Goal: Task Accomplishment & Management: Complete application form

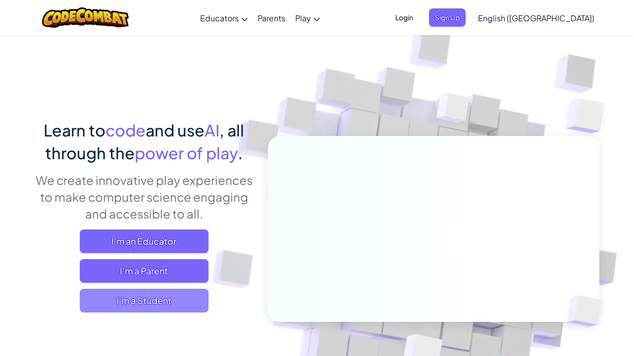
click at [180, 305] on span "I'm a Student" at bounding box center [144, 301] width 129 height 24
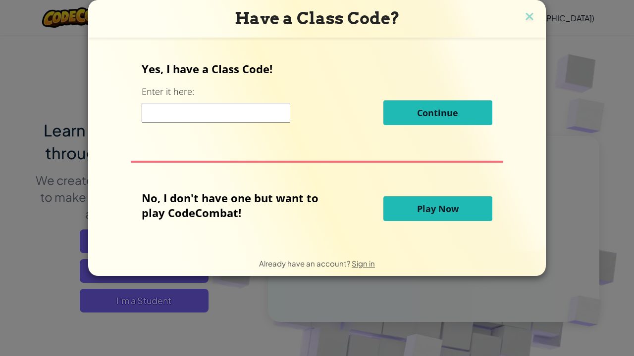
click at [419, 207] on span "Play Now" at bounding box center [438, 209] width 42 height 12
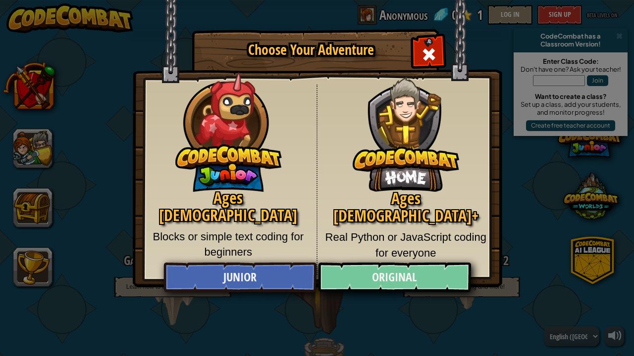
click at [409, 280] on link "Original" at bounding box center [394, 278] width 152 height 30
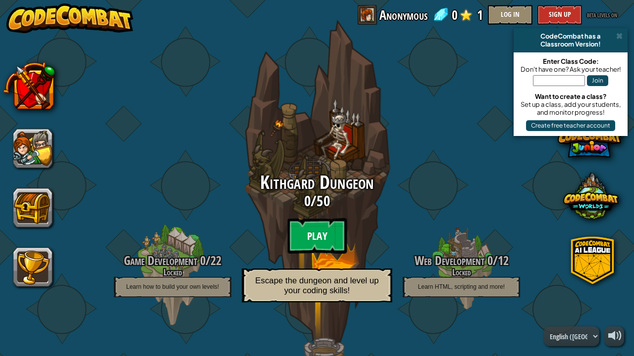
click at [332, 230] on btn "Play" at bounding box center [316, 236] width 59 height 36
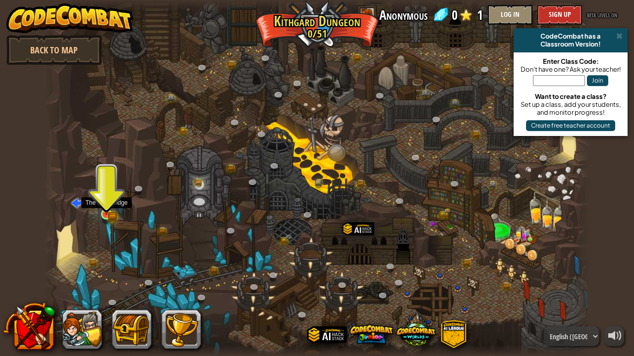
click at [104, 217] on link at bounding box center [108, 215] width 20 height 20
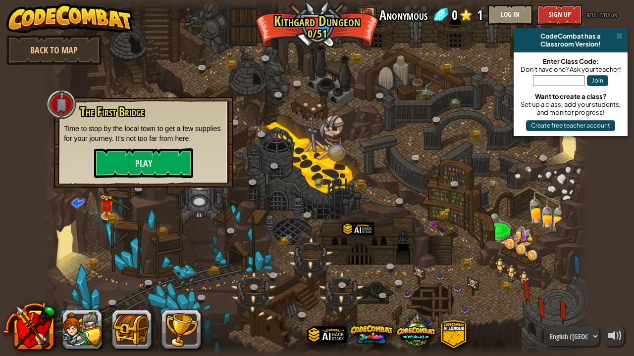
click at [128, 158] on button "Play" at bounding box center [143, 163] width 99 height 30
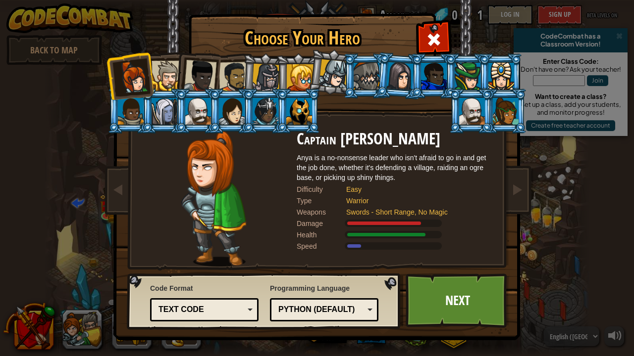
click at [173, 73] on div at bounding box center [166, 76] width 30 height 30
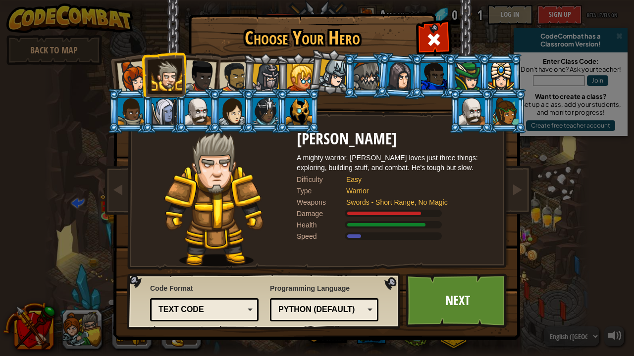
click at [147, 85] on li at bounding box center [163, 74] width 45 height 45
click at [129, 83] on div at bounding box center [133, 77] width 33 height 33
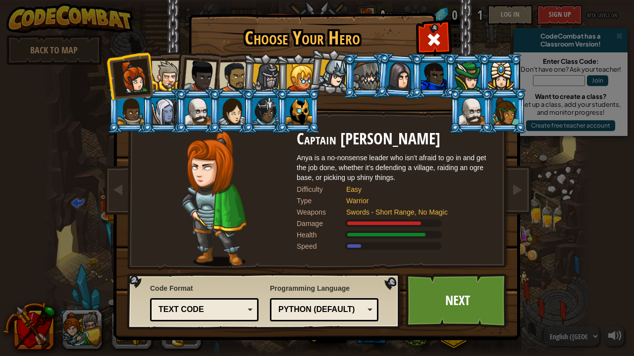
click at [164, 78] on div at bounding box center [166, 76] width 30 height 30
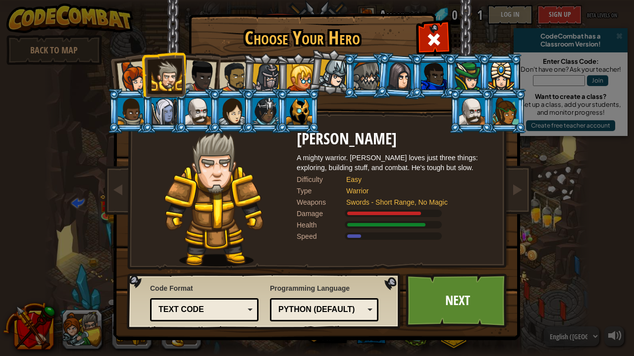
click at [194, 77] on div at bounding box center [200, 76] width 33 height 33
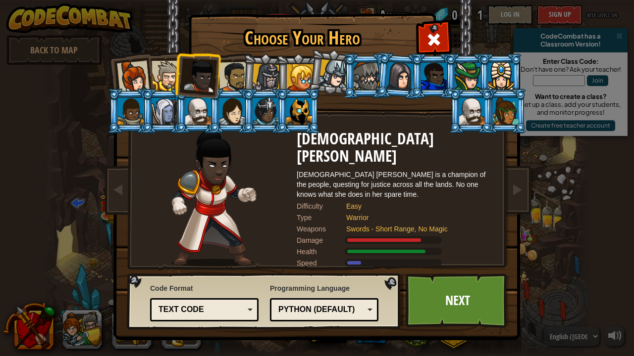
click at [231, 70] on div at bounding box center [234, 77] width 31 height 31
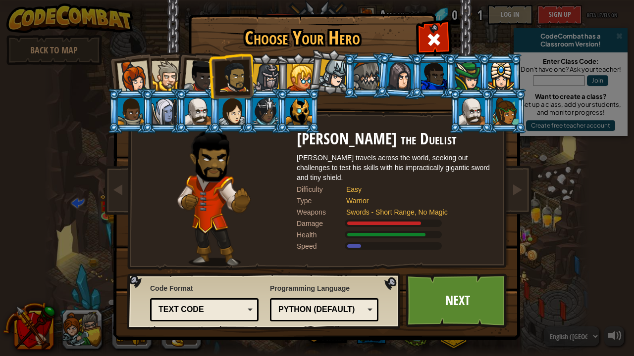
click at [260, 78] on div at bounding box center [266, 78] width 28 height 28
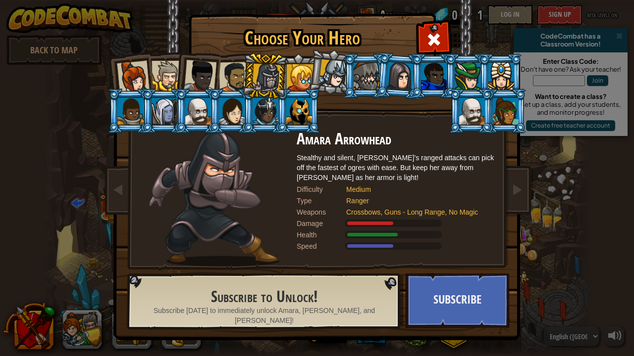
click at [297, 72] on div at bounding box center [300, 77] width 27 height 27
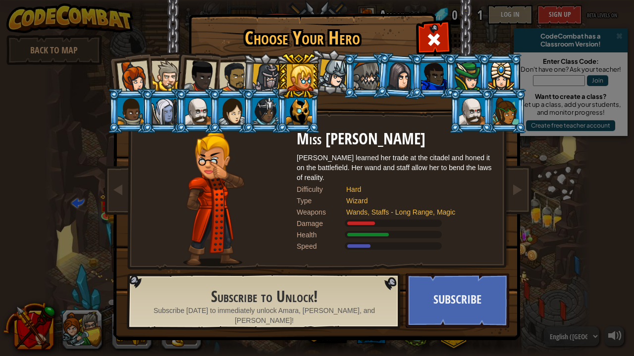
click at [329, 72] on div at bounding box center [333, 73] width 29 height 29
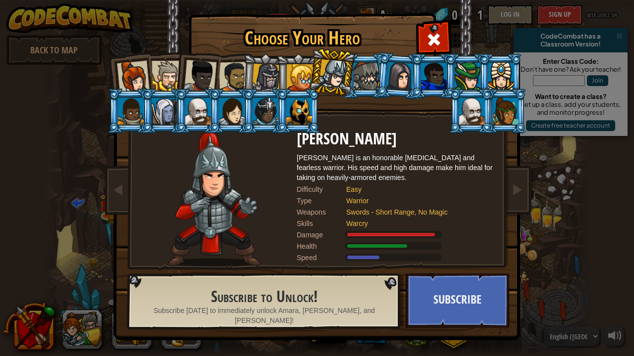
click at [366, 74] on div at bounding box center [366, 76] width 26 height 27
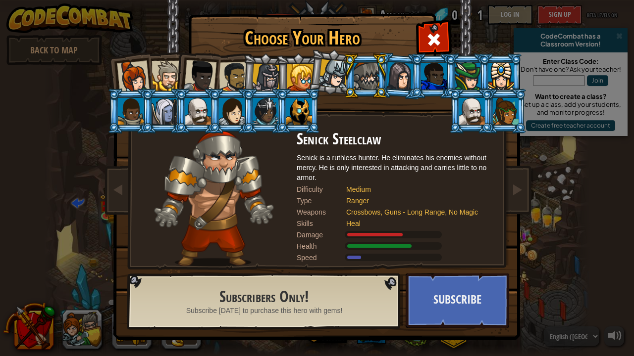
click at [303, 71] on div at bounding box center [300, 77] width 27 height 27
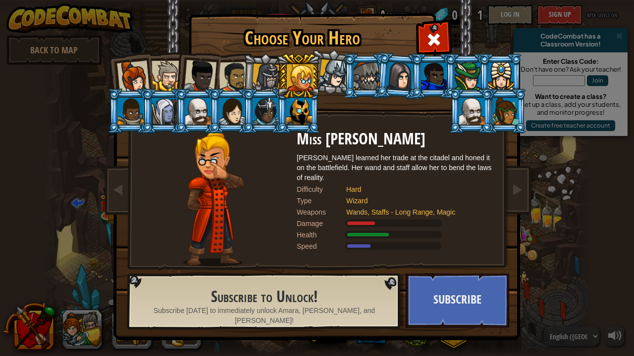
click at [387, 64] on li at bounding box center [399, 76] width 48 height 48
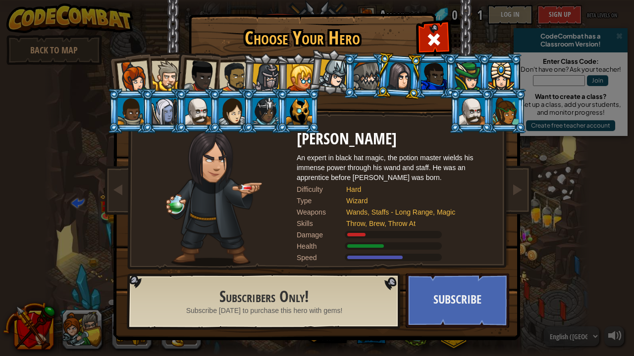
click at [426, 68] on div at bounding box center [434, 76] width 26 height 27
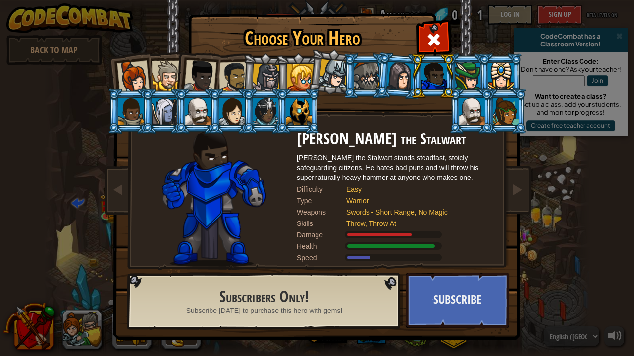
click at [240, 80] on div at bounding box center [234, 77] width 31 height 31
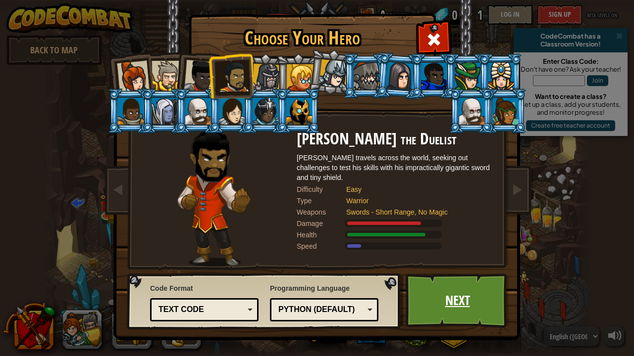
click at [448, 298] on link "Next" at bounding box center [456, 301] width 103 height 54
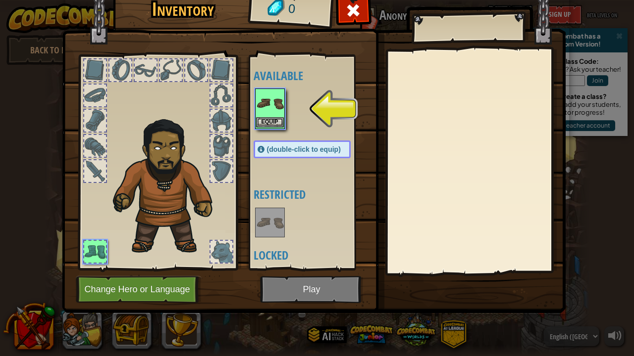
click at [266, 102] on img at bounding box center [270, 104] width 28 height 28
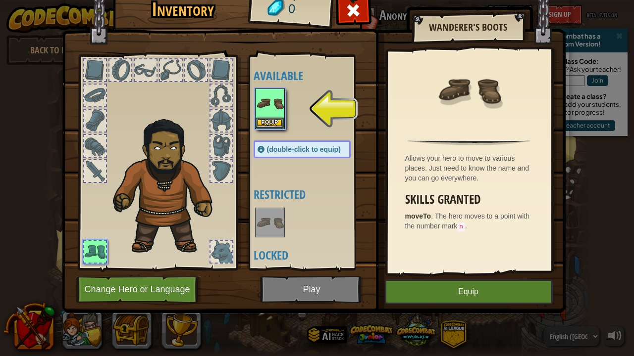
click at [440, 304] on img at bounding box center [313, 133] width 503 height 359
click at [437, 291] on button "Equip" at bounding box center [468, 292] width 167 height 25
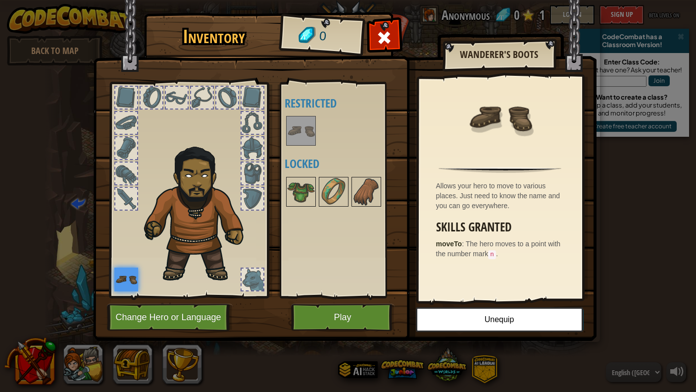
click at [336, 309] on button "Play" at bounding box center [342, 316] width 103 height 27
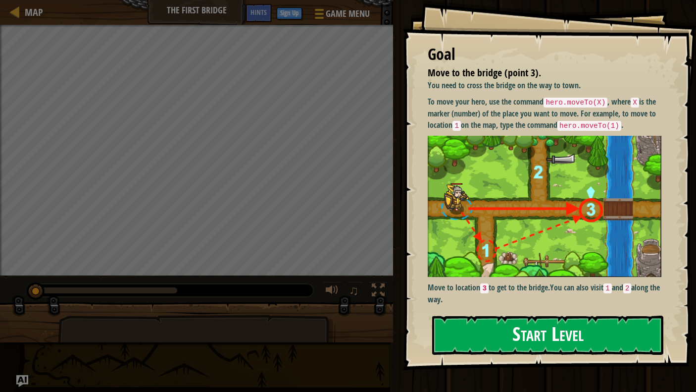
click at [556, 334] on button "Start Level" at bounding box center [547, 334] width 231 height 39
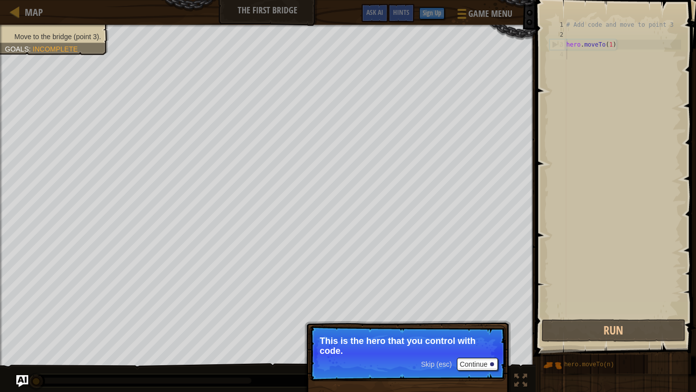
click at [387, 345] on p "This is the hero that you control with code." at bounding box center [408, 346] width 176 height 20
click at [486, 356] on button "Continue" at bounding box center [477, 363] width 41 height 13
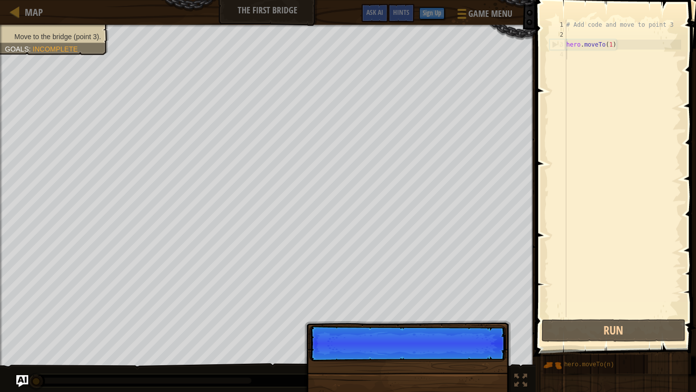
scroll to position [4, 0]
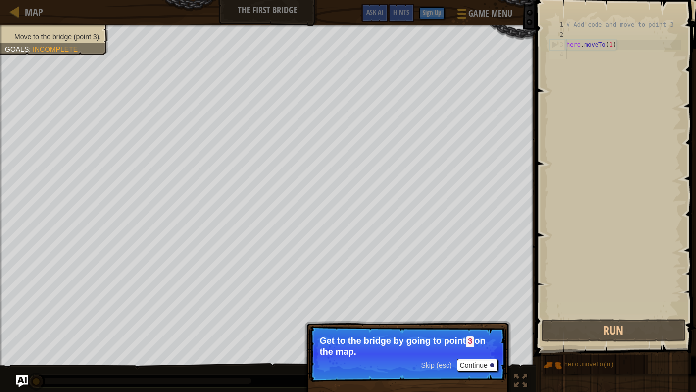
click at [473, 356] on button "Continue" at bounding box center [477, 364] width 41 height 13
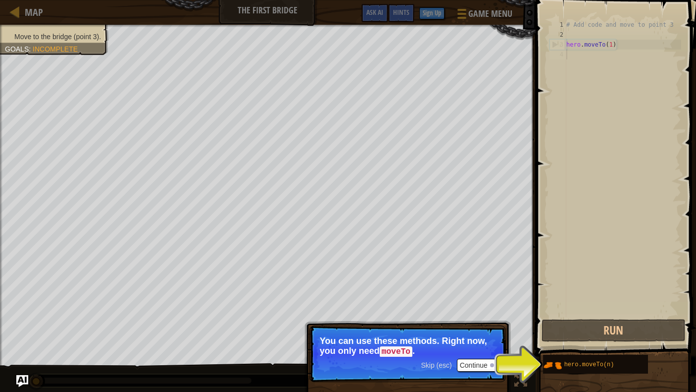
click at [492, 356] on div at bounding box center [492, 365] width 4 height 4
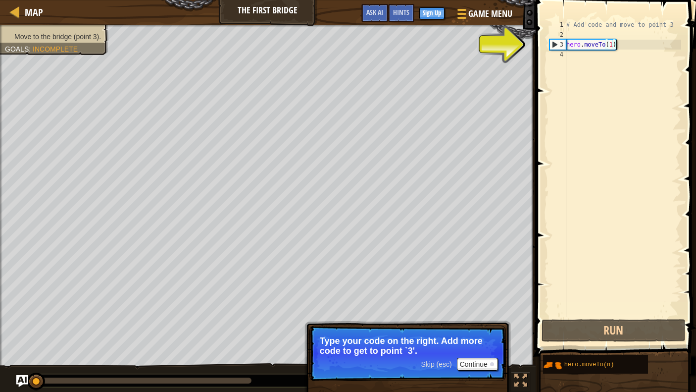
click at [619, 46] on div "# Add code and move to point 3 hero . moveTo ( 1 )" at bounding box center [622, 178] width 117 height 317
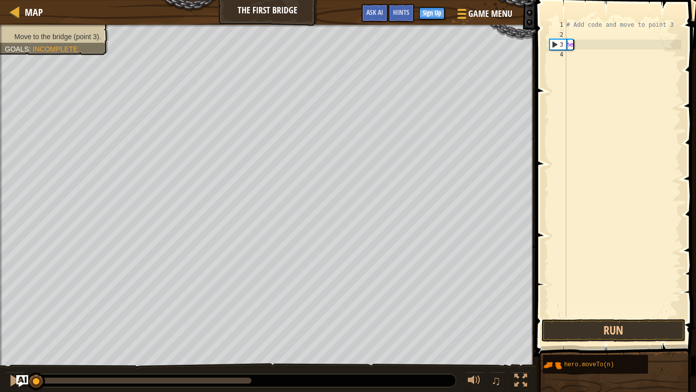
type textarea "h"
click at [573, 21] on div "# Add code and move to point 3" at bounding box center [622, 178] width 117 height 317
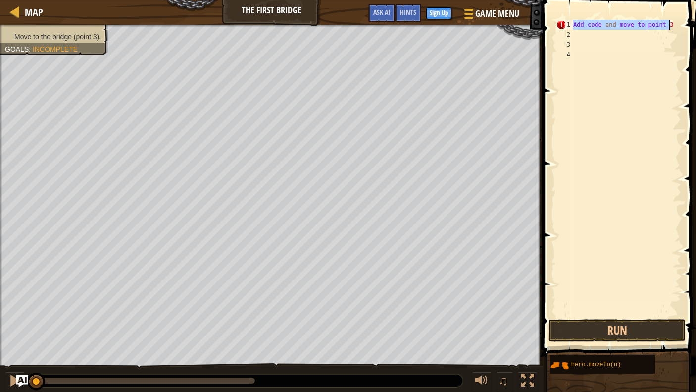
type textarea "Add code and move to point 3"
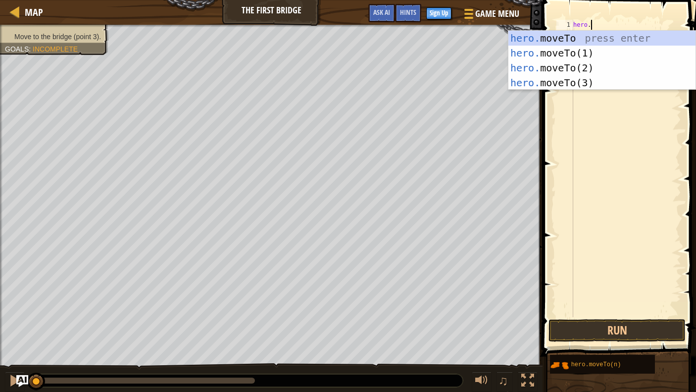
scroll to position [4, 1]
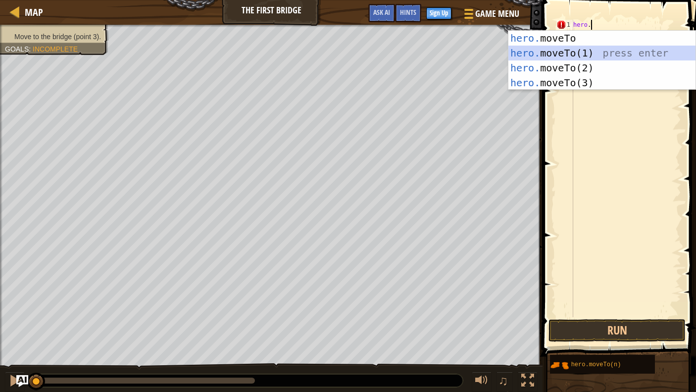
click at [571, 54] on div "hero. moveTo press enter hero. moveTo(1) press enter hero. moveTo(2) press ente…" at bounding box center [601, 75] width 187 height 89
type textarea "hero.moveTo(1)"
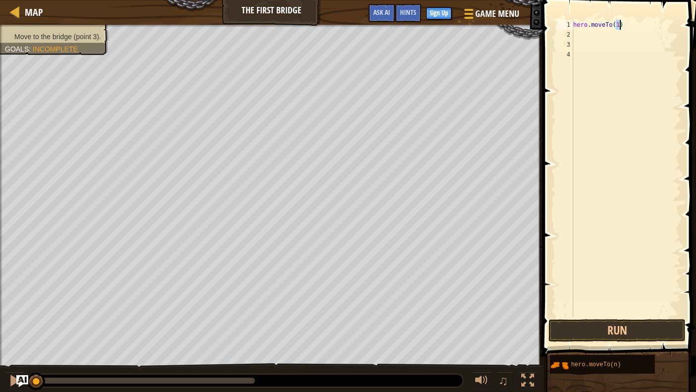
scroll to position [4, 0]
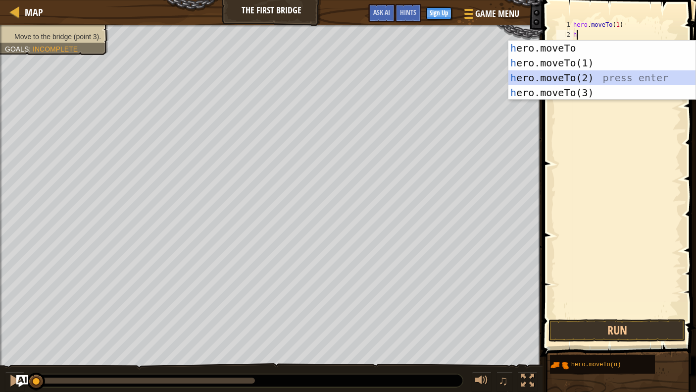
click at [555, 78] on div "h ero.moveTo press enter h ero.moveTo(1) press enter h ero.moveTo(2) press ente…" at bounding box center [601, 85] width 187 height 89
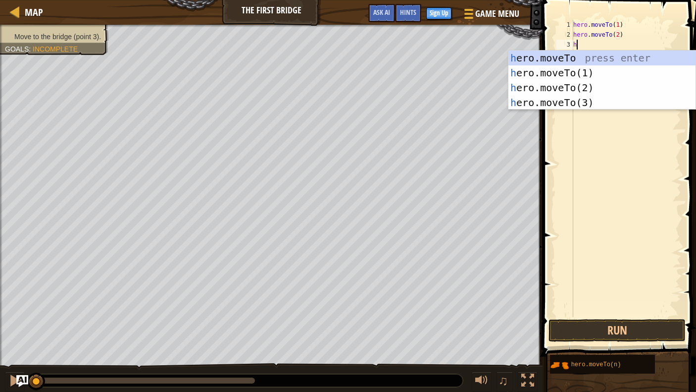
scroll to position [4, 4]
click at [587, 96] on div "h ero.moveTo press enter h ero.moveTo(1) press enter h ero.moveTo(2) press ente…" at bounding box center [601, 94] width 187 height 89
type textarea "hero.moveTo(3)"
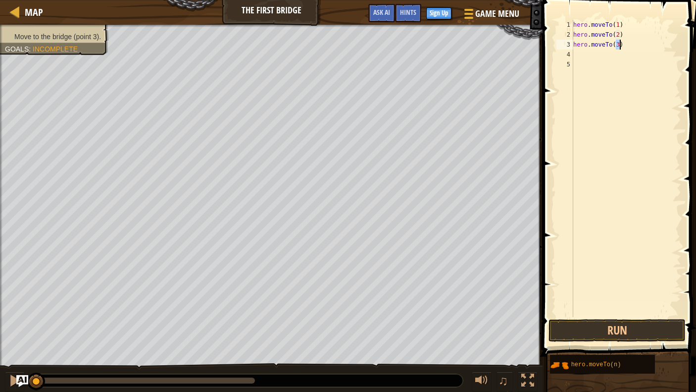
scroll to position [4, 3]
click at [592, 328] on button "Run" at bounding box center [616, 330] width 137 height 23
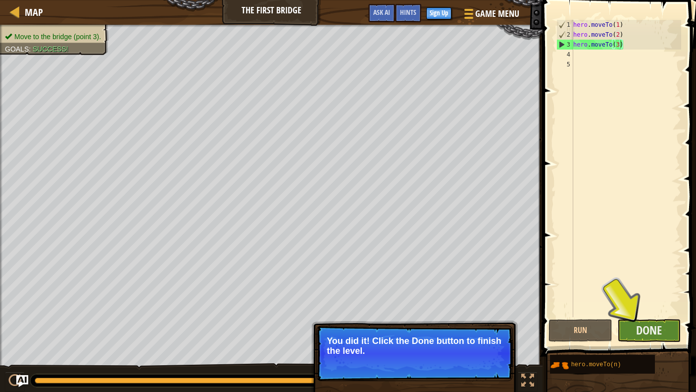
click at [633, 328] on button "Done" at bounding box center [649, 330] width 64 height 23
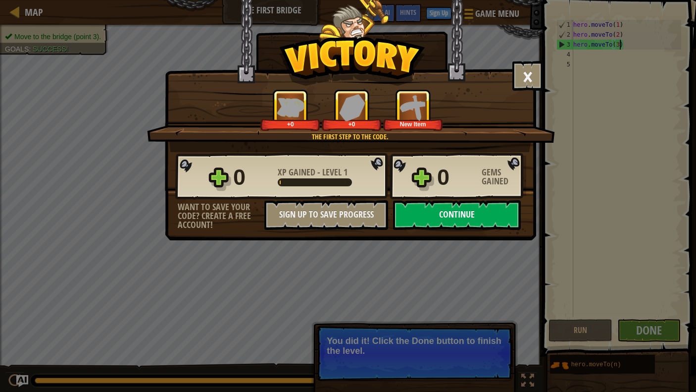
click at [478, 213] on button "Continue" at bounding box center [457, 215] width 128 height 30
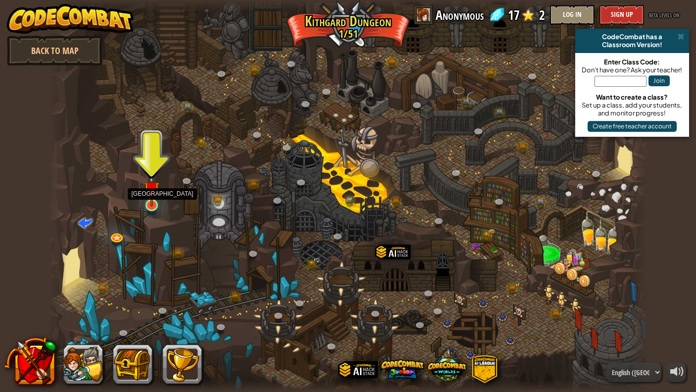
click at [153, 199] on img at bounding box center [151, 188] width 15 height 35
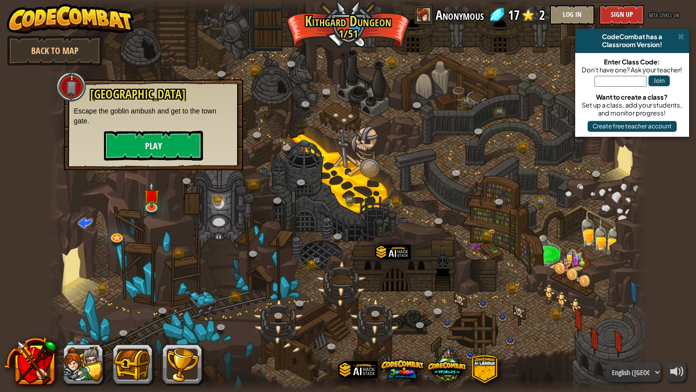
click at [169, 145] on button "Play" at bounding box center [153, 146] width 99 height 30
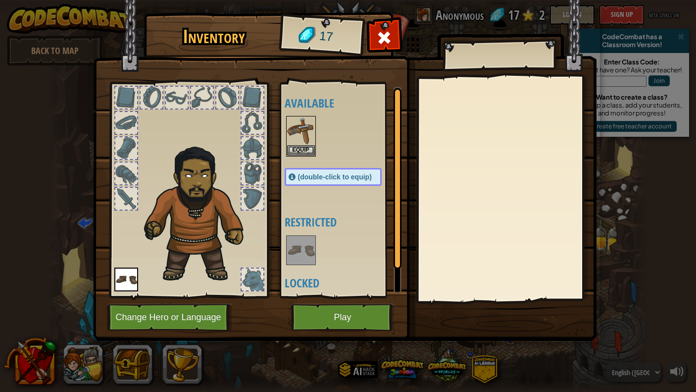
click at [336, 312] on button "Play" at bounding box center [342, 316] width 103 height 27
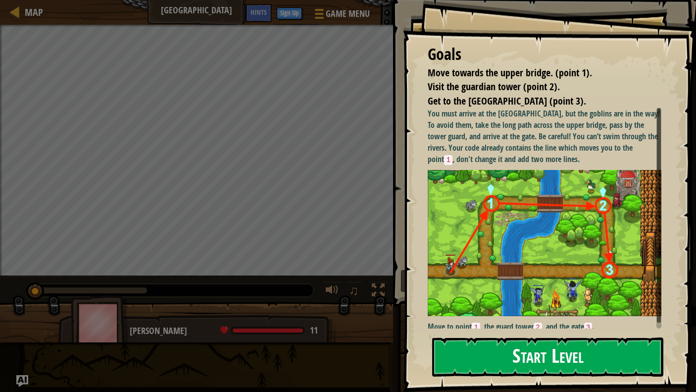
click at [548, 355] on button "Start Level" at bounding box center [547, 356] width 231 height 39
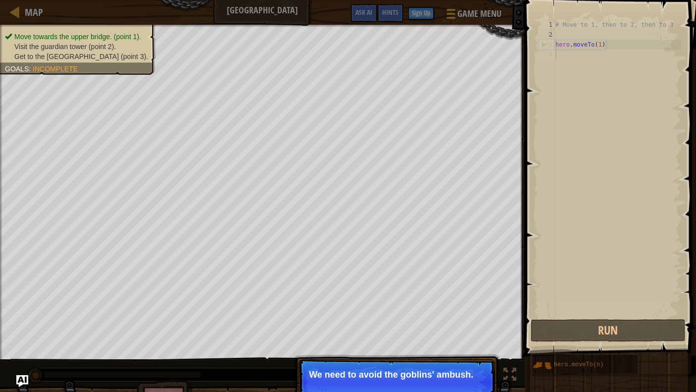
click at [616, 43] on div "# Move to 1, then to 2, then to 3 hero . moveTo ( 1 )" at bounding box center [617, 178] width 128 height 317
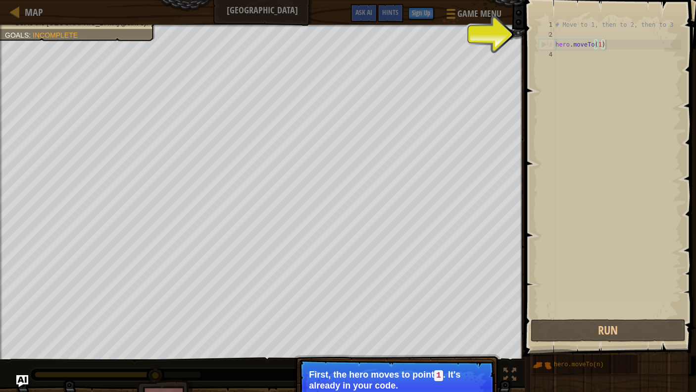
click at [438, 356] on code "1" at bounding box center [438, 375] width 9 height 11
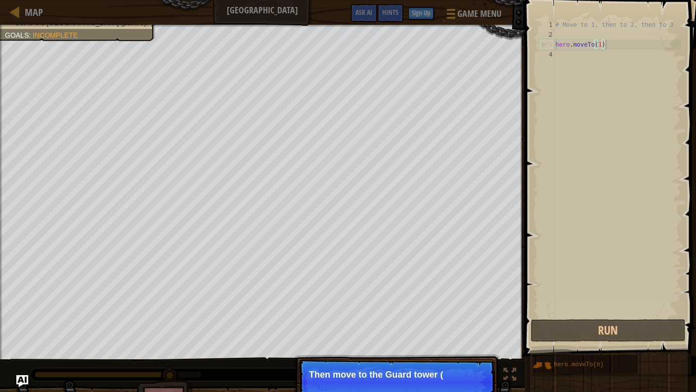
click at [621, 47] on div "# Move to 1, then to 2, then to 3 hero . moveTo ( 1 )" at bounding box center [617, 178] width 128 height 317
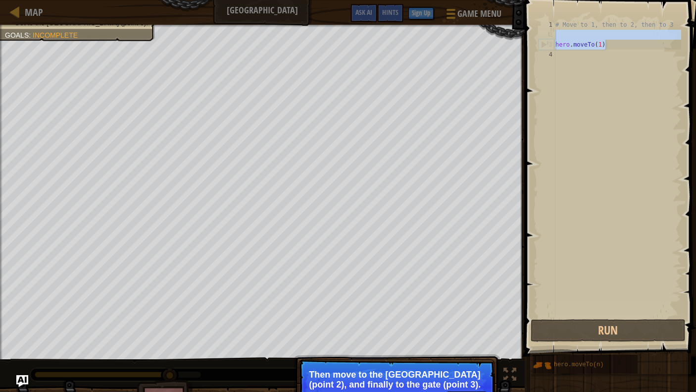
type textarea "# Move to 1, then to 2, then to 3"
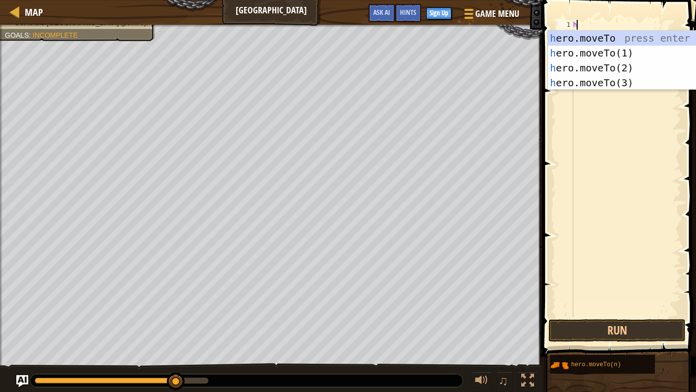
scroll to position [4, 0]
click at [623, 69] on div "h ero.moveTo press enter h ero.moveTo(1) press enter h ero.moveTo(2) press ente…" at bounding box center [641, 75] width 187 height 89
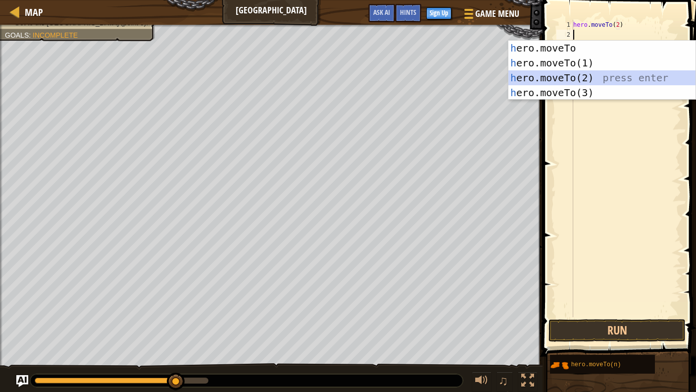
scroll to position [4, 4]
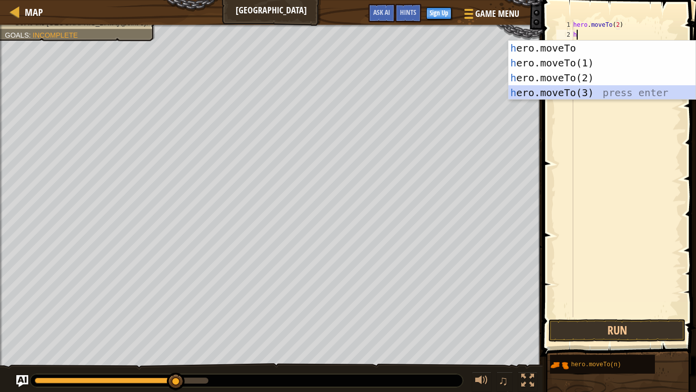
click at [601, 91] on div "h ero.moveTo press enter h ero.moveTo(1) press enter h ero.moveTo(2) press ente…" at bounding box center [601, 85] width 187 height 89
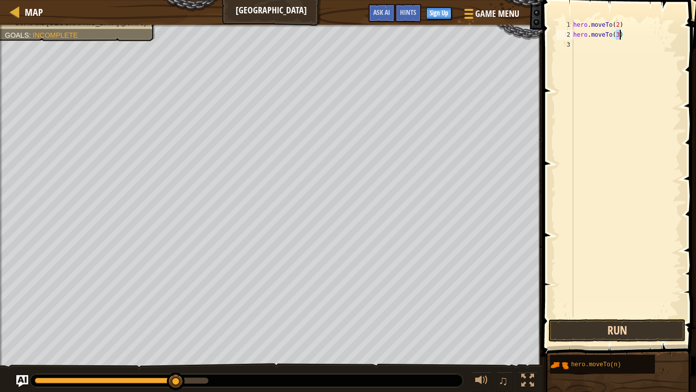
click at [633, 328] on button "Run" at bounding box center [616, 330] width 137 height 23
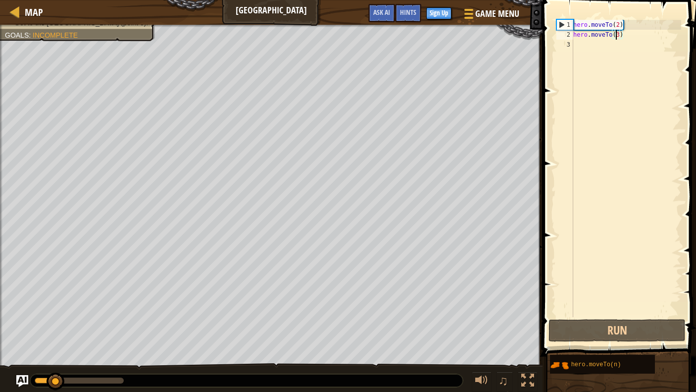
click at [616, 38] on div "hero . moveTo ( 2 ) hero . moveTo ( 3 )" at bounding box center [626, 178] width 110 height 317
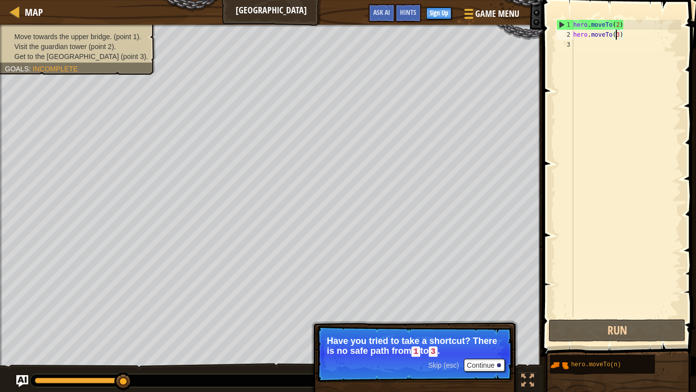
click at [572, 25] on div "1" at bounding box center [565, 25] width 16 height 10
type textarea "hero.moveTo(2)"
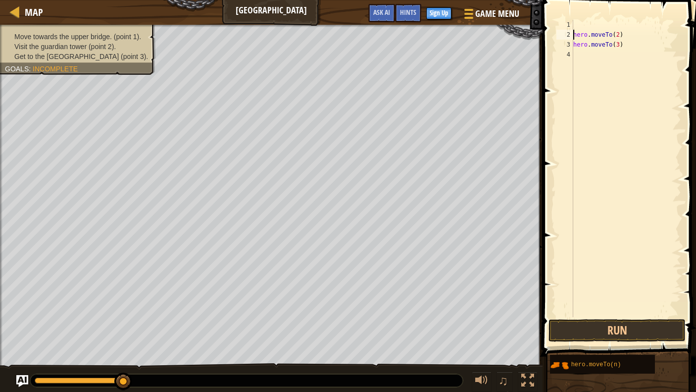
scroll to position [4, 0]
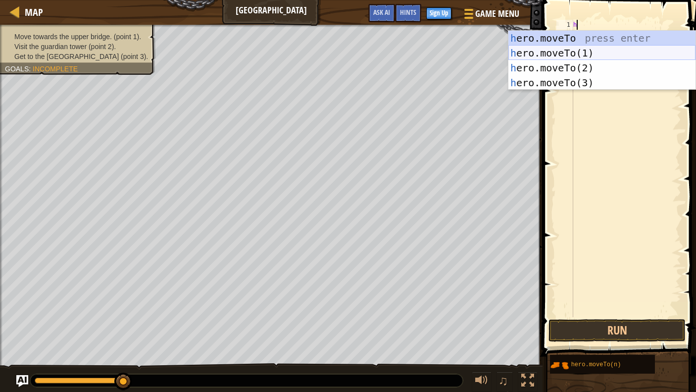
click at [587, 49] on div "h ero.moveTo press enter h ero.moveTo(1) press enter h ero.moveTo(2) press ente…" at bounding box center [601, 75] width 187 height 89
type textarea "hero.moveTo(1)"
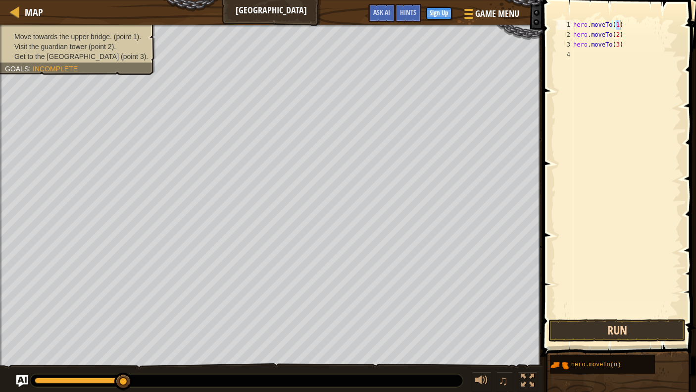
click at [610, 332] on button "Run" at bounding box center [616, 330] width 137 height 23
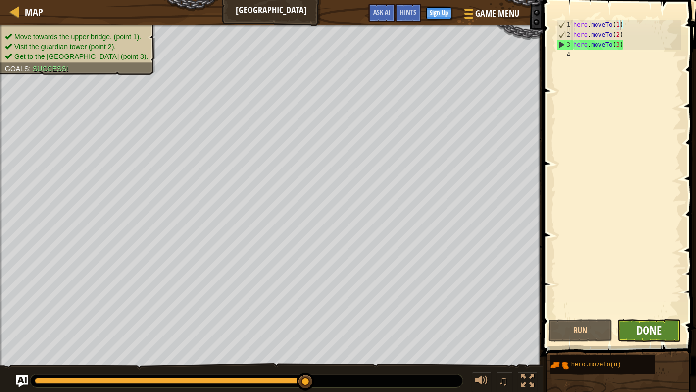
click at [633, 327] on span "Done" at bounding box center [649, 330] width 26 height 16
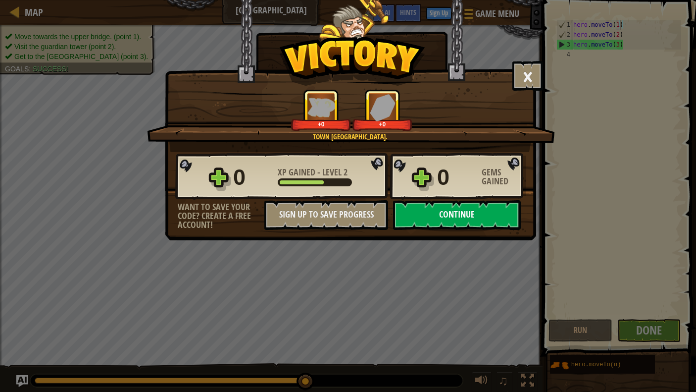
click at [473, 216] on button "Continue" at bounding box center [457, 215] width 128 height 30
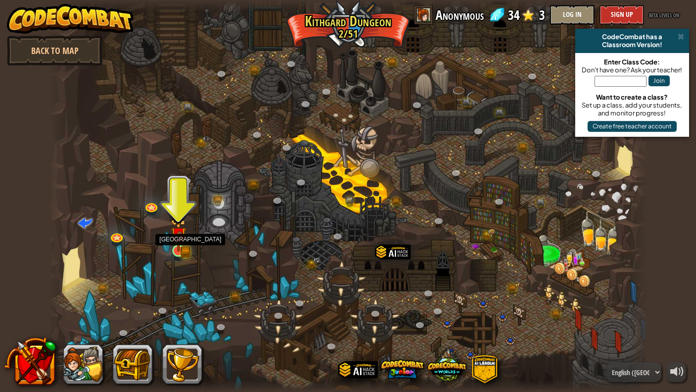
click at [183, 238] on img at bounding box center [178, 235] width 9 height 9
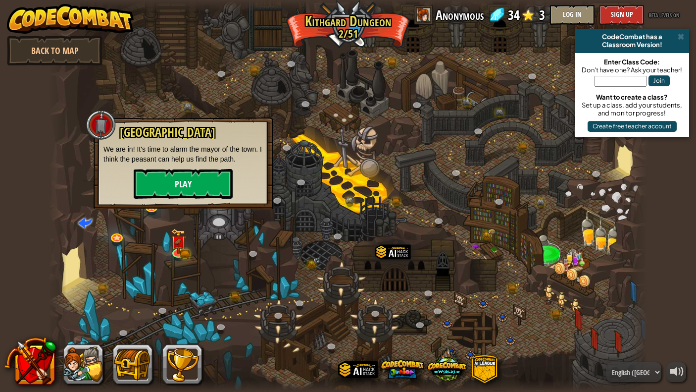
click at [176, 174] on button "Play" at bounding box center [183, 184] width 99 height 30
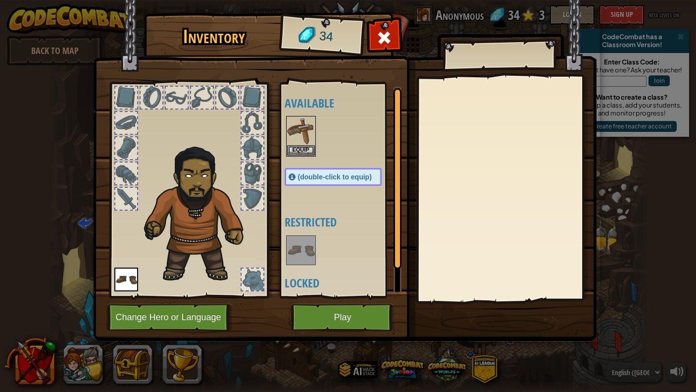
click at [336, 317] on button "Play" at bounding box center [342, 316] width 103 height 27
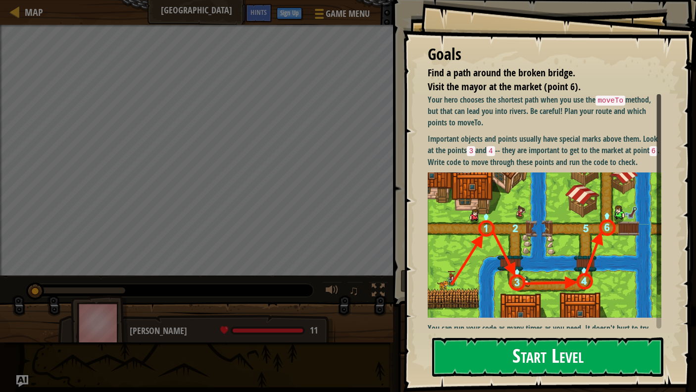
click at [523, 345] on button "Start Level" at bounding box center [547, 356] width 231 height 39
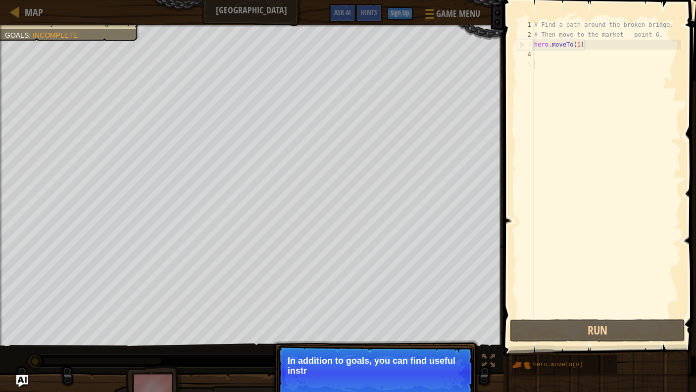
click at [597, 51] on div "# Find a path around the broken bridge. # Then move to the market - point 6. he…" at bounding box center [606, 178] width 149 height 317
click at [587, 46] on div "# Find a path around the broken bridge. # Then move to the market - point 6. he…" at bounding box center [606, 178] width 149 height 317
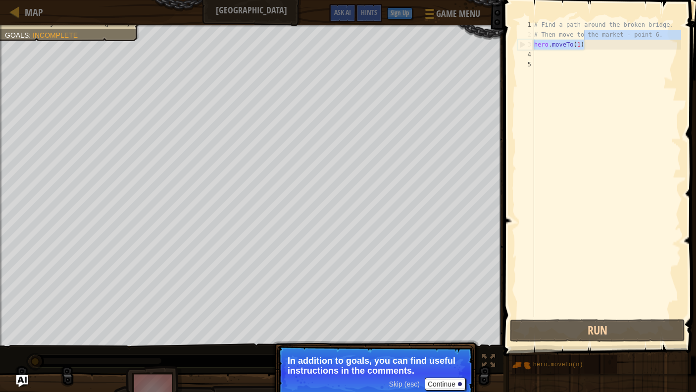
type textarea "# Find a path around the broken bridge. # Then move to the market - point 6."
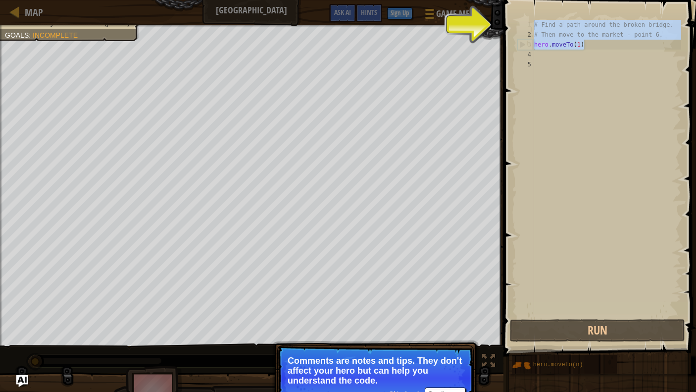
click at [448, 356] on button "Continue" at bounding box center [445, 393] width 41 height 13
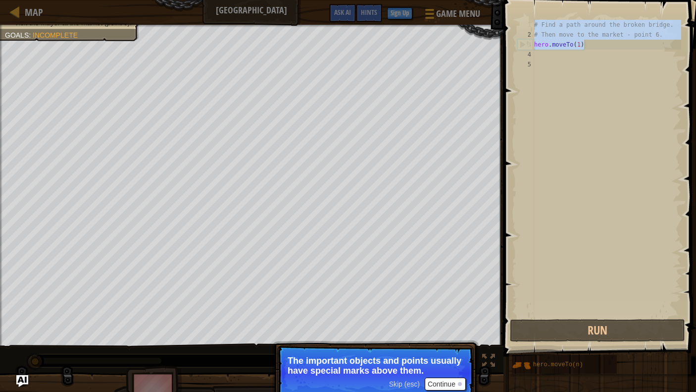
click at [448, 356] on button "Continue" at bounding box center [445, 383] width 41 height 13
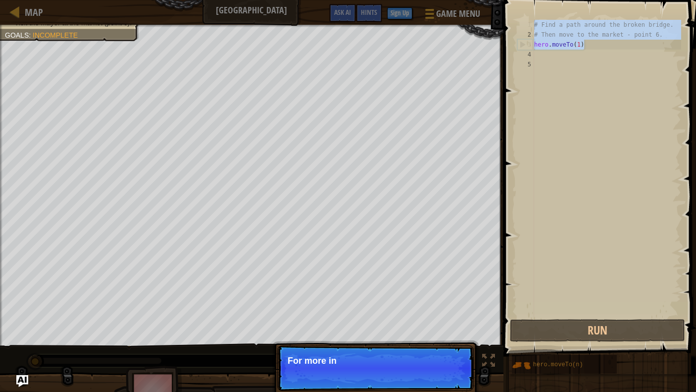
click at [448, 356] on p "Skip (esc) Continue For more in" at bounding box center [375, 368] width 196 height 46
click at [448, 356] on p "Skip (esc) Continue For more informat" at bounding box center [375, 368] width 196 height 46
click at [448, 356] on p "Skip (esc) Continue For more information, read" at bounding box center [375, 368] width 196 height 46
click at [448, 356] on p "Skip (esc) Continue For more information, read the HINTS." at bounding box center [375, 368] width 196 height 46
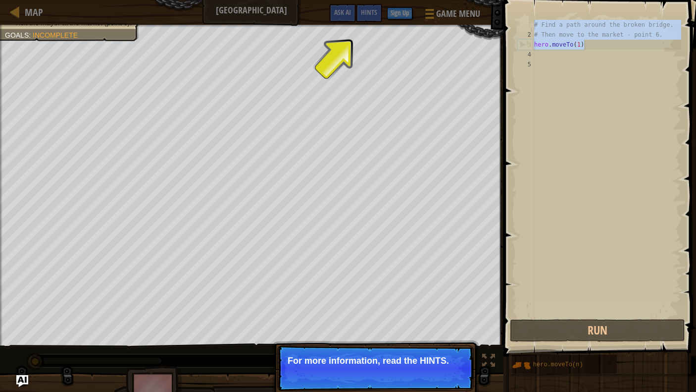
click at [448, 356] on p "Skip (esc) Continue For more information, read the HINTS." at bounding box center [375, 368] width 196 height 46
click at [399, 356] on span "Skip (esc)" at bounding box center [404, 374] width 31 height 8
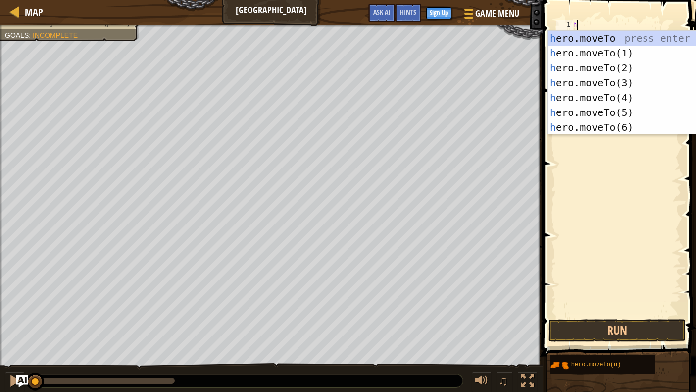
scroll to position [4, 0]
click at [559, 52] on div "h ero.moveTo press enter h ero.moveTo(1) press enter h ero.moveTo(2) press ente…" at bounding box center [641, 98] width 187 height 134
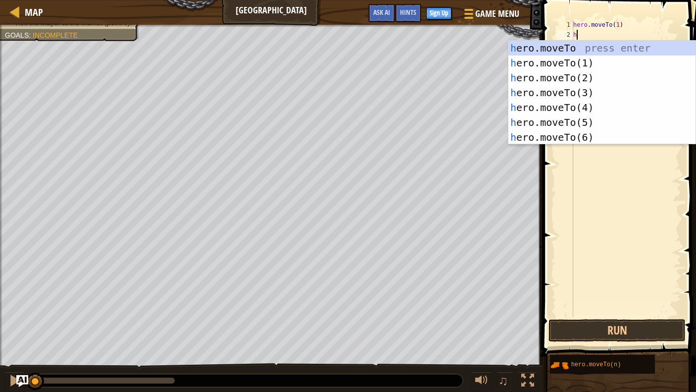
scroll to position [4, 4]
click at [556, 93] on div "h ero.moveTo press enter h ero.moveTo(1) press enter h ero.moveTo(2) press ente…" at bounding box center [601, 108] width 187 height 134
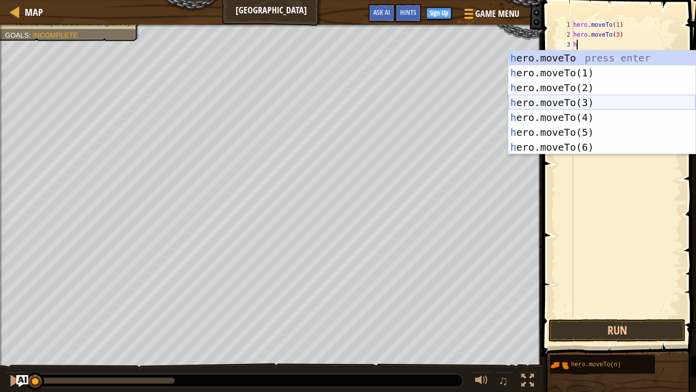
click at [571, 108] on div "h ero.moveTo press enter h ero.moveTo(1) press enter h ero.moveTo(2) press ente…" at bounding box center [601, 117] width 187 height 134
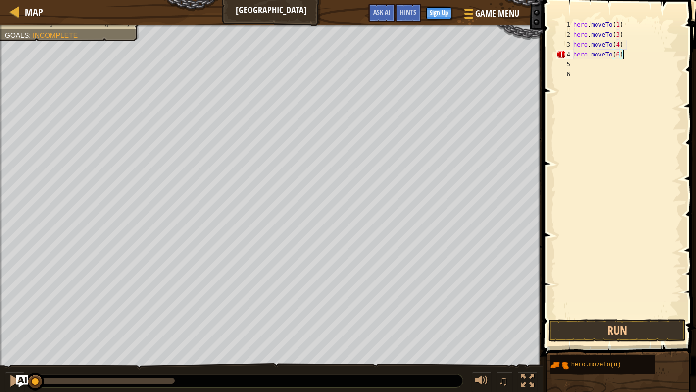
scroll to position [4, 3]
type textarea "hero.moveTo(6)"
click at [629, 332] on button "Run" at bounding box center [616, 330] width 137 height 23
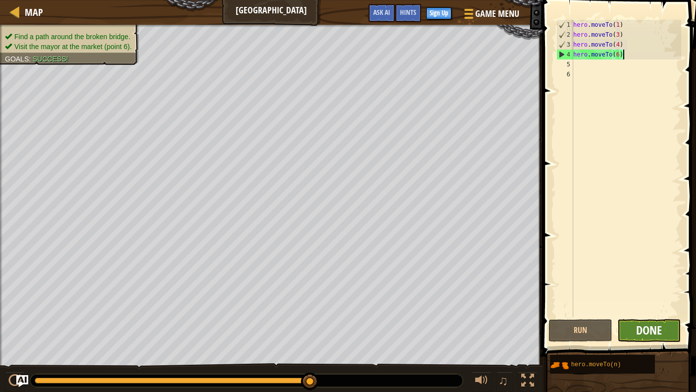
click at [633, 329] on span "Done" at bounding box center [649, 330] width 26 height 16
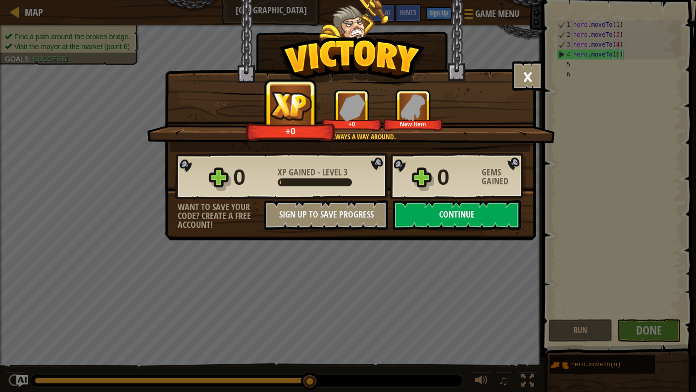
click at [473, 208] on button "Continue" at bounding box center [457, 215] width 128 height 30
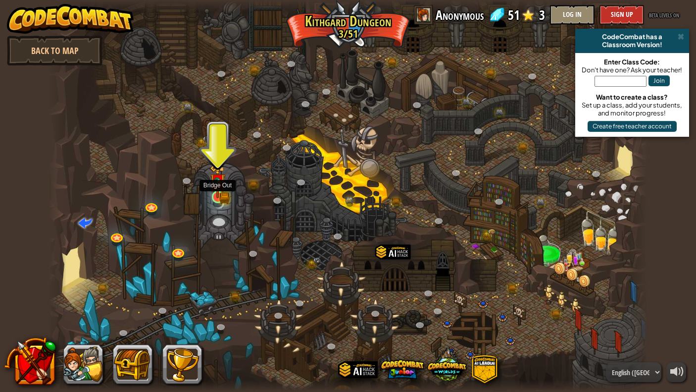
click at [218, 196] on img at bounding box center [217, 181] width 15 height 34
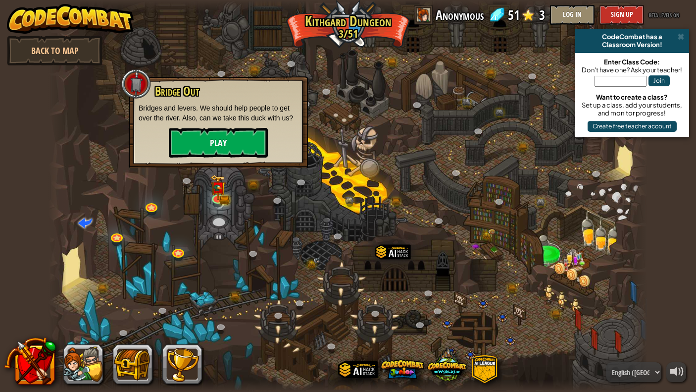
click at [225, 142] on button "Play" at bounding box center [218, 143] width 99 height 30
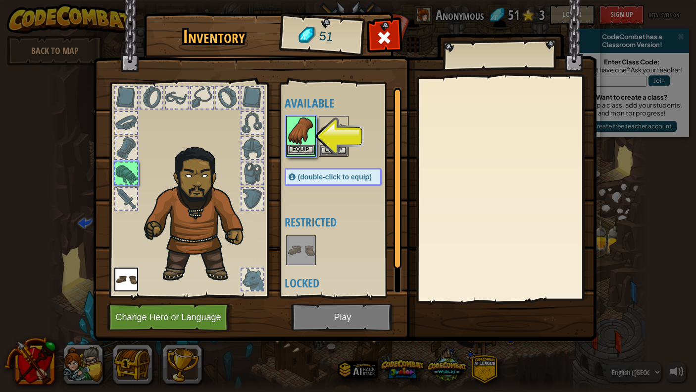
click at [296, 129] on img at bounding box center [301, 131] width 28 height 28
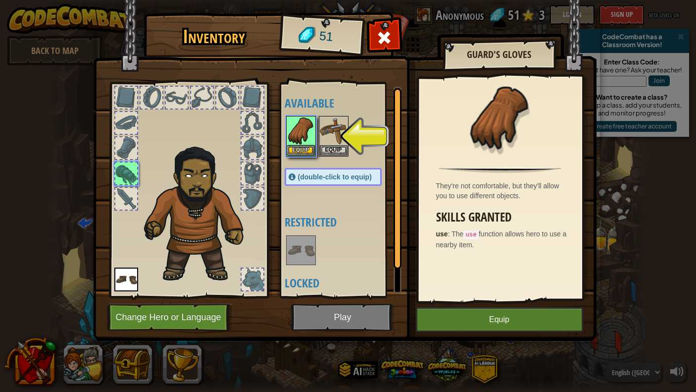
click at [495, 321] on button "Equip" at bounding box center [499, 319] width 167 height 25
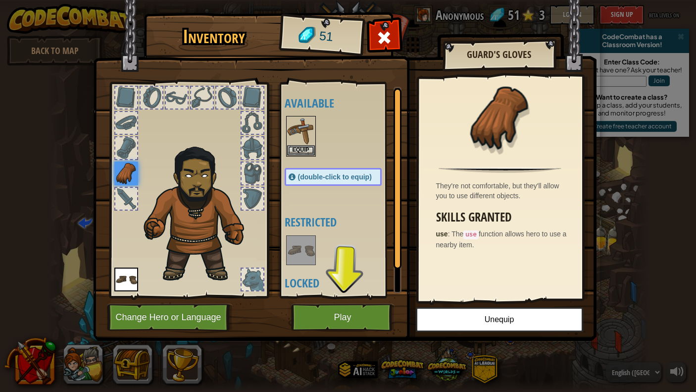
click at [363, 309] on button "Play" at bounding box center [342, 316] width 103 height 27
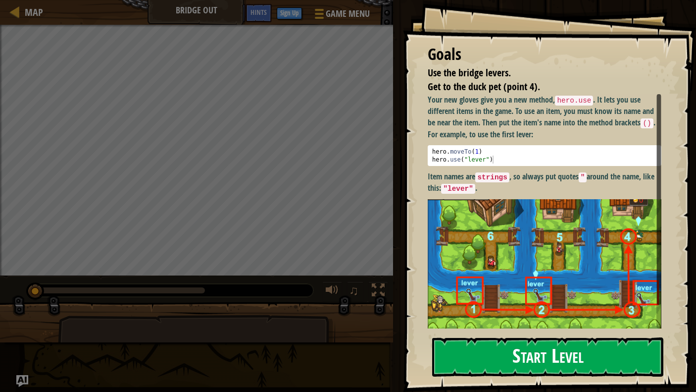
click at [500, 171] on strong "Item names are strings , so always put quotes " around the name, like this: "le…" at bounding box center [541, 182] width 227 height 23
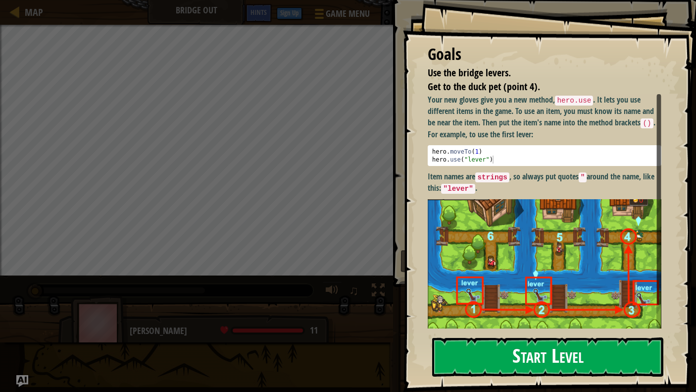
click at [530, 354] on button "Start Level" at bounding box center [547, 356] width 231 height 39
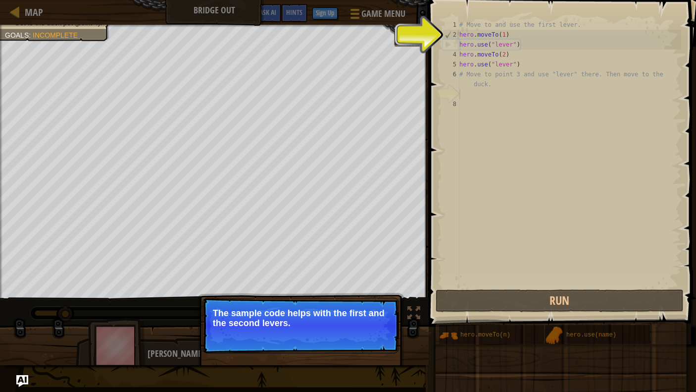
click at [505, 92] on div "# Move to and use the first lever. hero . moveTo ( 1 ) hero . use ( "lever" ) h…" at bounding box center [569, 163] width 224 height 287
click at [378, 332] on button "Continue" at bounding box center [370, 336] width 41 height 13
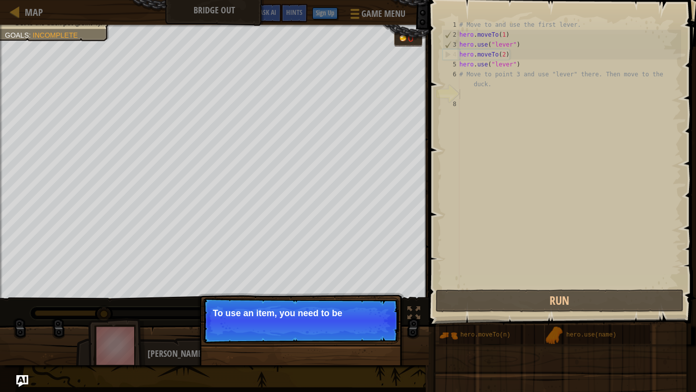
click at [377, 332] on p "Skip (esc) Continue To use an item, you need to be" at bounding box center [300, 320] width 196 height 46
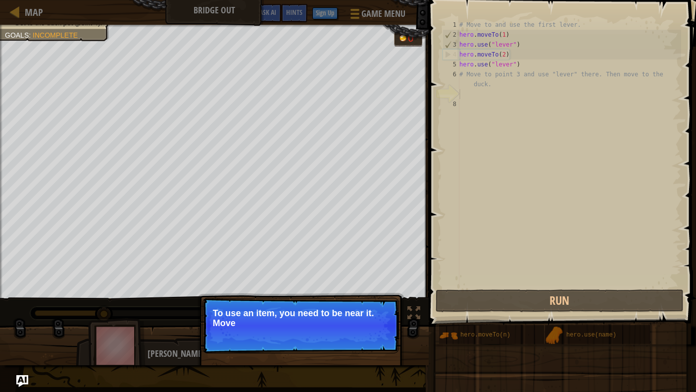
click at [377, 332] on p "Skip (esc) Continue To use an item, you need to be near it. Move" at bounding box center [300, 324] width 196 height 55
click at [376, 332] on p "Skip (esc) Continue To use an item, you need to be near it. Move to the next av…" at bounding box center [300, 324] width 196 height 55
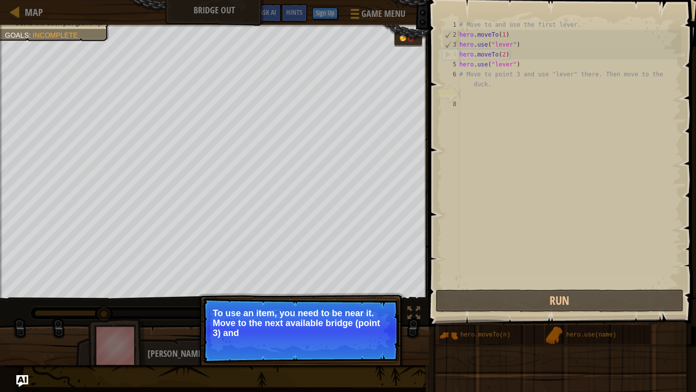
click at [376, 332] on p "To use an item, you need to be near it. Move to the next available bridge (poin…" at bounding box center [301, 323] width 176 height 30
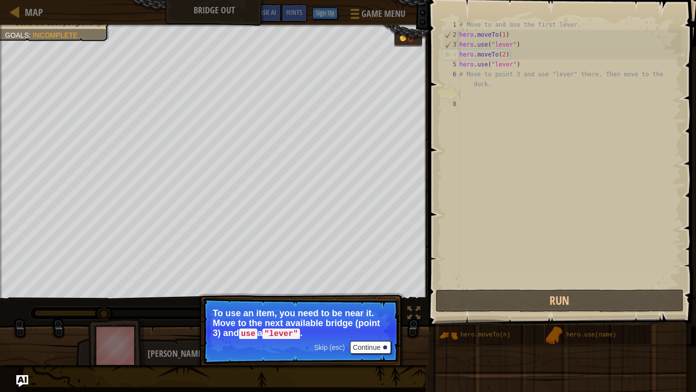
click at [367, 344] on button "Continue" at bounding box center [370, 347] width 41 height 13
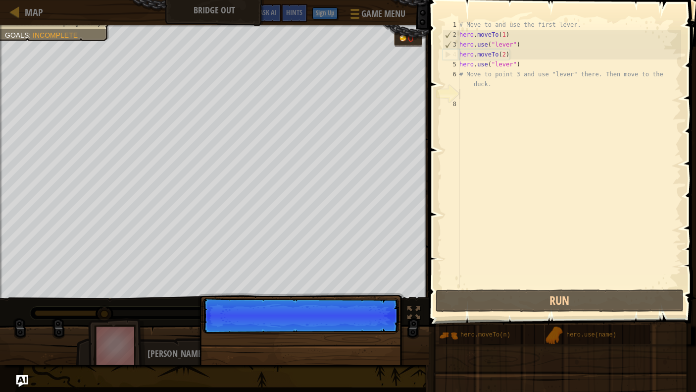
scroll to position [4, 0]
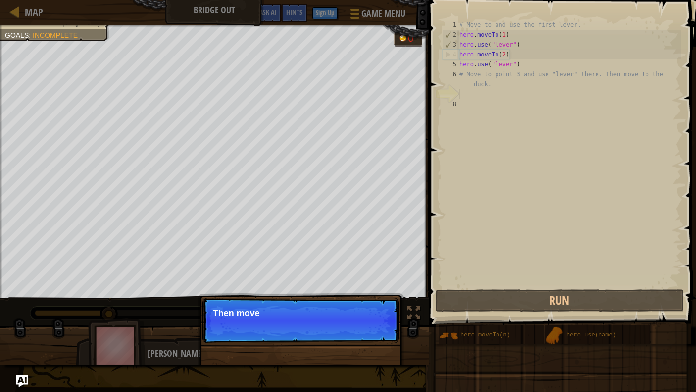
click at [367, 344] on div "Skip (esc) Continue Then move" at bounding box center [300, 370] width 206 height 147
click at [367, 344] on div "Skip (esc) Continue Then move to the d" at bounding box center [300, 370] width 206 height 147
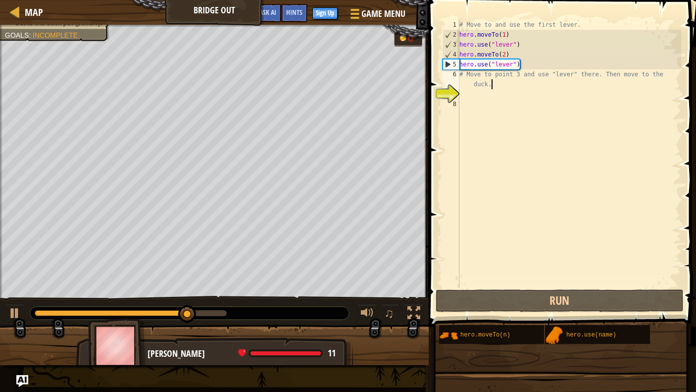
click at [512, 87] on div "# Move to and use the first lever. hero . moveTo ( 1 ) hero . use ( "lever" ) h…" at bounding box center [569, 163] width 224 height 287
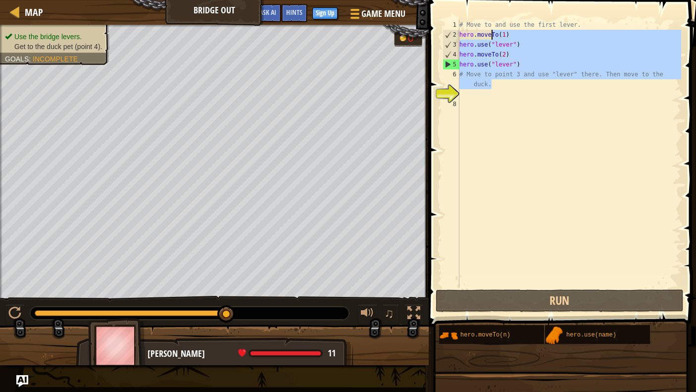
type textarea "# Move to and use the first lever. hero.moveTo(1)"
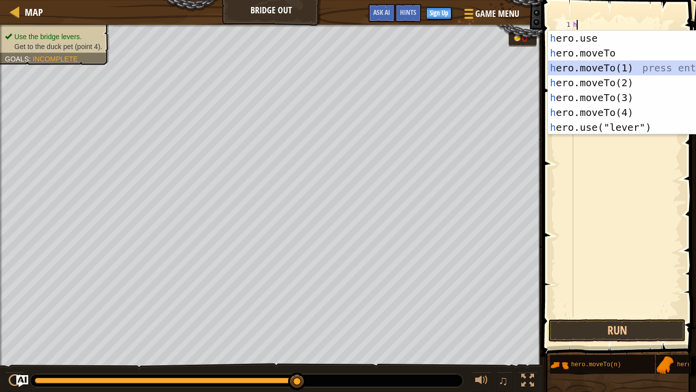
click at [587, 63] on div "h ero.use press enter h ero.moveTo press enter h ero.moveTo(1) press enter h er…" at bounding box center [641, 98] width 187 height 134
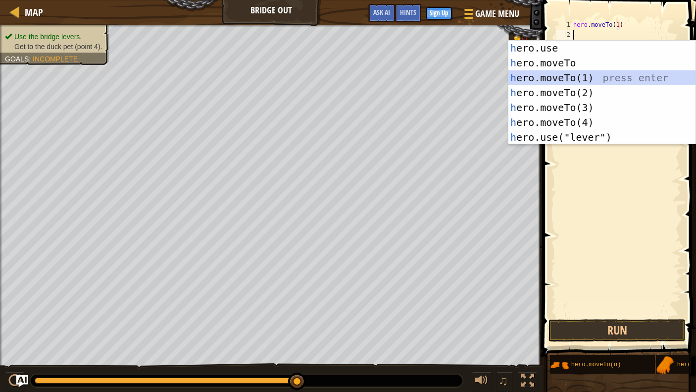
scroll to position [4, 4]
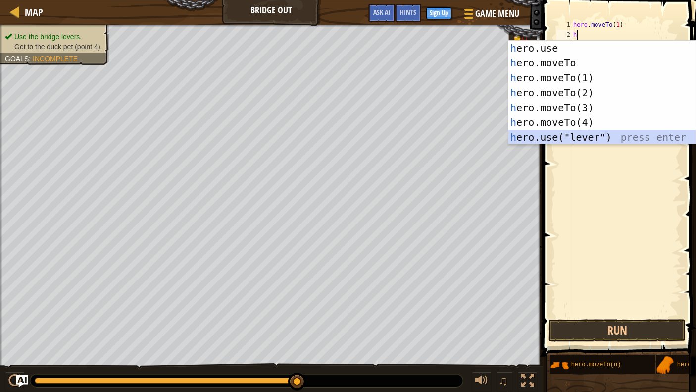
click at [577, 136] on div "h ero.use press enter h ero.moveTo press enter h ero.moveTo(1) press enter h er…" at bounding box center [601, 108] width 187 height 134
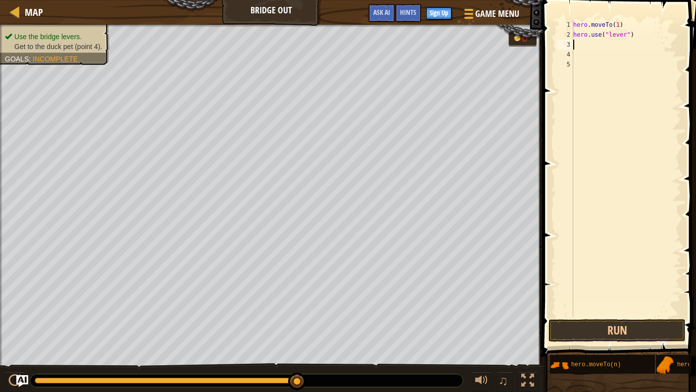
scroll to position [4, 5]
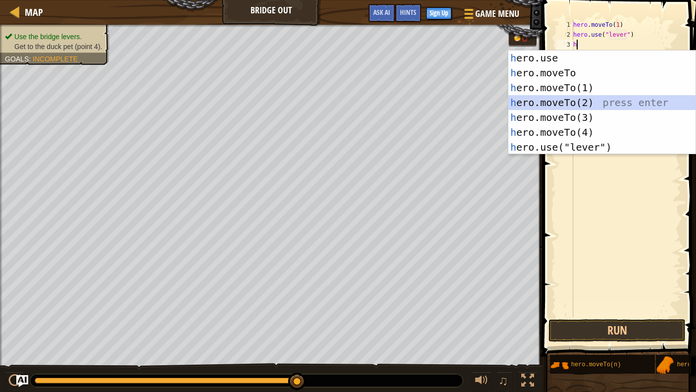
click at [572, 102] on div "h ero.use press enter h ero.moveTo press enter h ero.moveTo(1) press enter h er…" at bounding box center [601, 117] width 187 height 134
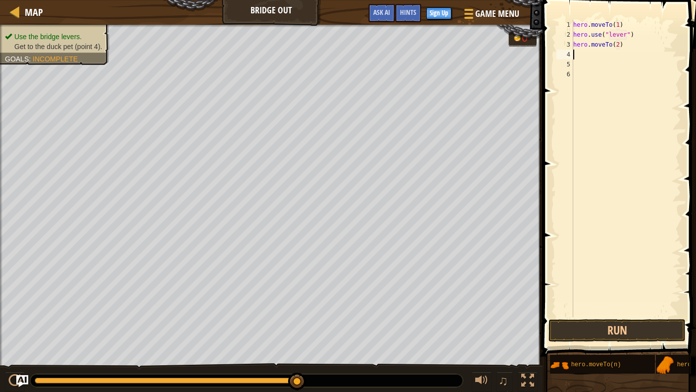
scroll to position [4, 4]
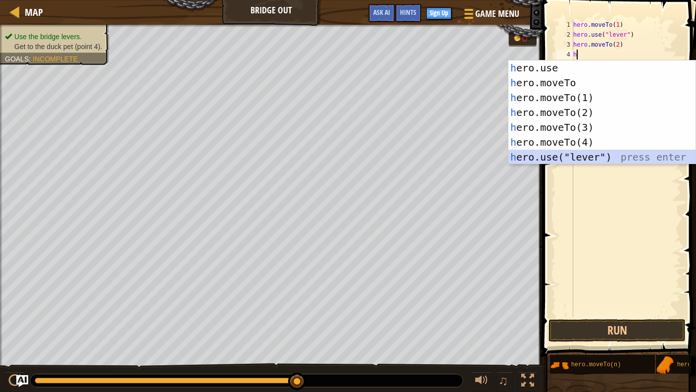
click at [575, 157] on div "h ero.use press enter h ero.moveTo press enter h ero.moveTo(1) press enter h er…" at bounding box center [601, 127] width 187 height 134
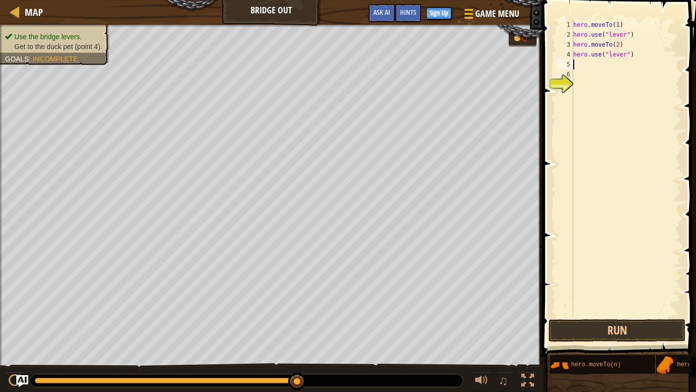
scroll to position [4, 5]
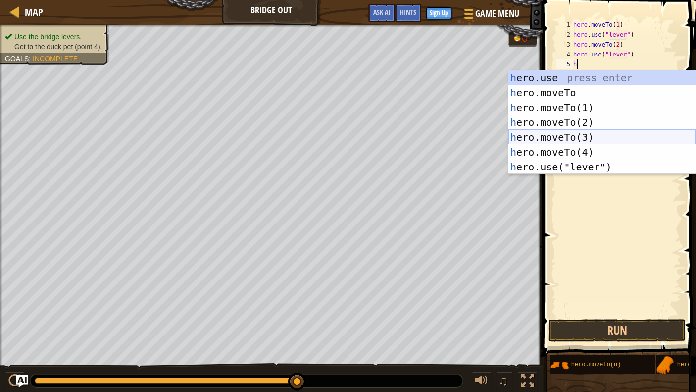
click at [575, 133] on div "h ero.use press enter h ero.moveTo press enter h ero.moveTo(1) press enter h er…" at bounding box center [601, 137] width 187 height 134
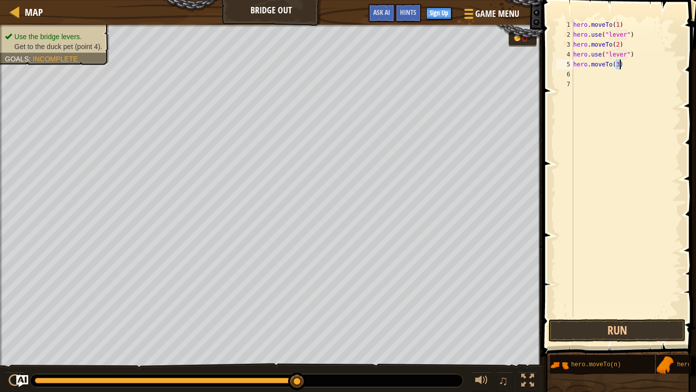
scroll to position [4, 3]
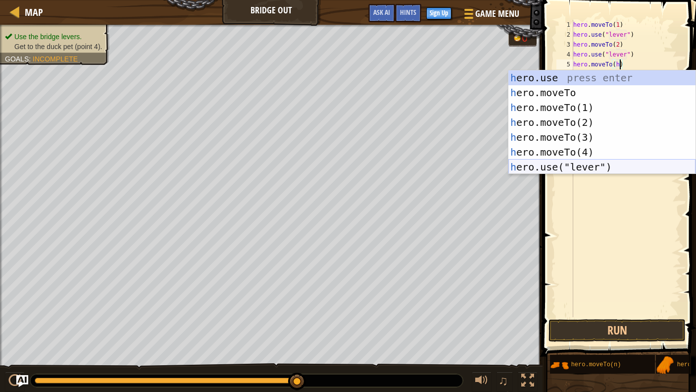
click at [570, 170] on div "h ero.use press enter h ero.moveTo press enter h ero.moveTo(1) press enter h er…" at bounding box center [601, 137] width 187 height 134
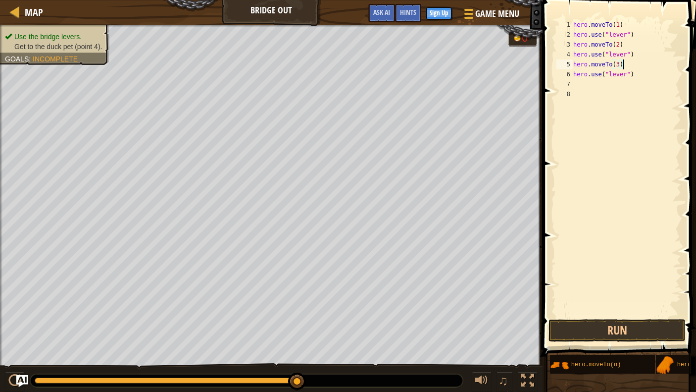
type textarea "hero.use("lever")"
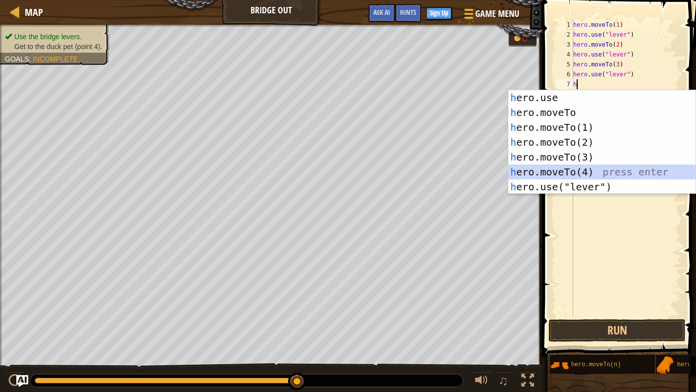
click at [576, 171] on div "h ero.use press enter h ero.moveTo press enter h ero.moveTo(1) press enter h er…" at bounding box center [601, 157] width 187 height 134
type textarea "hero.moveTo(4)"
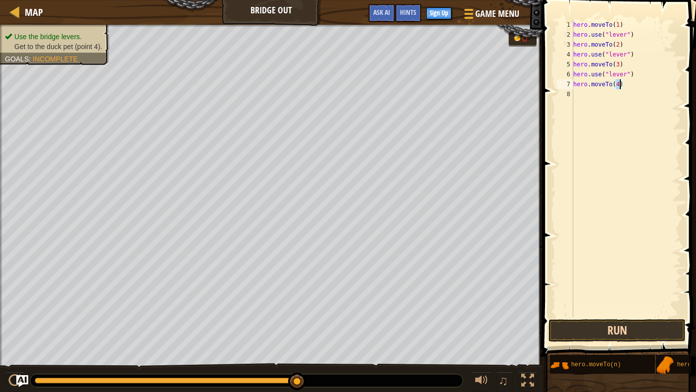
click at [600, 336] on button "Run" at bounding box center [616, 330] width 137 height 23
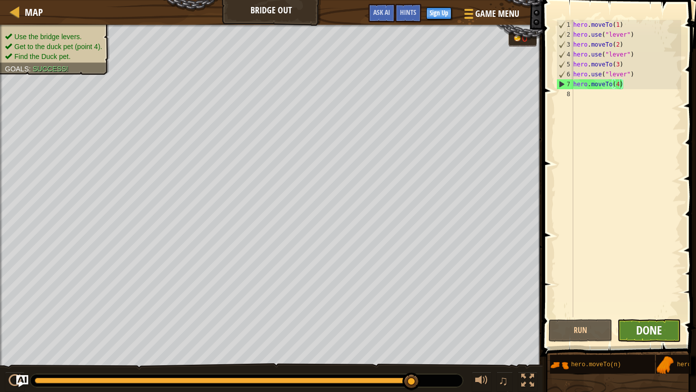
click at [633, 331] on span "Done" at bounding box center [649, 330] width 26 height 16
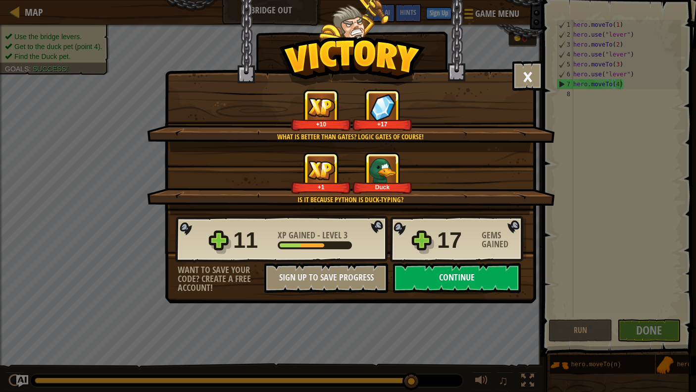
click at [500, 279] on button "Continue" at bounding box center [457, 278] width 128 height 30
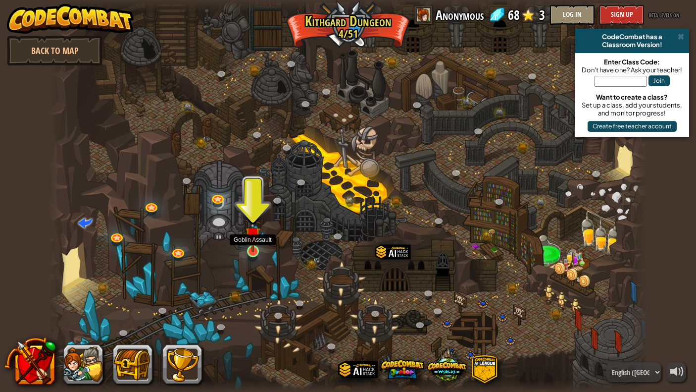
click at [252, 248] on img at bounding box center [252, 234] width 15 height 35
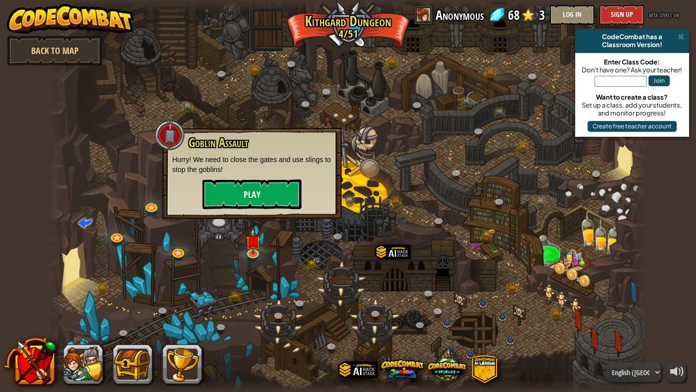
click at [261, 196] on button "Play" at bounding box center [251, 194] width 99 height 30
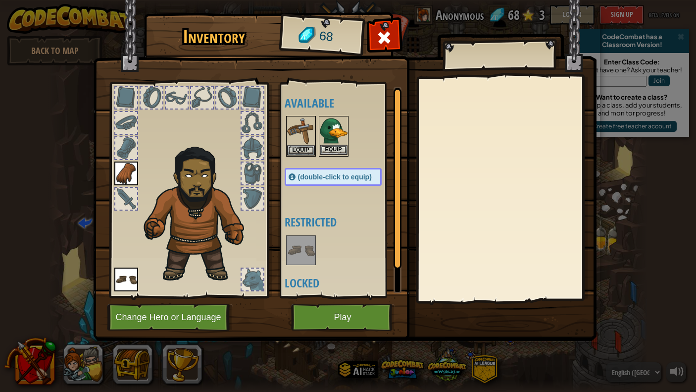
click at [331, 148] on button "Equip" at bounding box center [334, 150] width 28 height 10
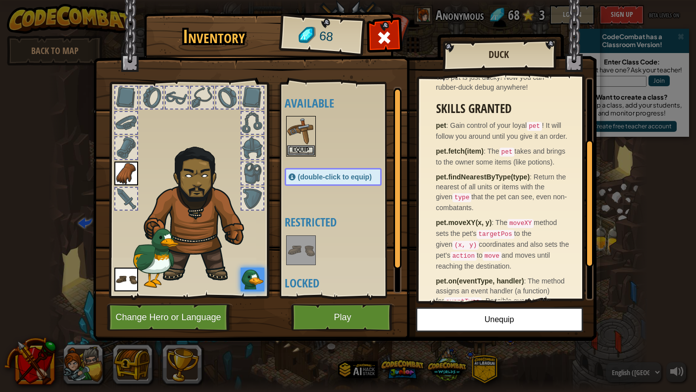
scroll to position [109, 0]
click at [305, 151] on button "Equip" at bounding box center [301, 150] width 28 height 10
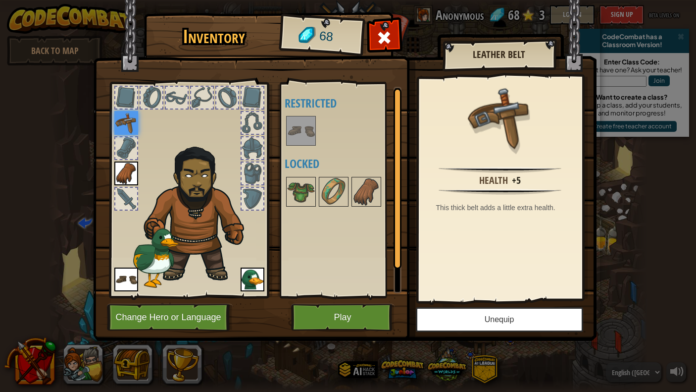
click at [466, 316] on button "Unequip" at bounding box center [499, 319] width 167 height 25
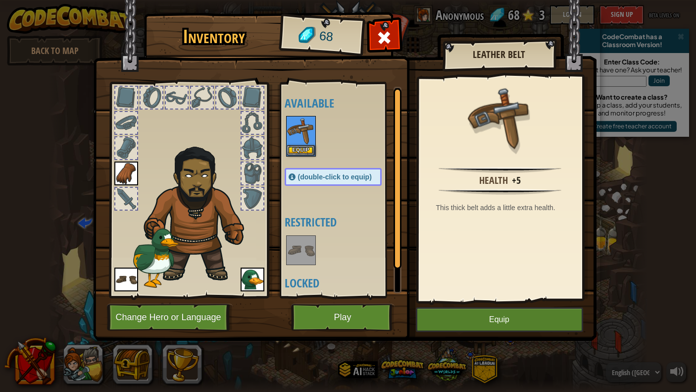
click at [247, 277] on img at bounding box center [253, 279] width 24 height 24
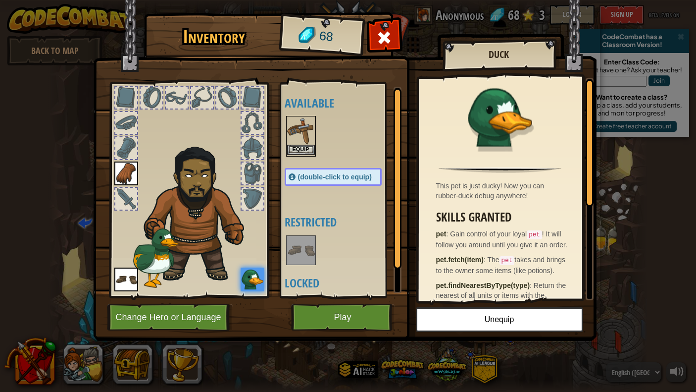
click at [300, 136] on img at bounding box center [301, 131] width 28 height 28
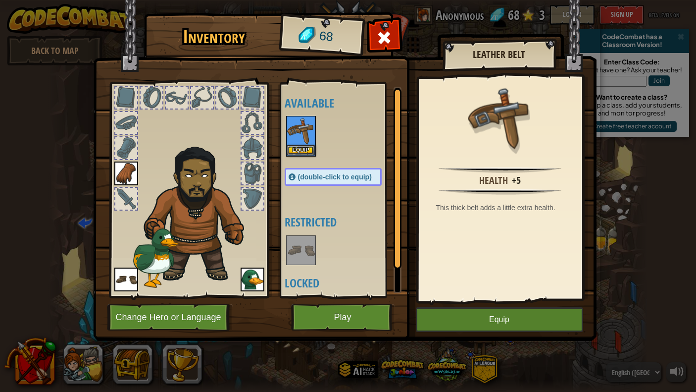
click at [538, 318] on button "Equip" at bounding box center [499, 319] width 167 height 25
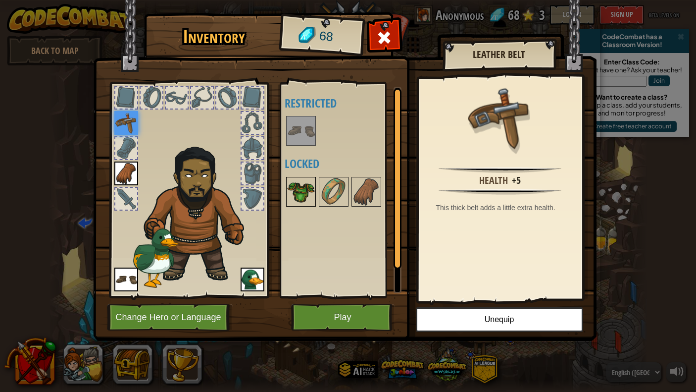
click at [294, 189] on img at bounding box center [301, 192] width 28 height 28
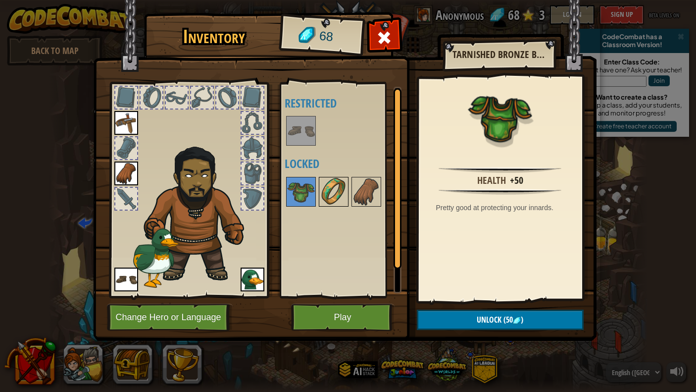
click at [329, 193] on img at bounding box center [334, 192] width 28 height 28
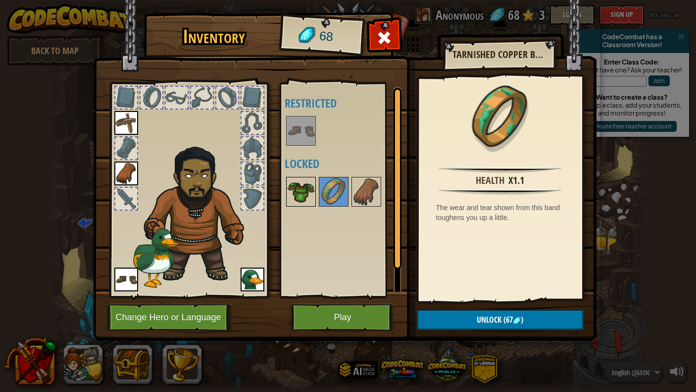
click at [292, 189] on img at bounding box center [301, 192] width 28 height 28
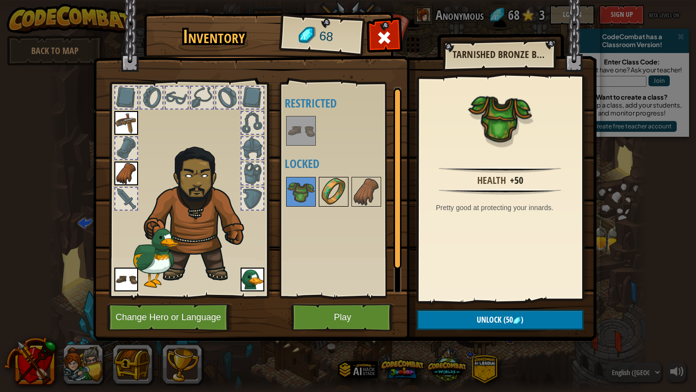
click at [339, 189] on img at bounding box center [334, 192] width 28 height 28
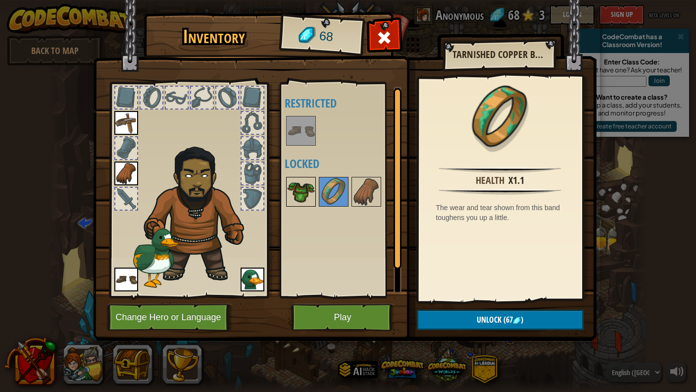
click at [301, 186] on img at bounding box center [301, 192] width 28 height 28
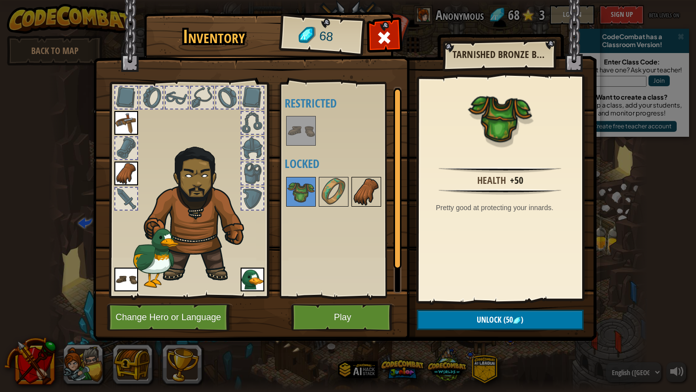
click at [372, 183] on img at bounding box center [366, 192] width 28 height 28
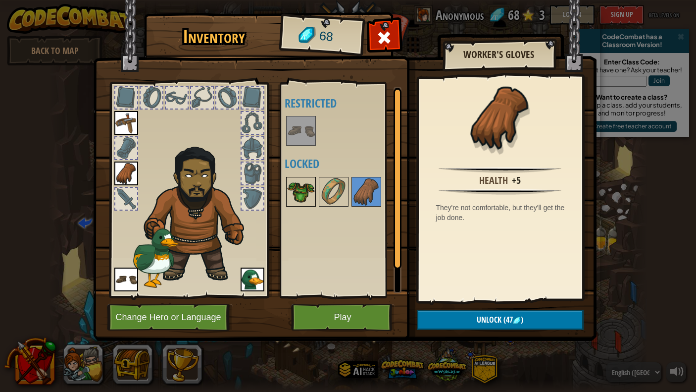
click at [291, 189] on img at bounding box center [301, 192] width 28 height 28
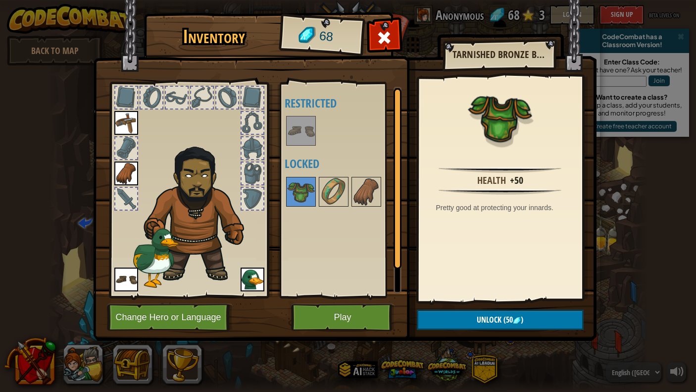
click at [476, 316] on button "Unlock (50 )" at bounding box center [500, 319] width 167 height 20
click at [476, 316] on button "Confirm" at bounding box center [500, 319] width 167 height 20
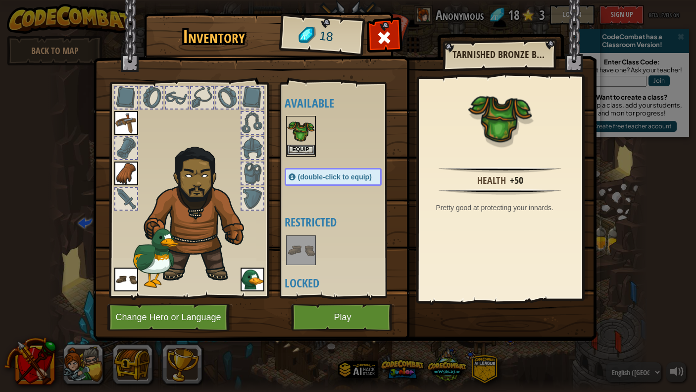
click at [302, 143] on img at bounding box center [301, 131] width 28 height 28
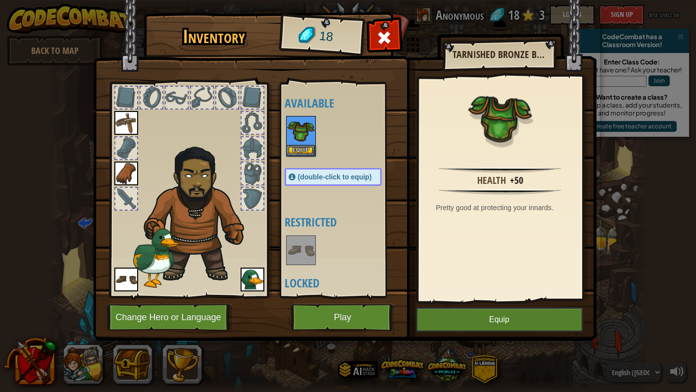
click at [476, 322] on button "Equip" at bounding box center [499, 319] width 167 height 25
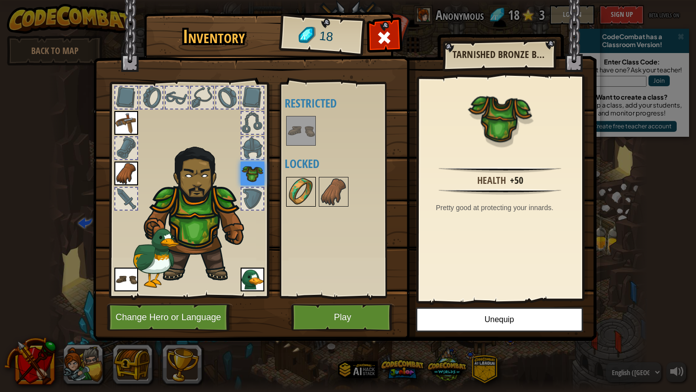
click at [300, 184] on img at bounding box center [301, 192] width 28 height 28
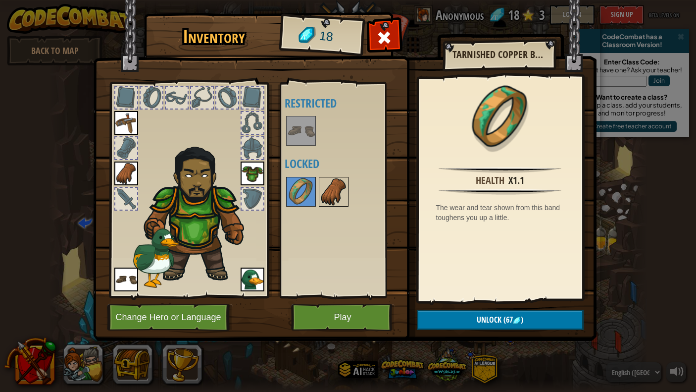
click at [335, 186] on img at bounding box center [334, 192] width 28 height 28
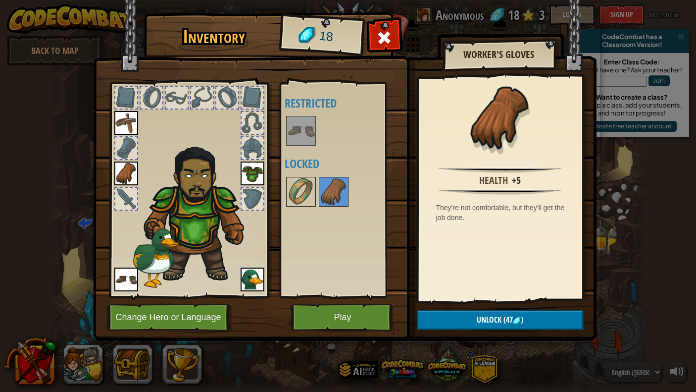
click at [324, 319] on button "Play" at bounding box center [342, 316] width 103 height 27
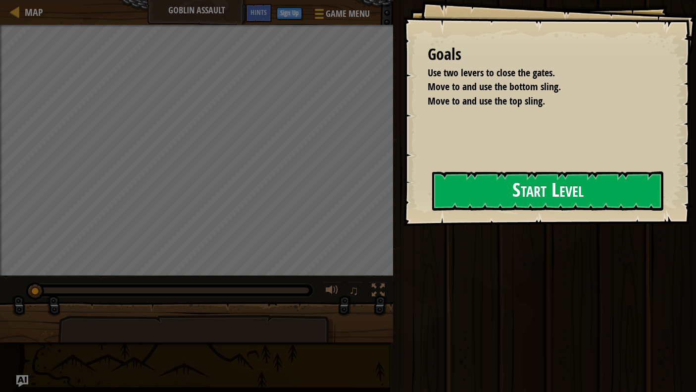
click at [503, 193] on div "Goals Use two levers to close the gates. Move to and use the bottom sling. Move…" at bounding box center [549, 113] width 293 height 226
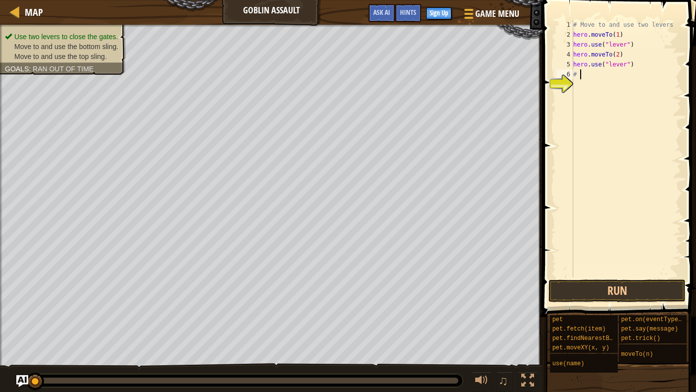
type textarea "#"
type textarea "hero.use("lever")"
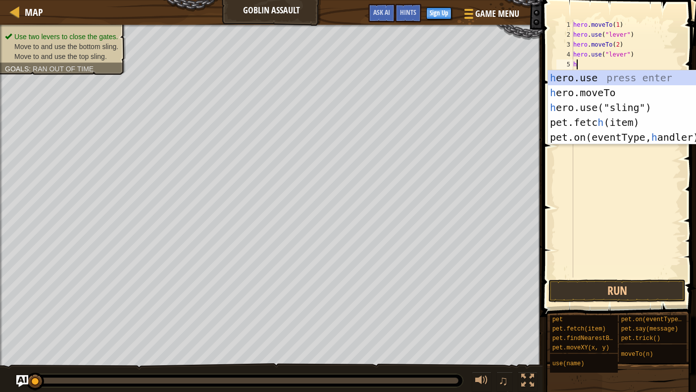
scroll to position [4, 0]
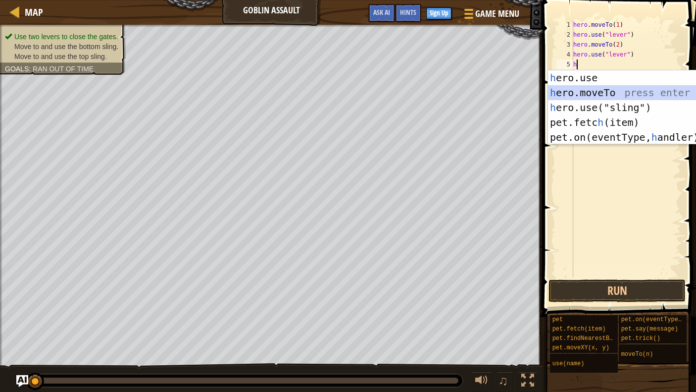
click at [586, 90] on div "h ero.use press enter h ero.moveTo press enter h ero.use("sling") press enter p…" at bounding box center [641, 122] width 187 height 104
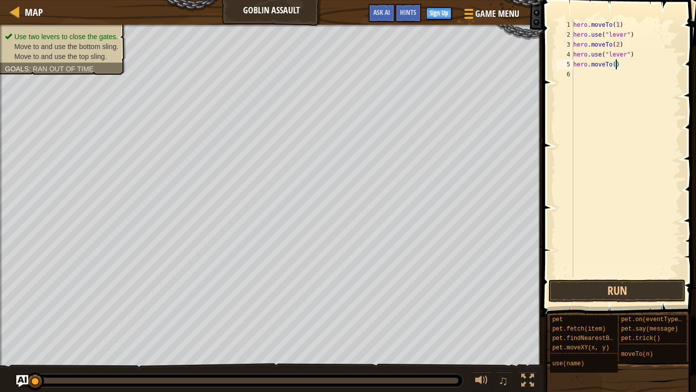
type textarea "hero.moveTo(4)"
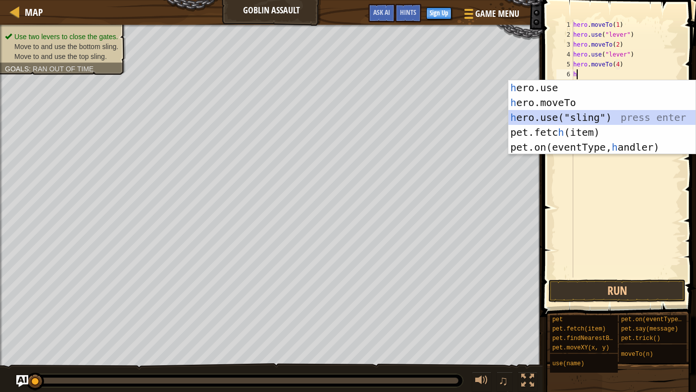
click at [562, 120] on div "h ero.use press enter h ero.moveTo press enter h ero.use("sling") press enter p…" at bounding box center [601, 132] width 187 height 104
type textarea "hero.use("sling")"
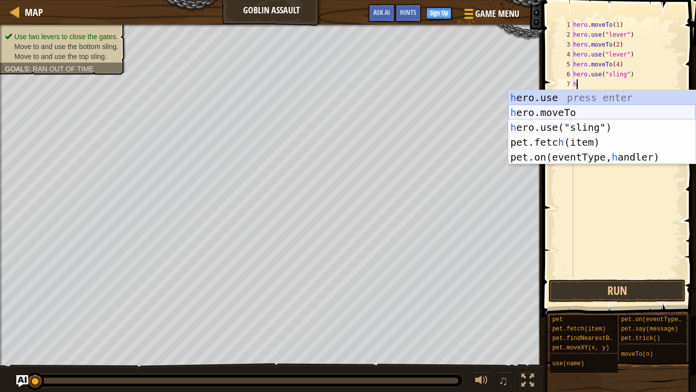
click at [573, 112] on div "h ero.use press enter h ero.moveTo press enter h ero.use("sling") press enter p…" at bounding box center [601, 142] width 187 height 104
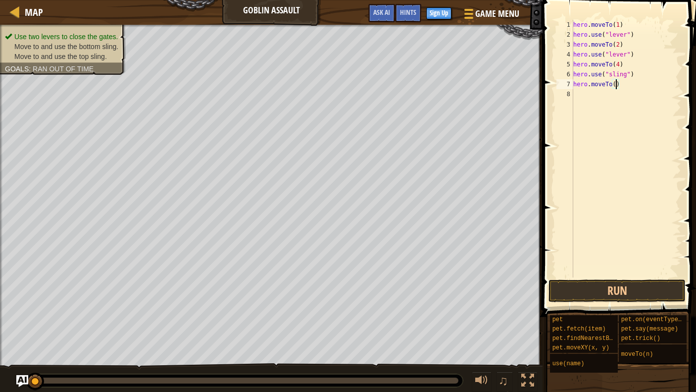
type textarea "hero.moveTo(3)"
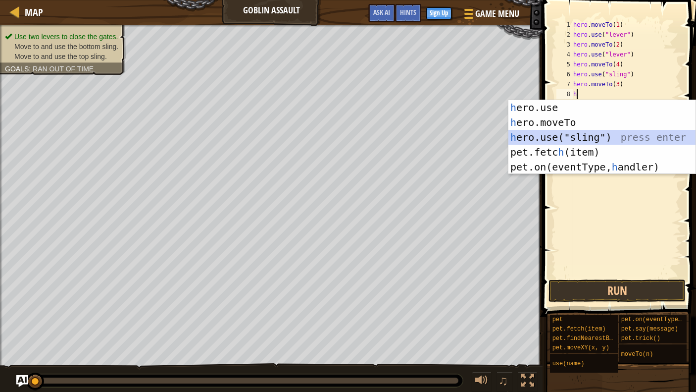
click at [561, 130] on div "h ero.use press enter h ero.moveTo press enter h ero.use("sling") press enter p…" at bounding box center [601, 152] width 187 height 104
type textarea "hero.use("sling")"
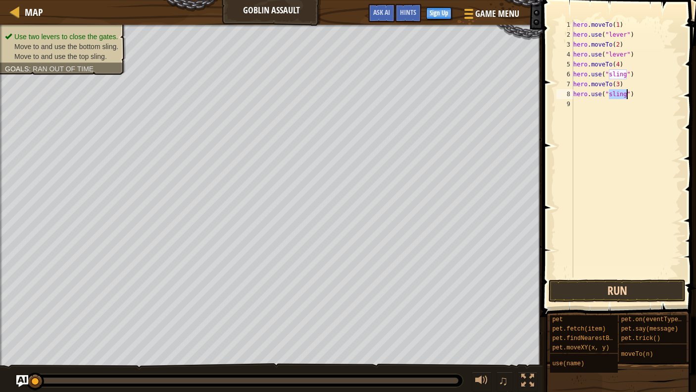
click at [590, 289] on button "Run" at bounding box center [616, 290] width 137 height 23
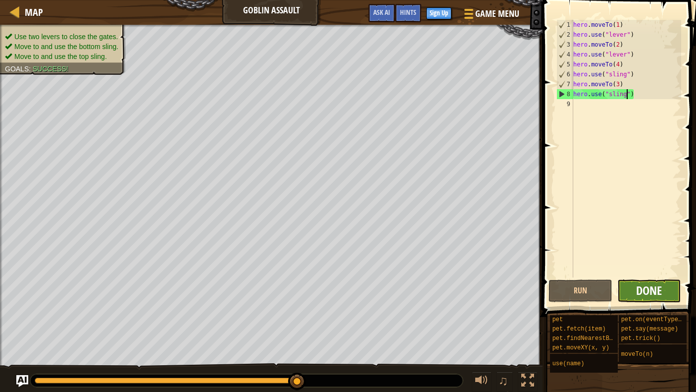
click at [633, 290] on span "Done" at bounding box center [649, 290] width 26 height 16
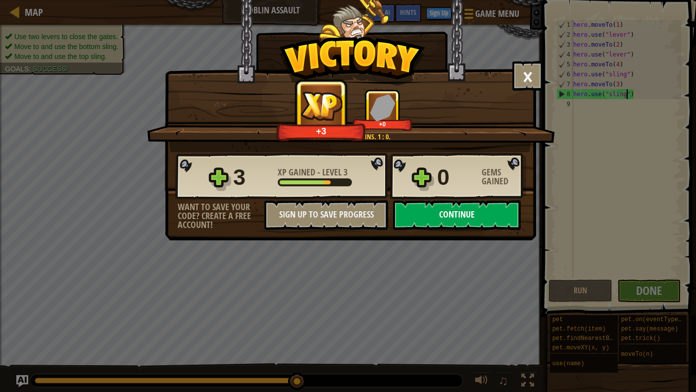
click at [471, 209] on button "Continue" at bounding box center [457, 215] width 128 height 30
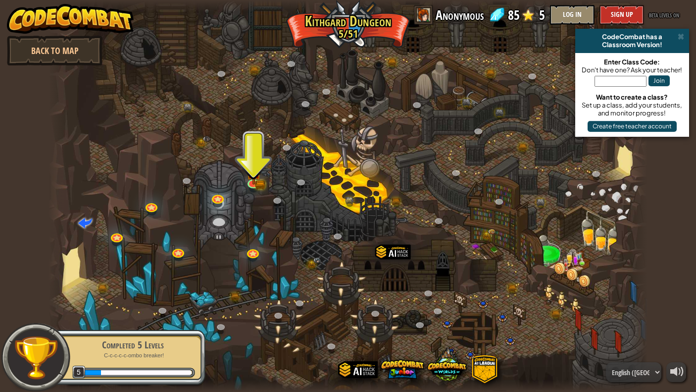
click at [263, 175] on div at bounding box center [348, 196] width 599 height 392
click at [255, 176] on img at bounding box center [253, 166] width 15 height 34
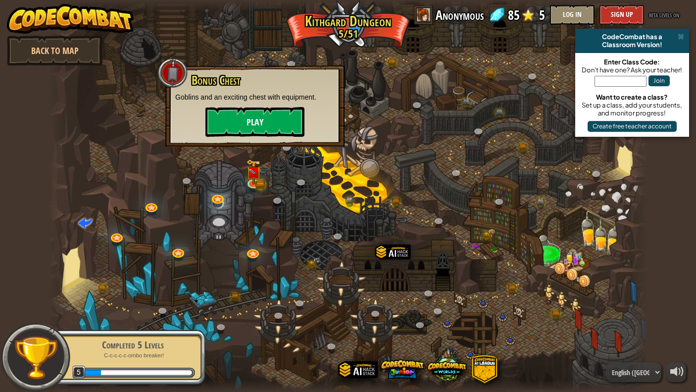
click at [255, 114] on button "Play" at bounding box center [254, 122] width 99 height 30
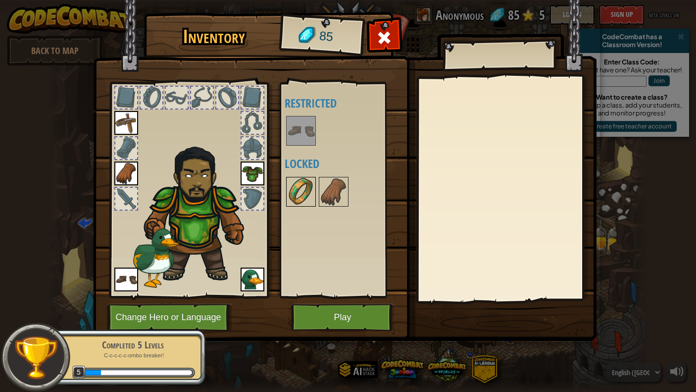
click at [297, 185] on img at bounding box center [301, 192] width 28 height 28
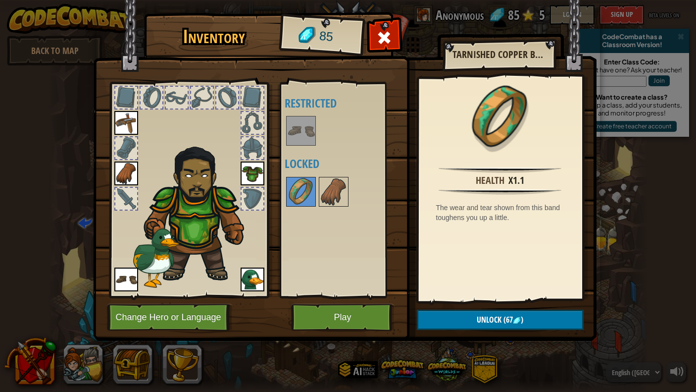
click at [496, 321] on span "Unlock" at bounding box center [489, 319] width 25 height 11
click at [496, 321] on button "Confirm" at bounding box center [500, 319] width 167 height 20
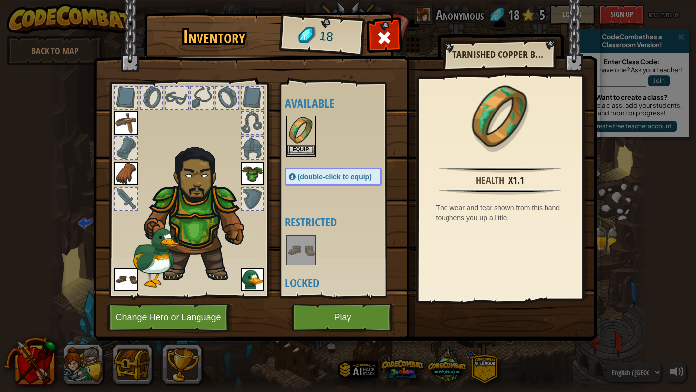
click at [303, 144] on img at bounding box center [301, 131] width 28 height 28
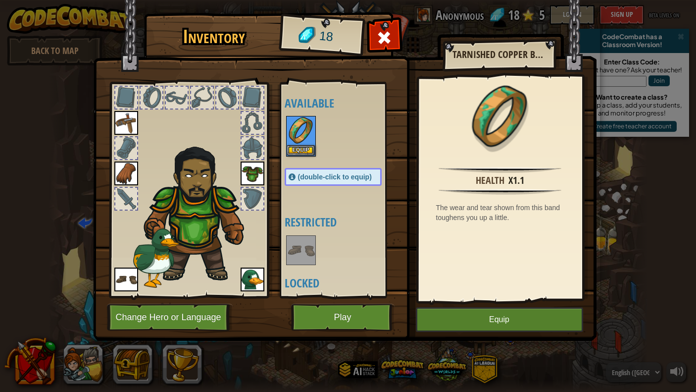
click at [473, 317] on button "Equip" at bounding box center [499, 319] width 167 height 25
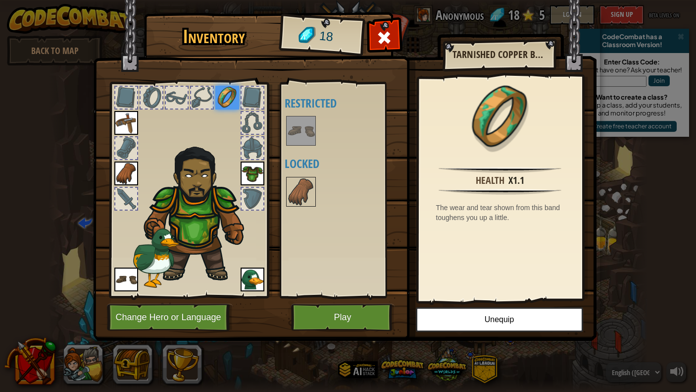
drag, startPoint x: 162, startPoint y: 194, endPoint x: 217, endPoint y: 200, distance: 55.9
click at [217, 200] on img at bounding box center [199, 211] width 121 height 144
click at [127, 276] on img at bounding box center [126, 279] width 24 height 24
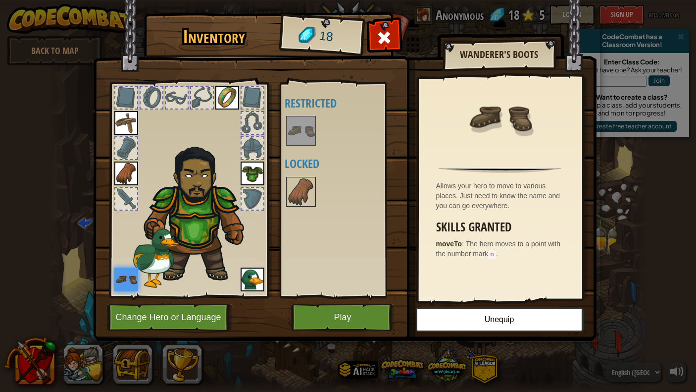
click at [346, 315] on button "Play" at bounding box center [342, 316] width 103 height 27
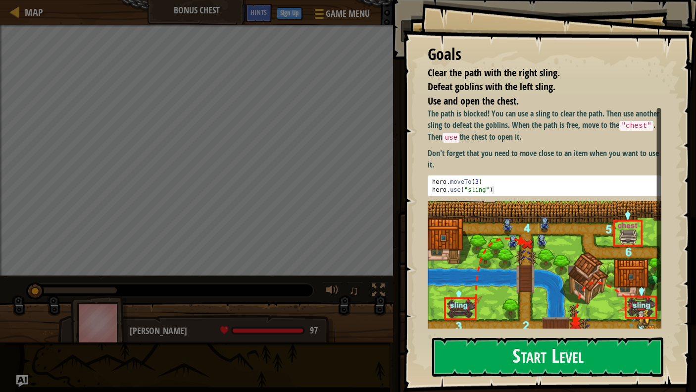
drag, startPoint x: 566, startPoint y: 360, endPoint x: 420, endPoint y: 296, distance: 159.2
click at [566, 356] on button "Start Level" at bounding box center [547, 356] width 231 height 39
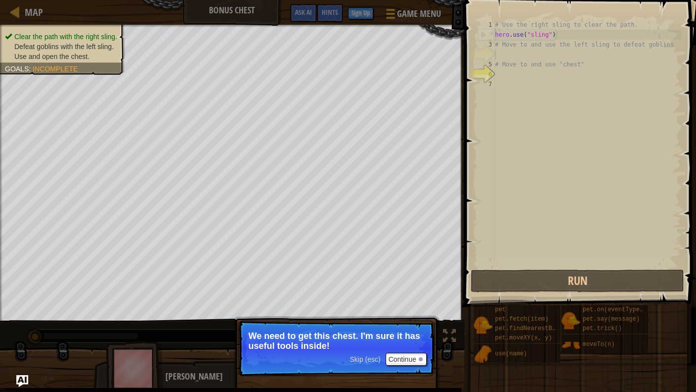
click at [594, 79] on div "# Use the right sling to clear the path. hero . use ( "sling" ) # Move to and u…" at bounding box center [587, 153] width 188 height 267
click at [399, 356] on button "Continue" at bounding box center [406, 358] width 41 height 13
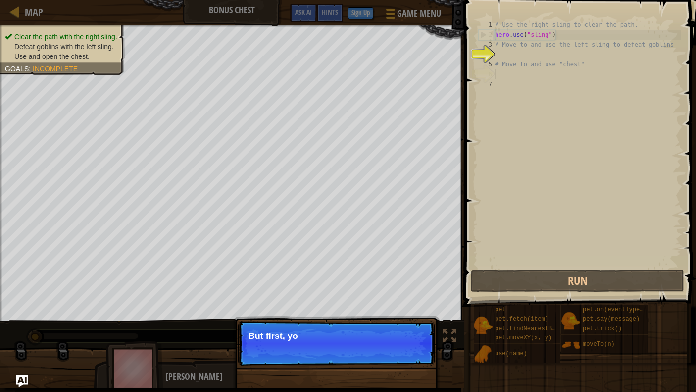
click at [400, 356] on p "Skip (esc) Continue But first, yo" at bounding box center [336, 343] width 196 height 46
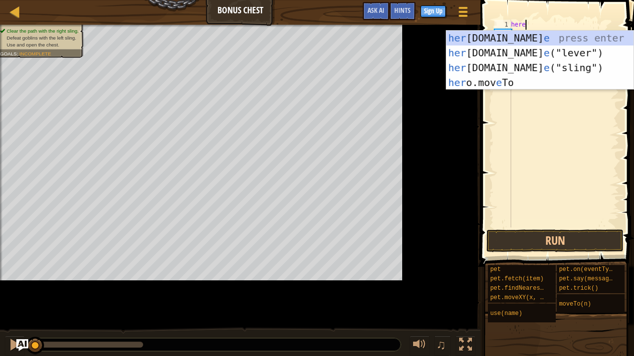
scroll to position [4, 0]
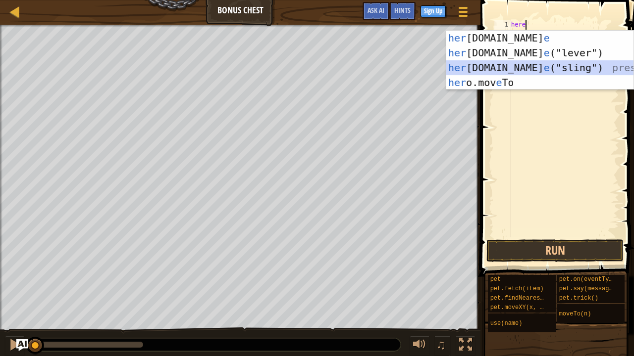
click at [473, 67] on div "her [DOMAIN_NAME] e press enter her [DOMAIN_NAME] e ("lever") press enter her […" at bounding box center [539, 75] width 187 height 89
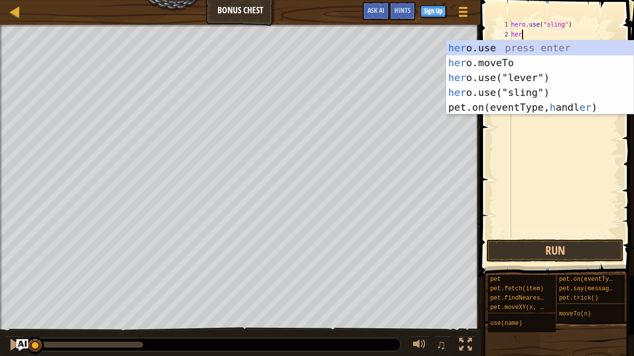
scroll to position [4, 6]
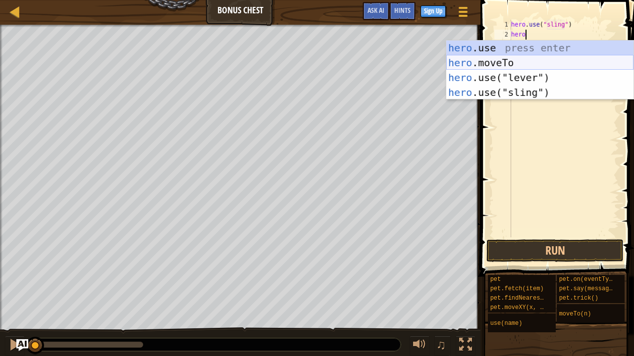
click at [479, 60] on div "hero .use press enter hero .moveTo press enter hero .use("lever") press enter h…" at bounding box center [539, 85] width 187 height 89
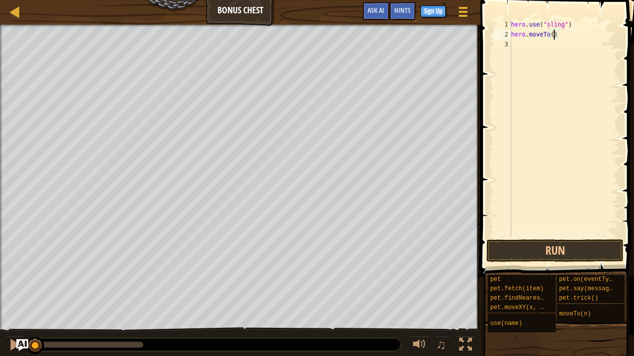
type textarea "hero.moveTo(3)"
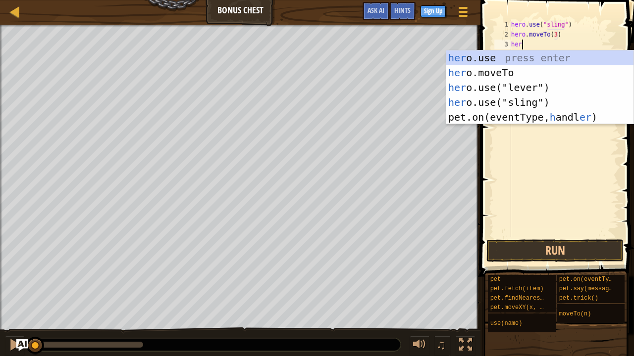
scroll to position [4, 0]
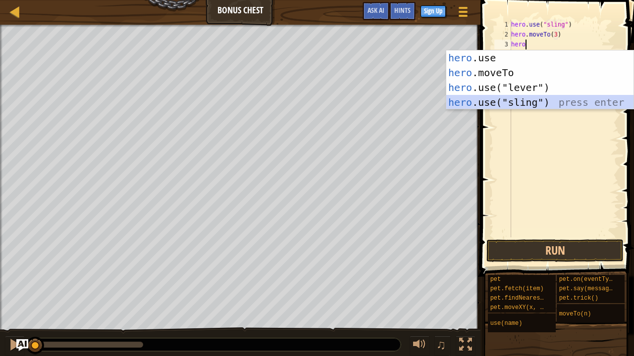
click at [487, 101] on div "hero .use press enter hero .moveTo press enter hero .use("lever") press enter h…" at bounding box center [539, 94] width 187 height 89
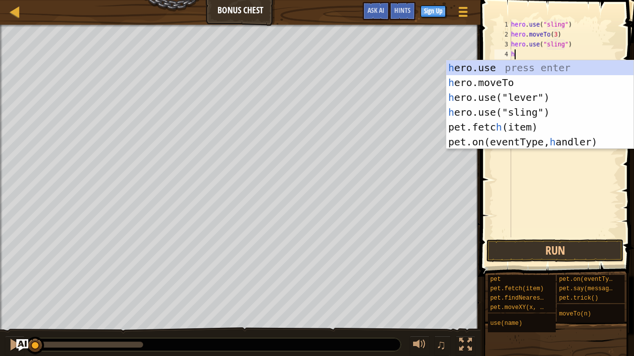
scroll to position [4, 5]
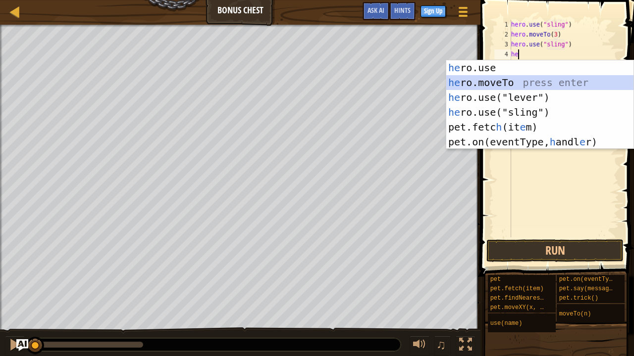
click at [501, 83] on div "he ro.use press enter he ro.moveTo press enter he ro.use("lever") press enter h…" at bounding box center [539, 119] width 187 height 119
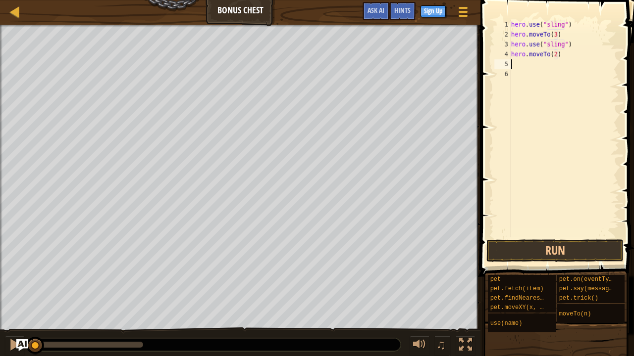
scroll to position [4, 4]
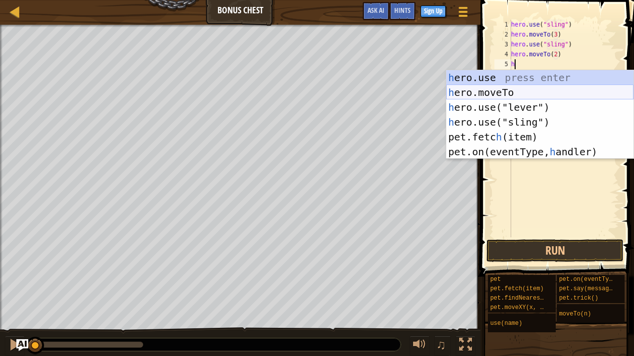
click at [498, 95] on div "h ero.use press enter h ero.moveTo press enter h ero.use("lever") press enter h…" at bounding box center [539, 129] width 187 height 119
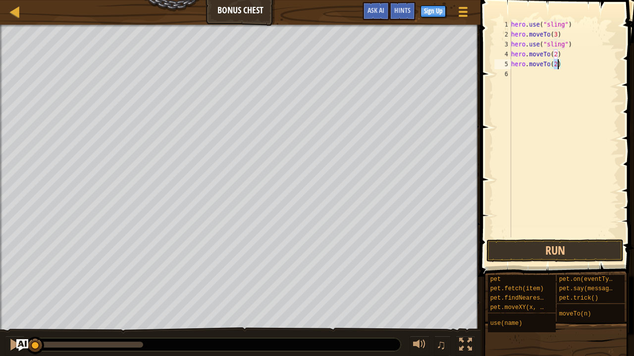
scroll to position [4, 3]
type textarea "hero.moveTo(4)"
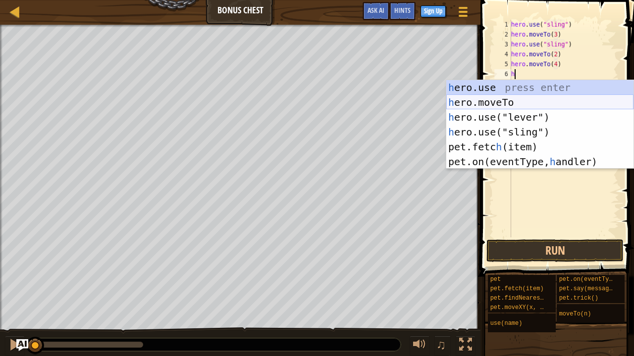
click at [489, 109] on div "h ero.use press enter h ero.moveTo press enter h ero.use("lever") press enter h…" at bounding box center [539, 139] width 187 height 119
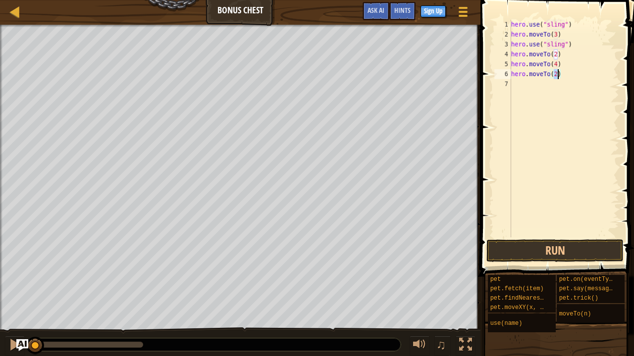
type textarea "hero.moveTo(6)"
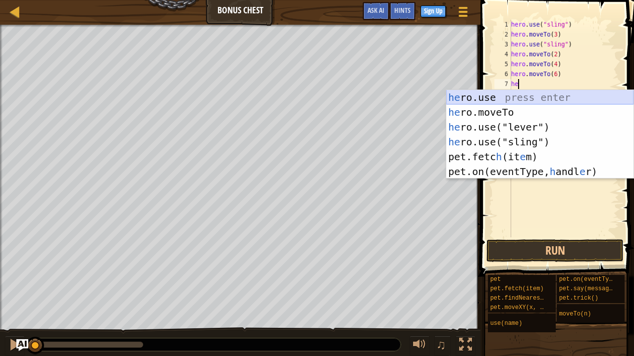
click at [477, 97] on div "he ro.use press enter he ro.moveTo press enter he ro.use("lever") press enter h…" at bounding box center [539, 149] width 187 height 119
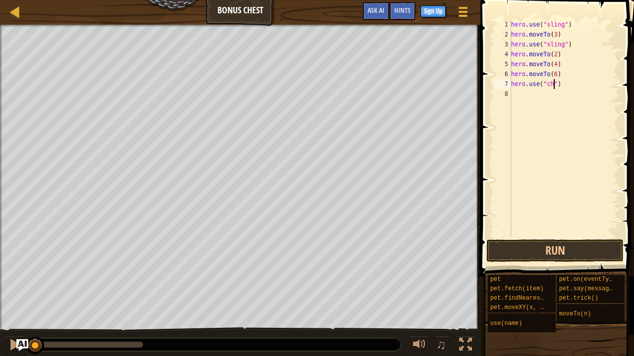
scroll to position [4, 4]
type textarea "hero.use("chest")"
click at [521, 255] on button "Run" at bounding box center [554, 251] width 137 height 23
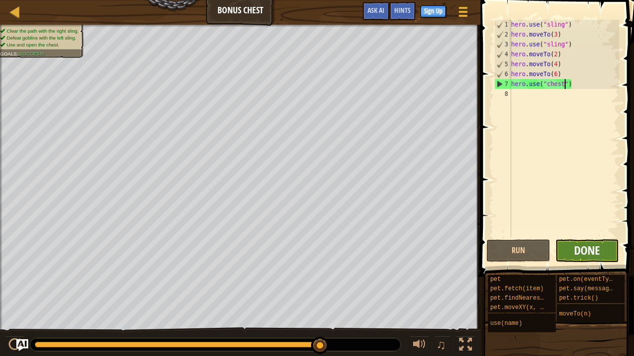
click at [578, 246] on span "Done" at bounding box center [587, 251] width 26 height 16
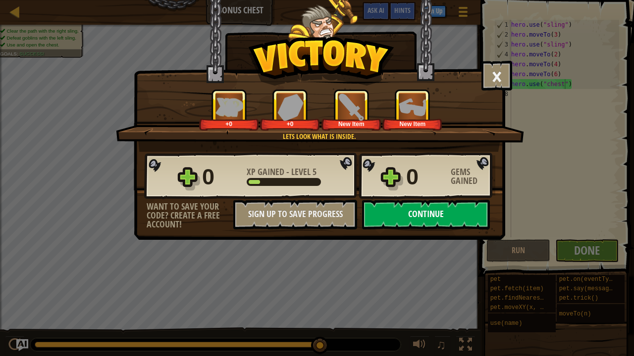
click at [420, 216] on button "Continue" at bounding box center [426, 215] width 128 height 30
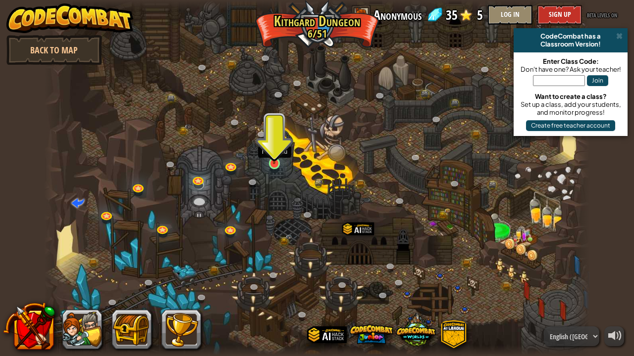
click at [272, 161] on img at bounding box center [273, 149] width 13 height 31
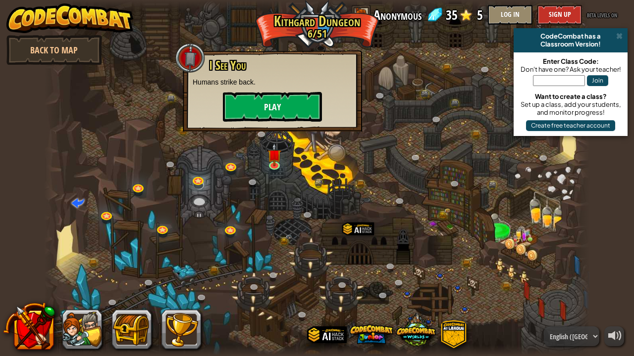
click at [262, 98] on button "Play" at bounding box center [272, 107] width 99 height 30
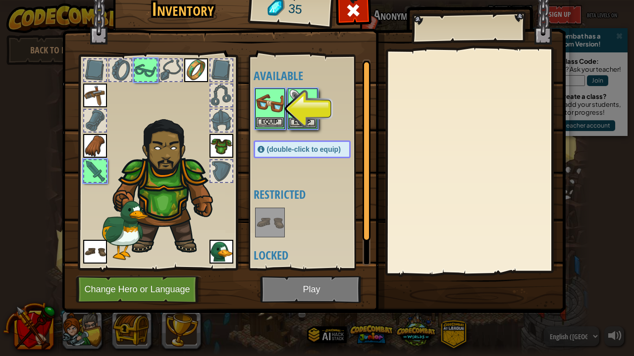
click at [268, 111] on img at bounding box center [270, 104] width 28 height 28
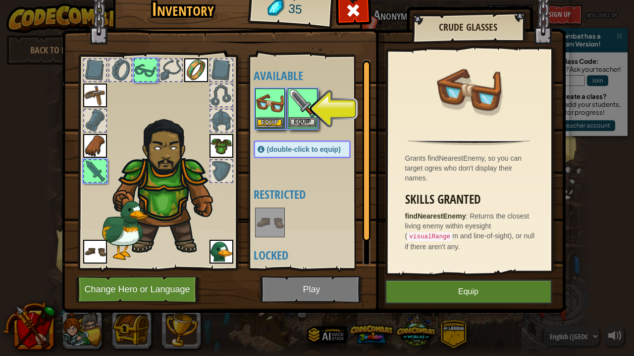
click at [306, 121] on button "Equip" at bounding box center [303, 122] width 28 height 10
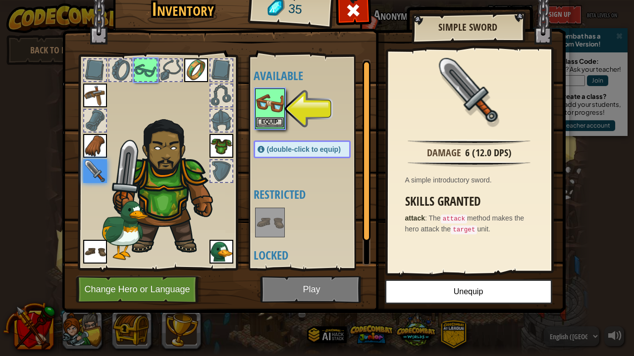
click at [277, 122] on button "Equip" at bounding box center [270, 122] width 28 height 10
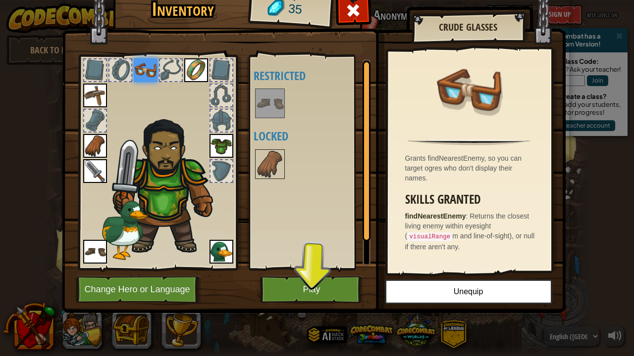
click at [327, 287] on button "Play" at bounding box center [311, 289] width 103 height 27
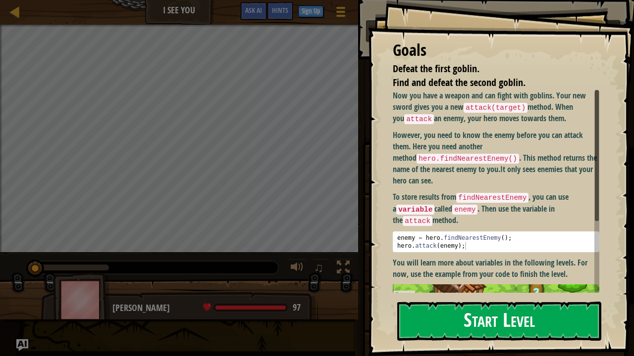
click at [469, 320] on button "Start Level" at bounding box center [499, 321] width 204 height 39
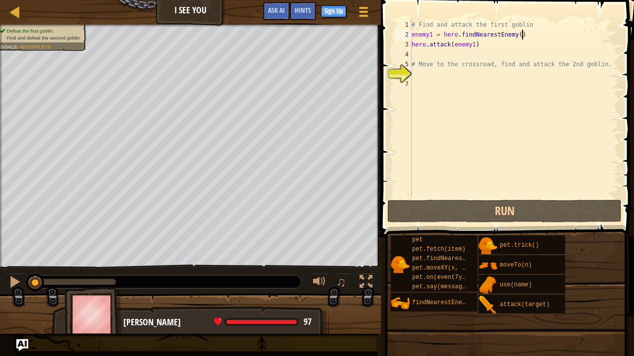
click at [522, 34] on div "# Find and attack the first goblin enemy1 = hero . findNearestEnemy ( ) hero . …" at bounding box center [513, 119] width 209 height 198
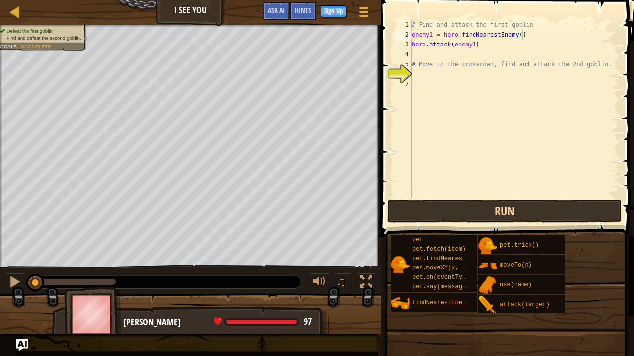
click at [515, 210] on button "Run" at bounding box center [504, 211] width 234 height 23
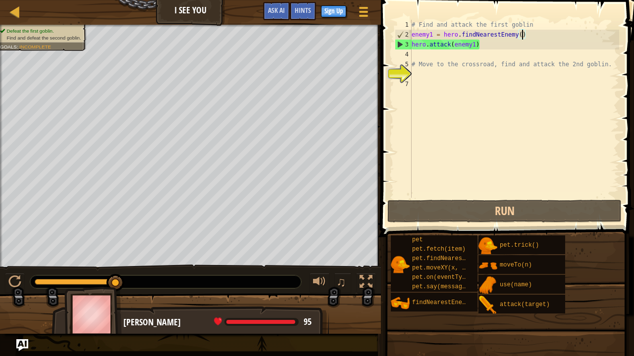
click at [498, 67] on div "# Find and attack the first goblin enemy1 = hero . findNearestEnemy ( ) hero . …" at bounding box center [513, 119] width 209 height 198
type textarea "# Move to the crossroad, find and attack the 2nd goblin."
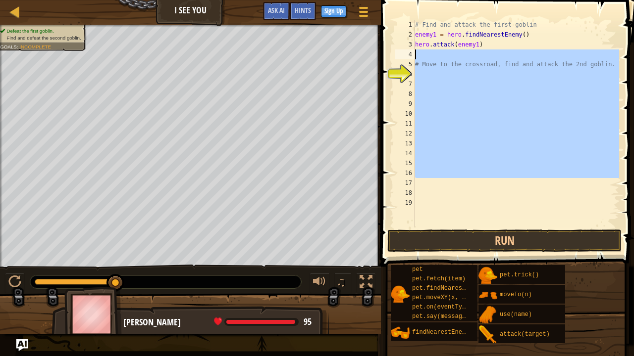
type textarea "# Find and attack the first goblin enemy1 = hero.findNearestEnemy()"
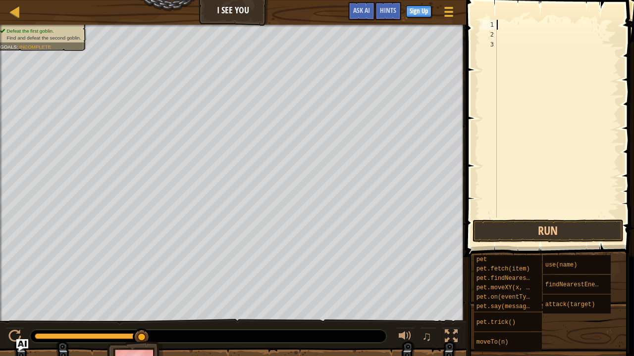
type textarea "h"
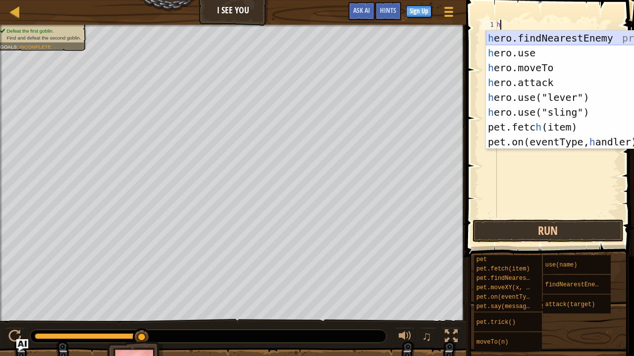
click at [512, 38] on div "h ero.findNearestEnemy press enter h ero.use press enter h ero.moveTo press ent…" at bounding box center [579, 105] width 187 height 148
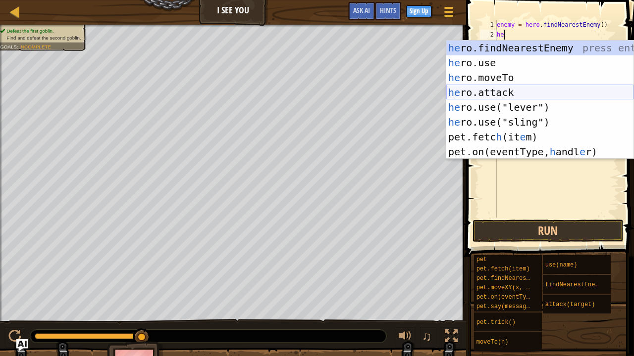
click at [476, 91] on div "he ro.findNearestEnemy press enter he ro.use press enter he ro.moveTo press ent…" at bounding box center [539, 115] width 187 height 148
type textarea "hero.attack(enemy)"
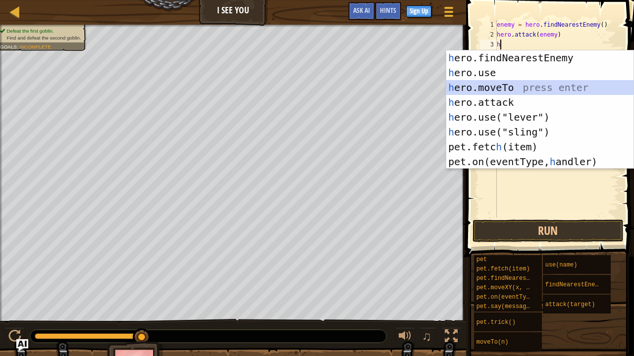
click at [491, 92] on div "h ero.findNearestEnemy press enter h ero.use press enter h ero.moveTo press ent…" at bounding box center [539, 124] width 187 height 148
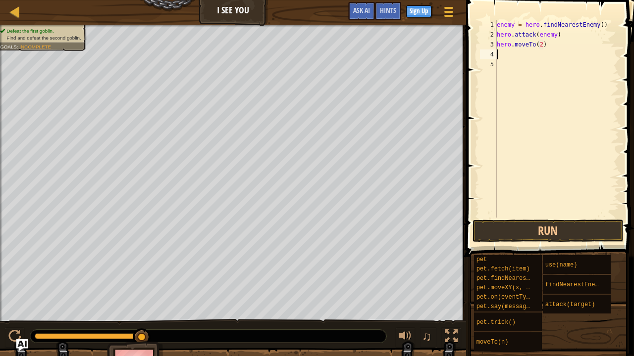
type textarea "hero.moveTo(2)e"
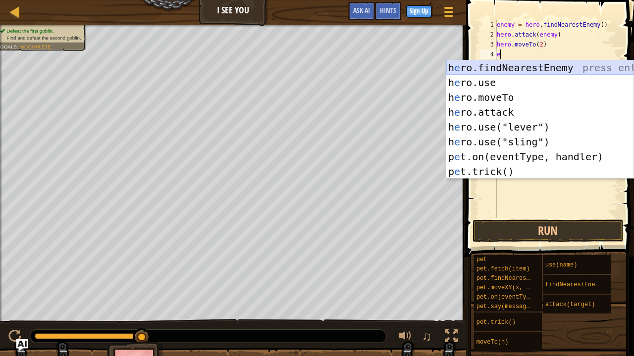
click at [473, 65] on div "h e ro.findNearestEnemy press enter h e ro.use press enter h e ro.moveTo press …" at bounding box center [539, 134] width 187 height 148
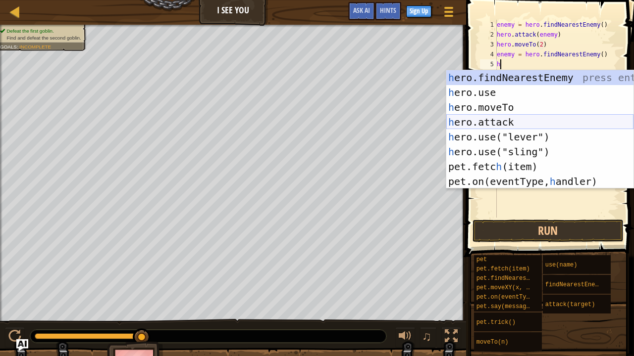
click at [469, 122] on div "h ero.findNearestEnemy press enter h ero.use press enter h ero.moveTo press ent…" at bounding box center [539, 144] width 187 height 148
type textarea "hero.attack(enemy)"
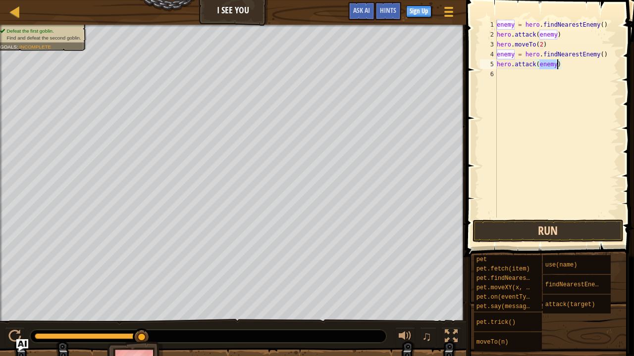
click at [518, 225] on button "Run" at bounding box center [547, 231] width 151 height 23
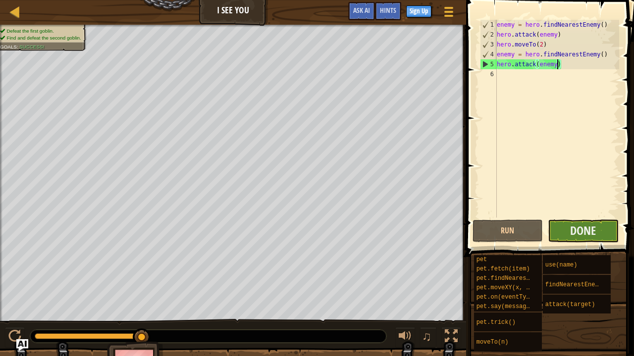
click at [568, 224] on button "Done" at bounding box center [582, 231] width 71 height 23
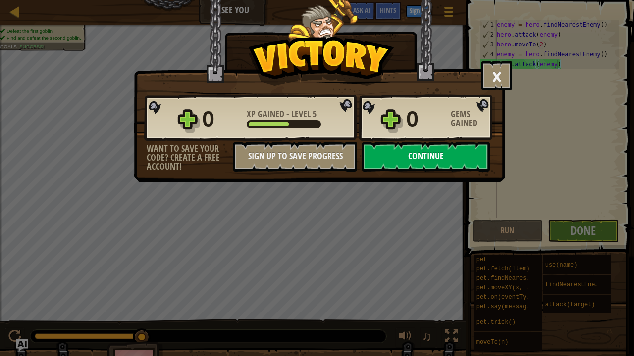
click at [431, 160] on button "Continue" at bounding box center [426, 157] width 128 height 30
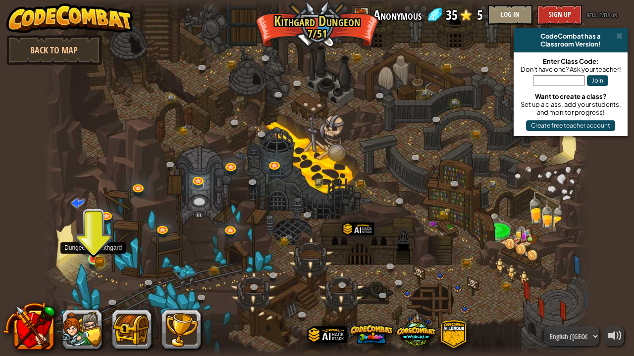
click at [95, 257] on img at bounding box center [93, 246] width 13 height 30
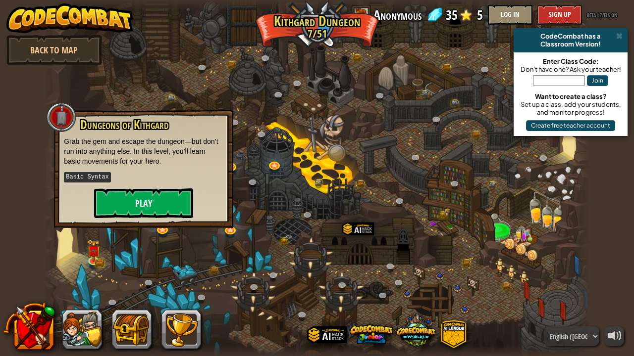
click at [159, 199] on button "Play" at bounding box center [143, 204] width 99 height 30
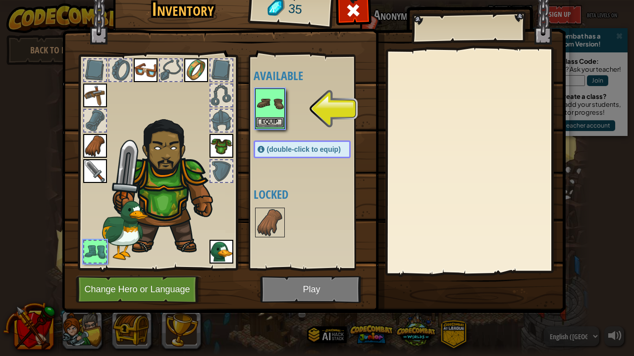
click at [270, 119] on button "Equip" at bounding box center [270, 122] width 28 height 10
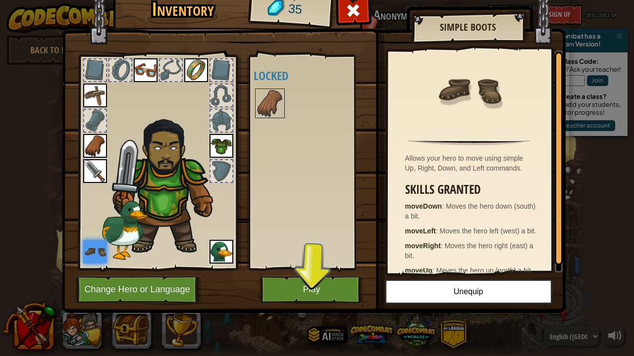
click at [316, 292] on button "Play" at bounding box center [311, 289] width 103 height 27
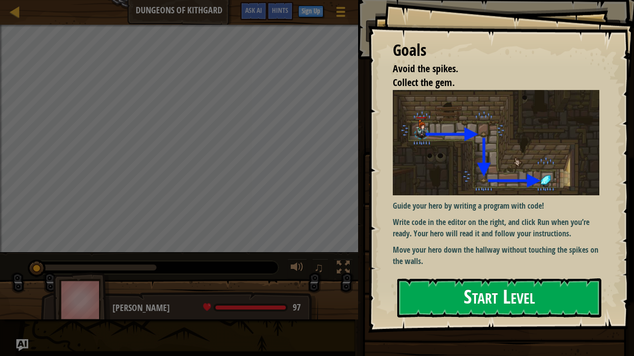
click at [476, 289] on button "Start Level" at bounding box center [499, 298] width 204 height 39
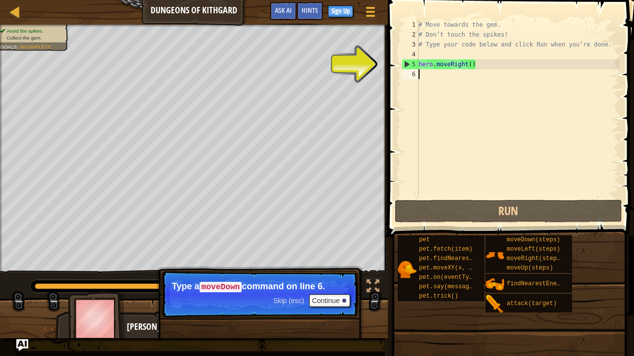
click at [449, 81] on div "# Move towards the gem. # Don’t touch the spikes! # Type your code below and cl…" at bounding box center [517, 119] width 202 height 198
click at [339, 304] on button "Continue" at bounding box center [329, 300] width 41 height 13
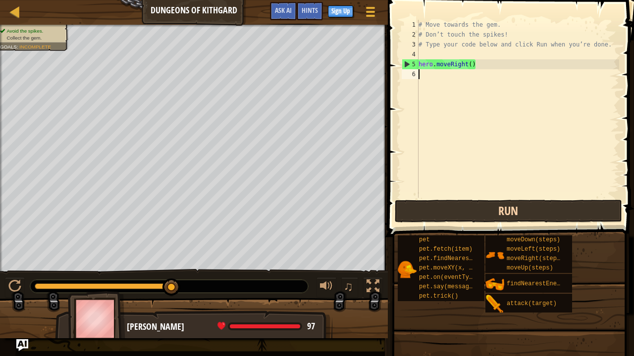
type textarea "h"
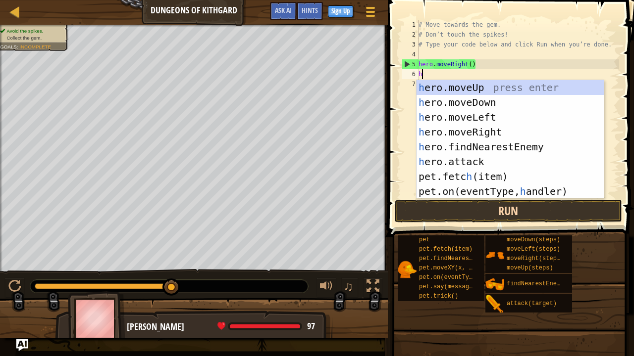
scroll to position [4, 0]
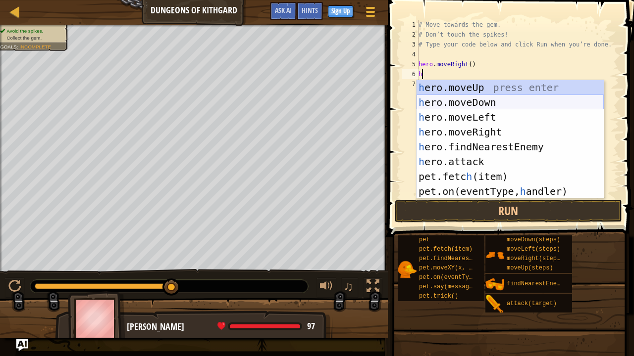
click at [456, 102] on div "h ero.moveUp press enter h ero.moveDown press enter h ero.moveLeft press enter …" at bounding box center [509, 154] width 187 height 148
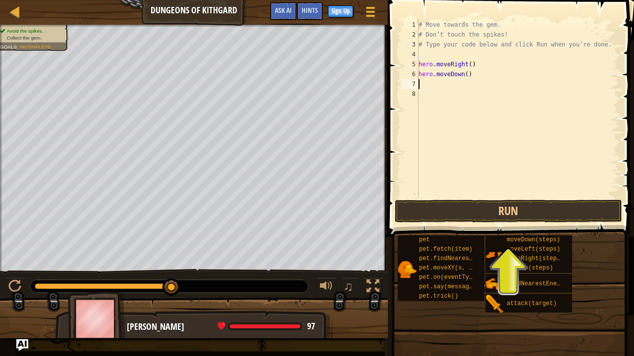
type textarea "h"
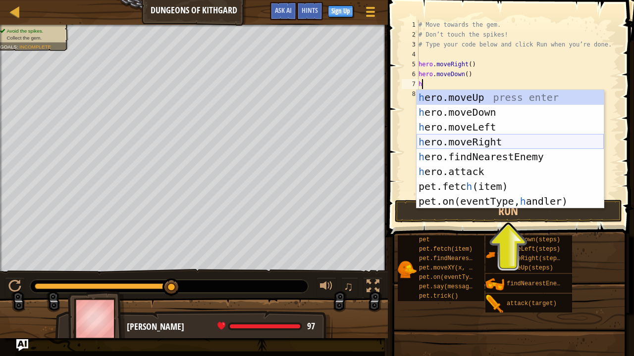
click at [456, 139] on div "h ero.moveUp press enter h ero.moveDown press enter h ero.moveLeft press enter …" at bounding box center [509, 164] width 187 height 148
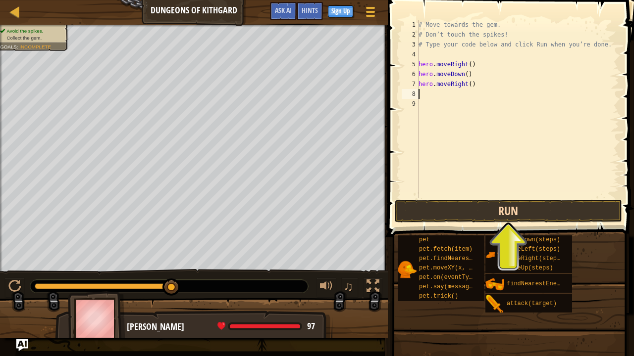
click at [468, 207] on button "Run" at bounding box center [507, 211] width 227 height 23
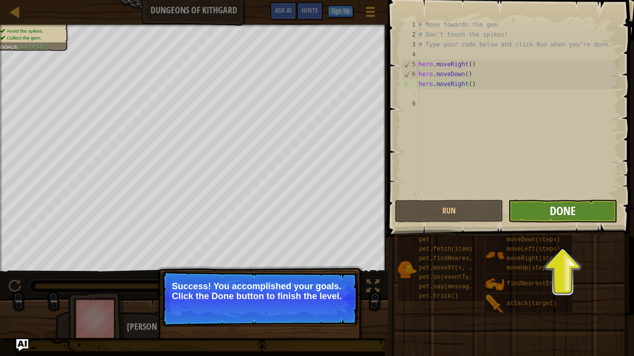
click at [573, 213] on span "Done" at bounding box center [562, 211] width 26 height 16
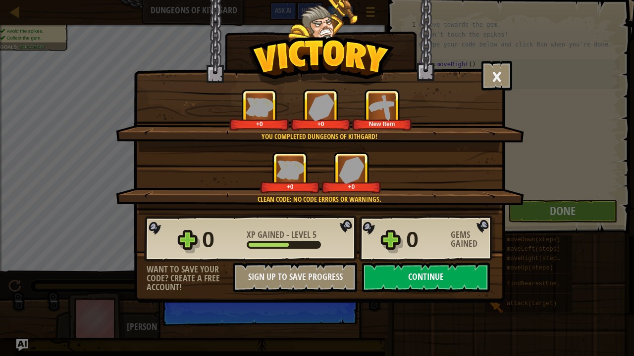
click at [442, 279] on button "Continue" at bounding box center [426, 278] width 128 height 30
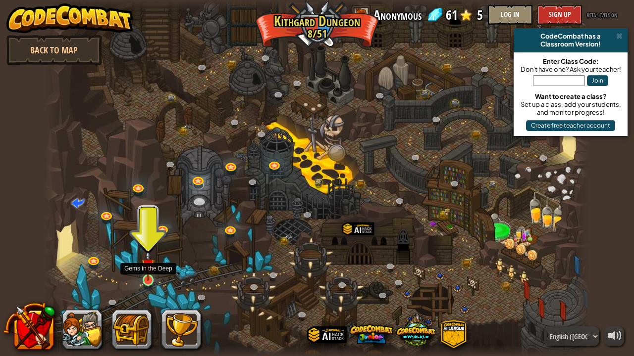
click at [146, 275] on img at bounding box center [147, 265] width 13 height 31
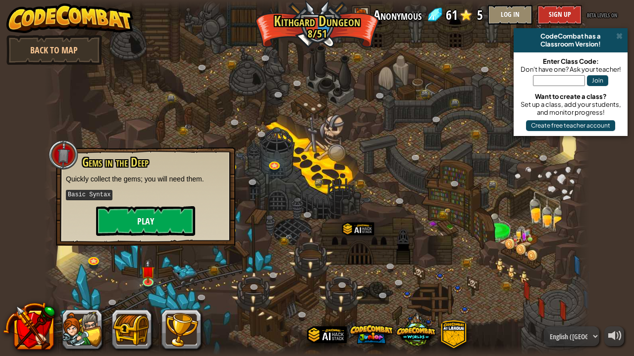
click at [161, 217] on button "Play" at bounding box center [145, 221] width 99 height 30
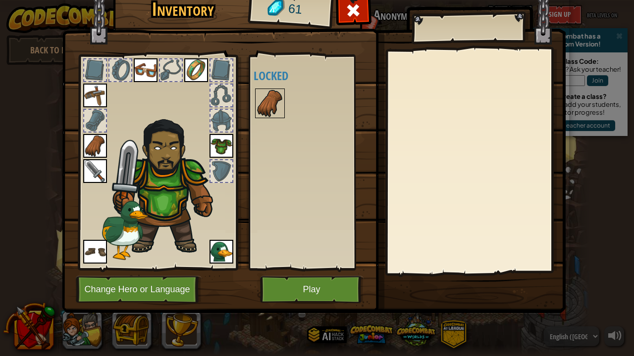
click at [272, 98] on img at bounding box center [270, 104] width 28 height 28
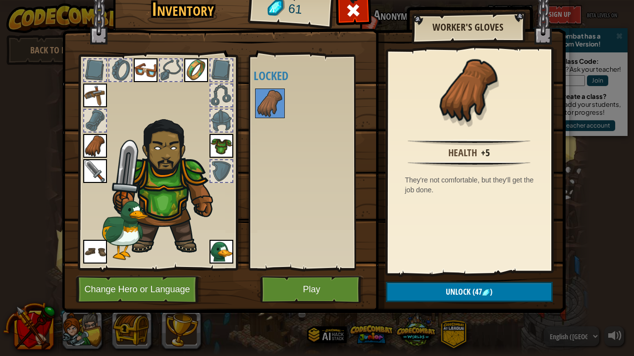
click at [298, 294] on button "Play" at bounding box center [311, 289] width 103 height 27
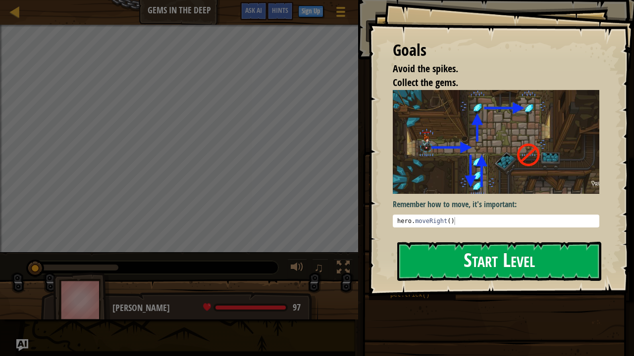
click at [479, 258] on button "Start Level" at bounding box center [499, 261] width 204 height 39
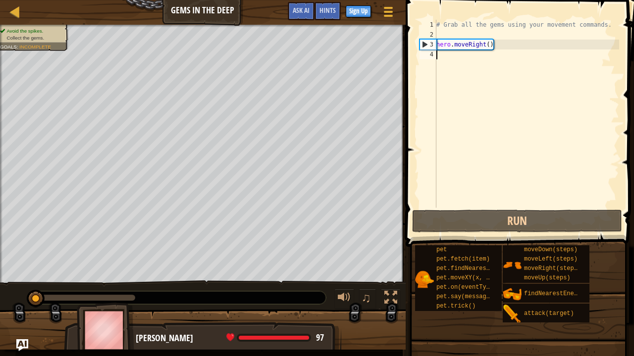
click at [504, 52] on div "# Grab all the gems using your movement commands. hero . moveRight ( )" at bounding box center [526, 124] width 185 height 208
click at [491, 46] on div "# Grab all the gems using your movement commands. hero . moveRight ( )" at bounding box center [526, 124] width 185 height 208
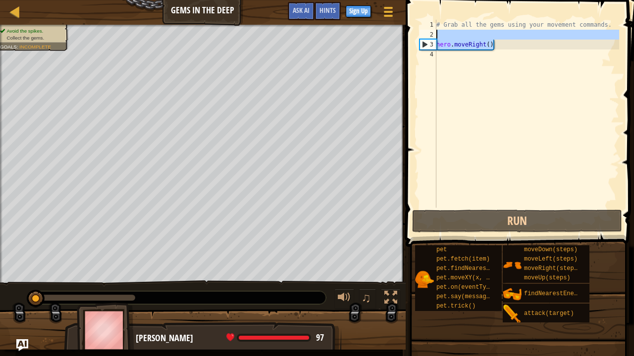
type textarea "# Grab all the gems using your movement commands."
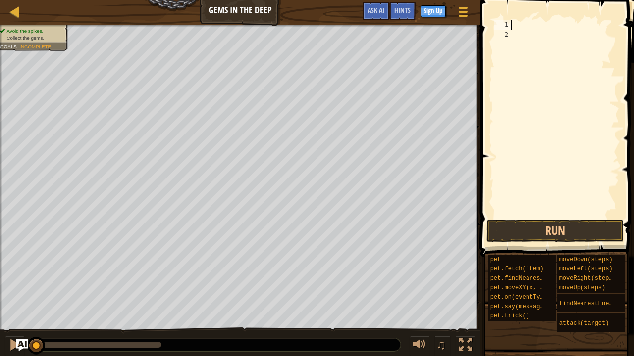
type textarea "h"
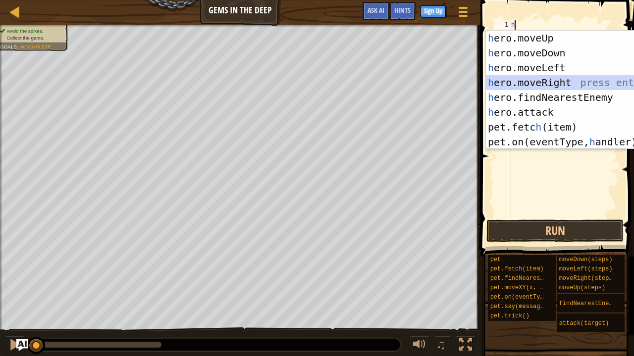
click at [528, 83] on div "h ero.moveUp press enter h ero.moveDown press enter h ero.moveLeft press enter …" at bounding box center [579, 105] width 187 height 148
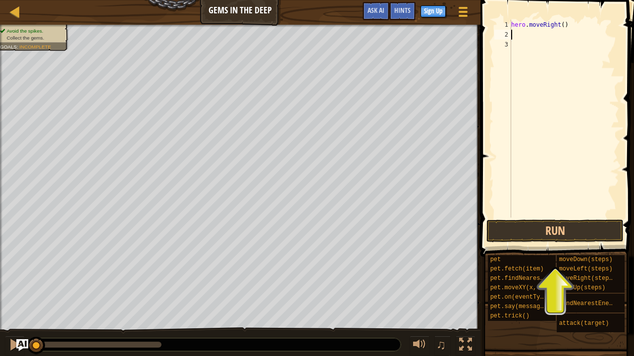
type textarea "h"
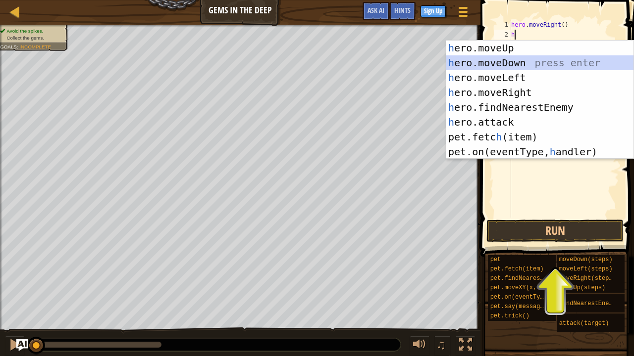
click at [485, 67] on div "h ero.moveUp press enter h ero.moveDown press enter h ero.moveLeft press enter …" at bounding box center [539, 115] width 187 height 148
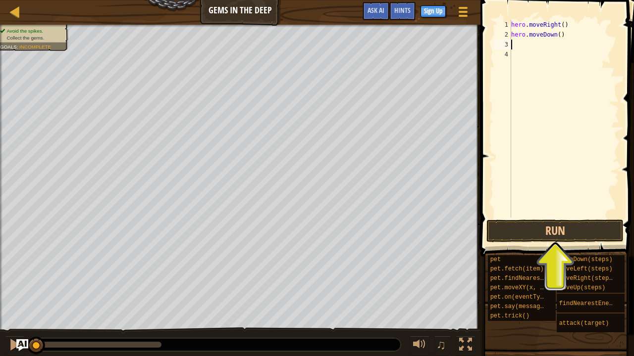
type textarea "h"
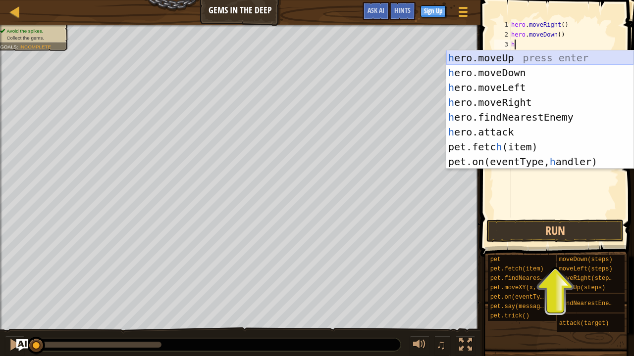
click at [482, 59] on div "h ero.moveUp press enter h ero.moveDown press enter h ero.moveLeft press enter …" at bounding box center [539, 124] width 187 height 148
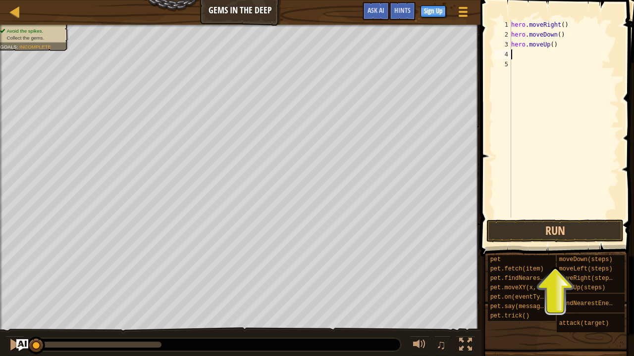
type textarea "h"
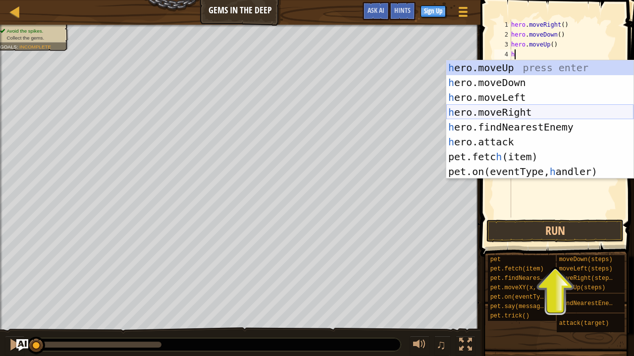
click at [499, 108] on div "h ero.moveUp press enter h ero.moveDown press enter h ero.moveLeft press enter …" at bounding box center [539, 134] width 187 height 148
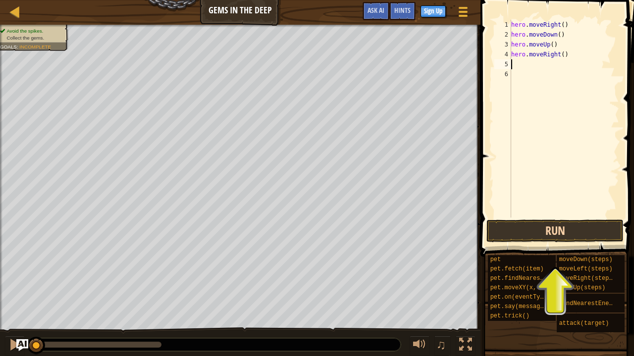
click at [519, 224] on button "Run" at bounding box center [554, 231] width 137 height 23
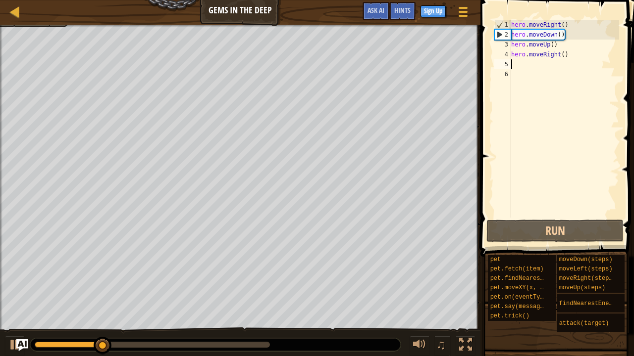
type textarea "h"
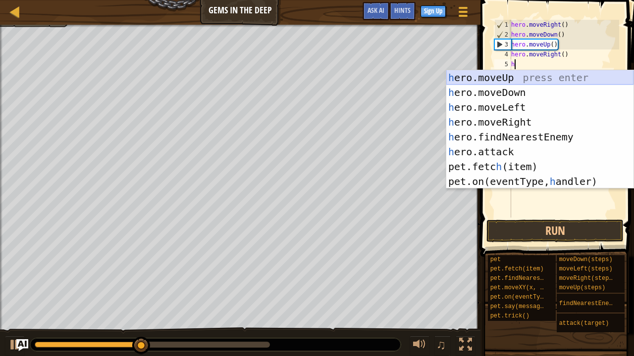
click at [483, 78] on div "h ero.moveUp press enter h ero.moveDown press enter h ero.moveLeft press enter …" at bounding box center [539, 144] width 187 height 148
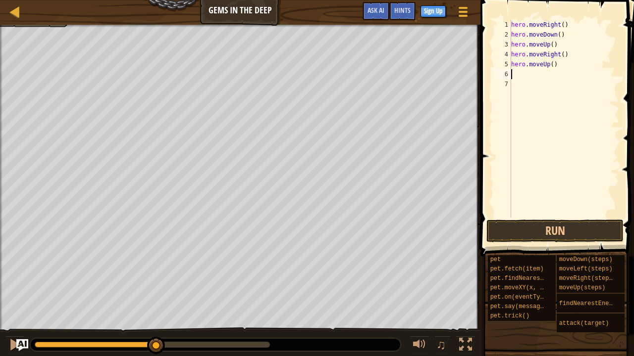
click at [561, 68] on div "hero . moveRight ( ) hero . moveDown ( ) hero . moveUp ( ) hero . moveRight ( )…" at bounding box center [564, 129] width 110 height 218
type textarea "hero.moveUp()"
type textarea "hero.moveRight() hero.moveUp()"
type textarea "u"
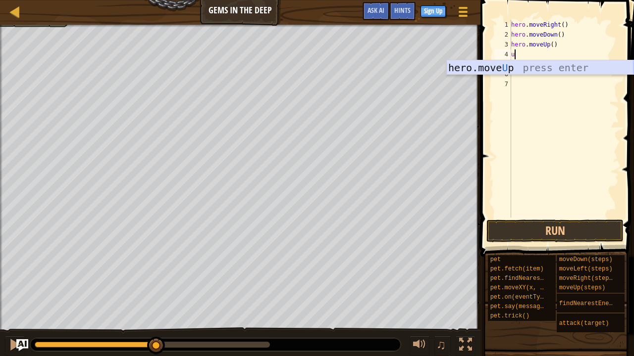
click at [525, 71] on div "hero.move U p press enter" at bounding box center [539, 82] width 187 height 45
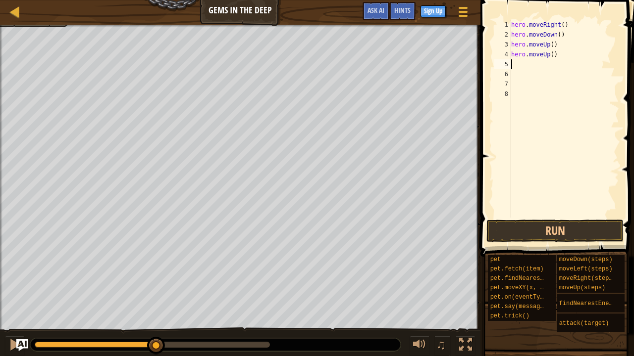
type textarea "h"
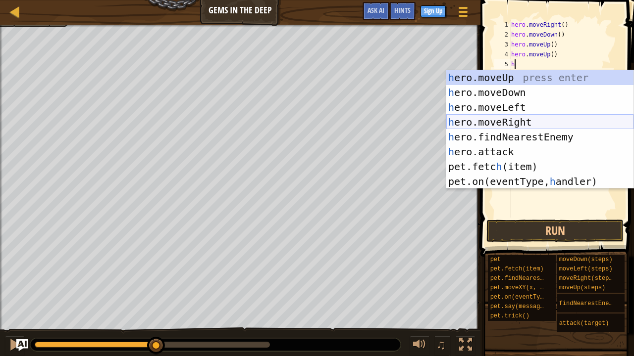
click at [505, 122] on div "h ero.moveUp press enter h ero.moveDown press enter h ero.moveLeft press enter …" at bounding box center [539, 144] width 187 height 148
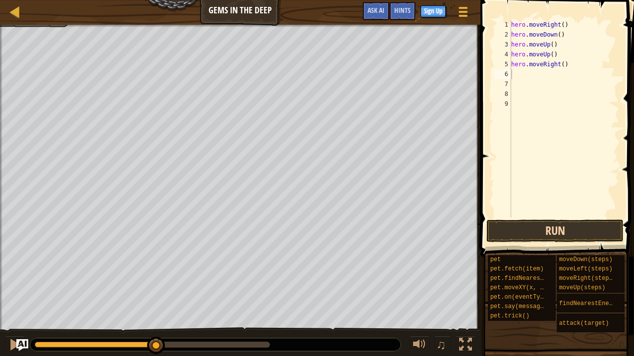
click at [529, 230] on button "Run" at bounding box center [554, 231] width 137 height 23
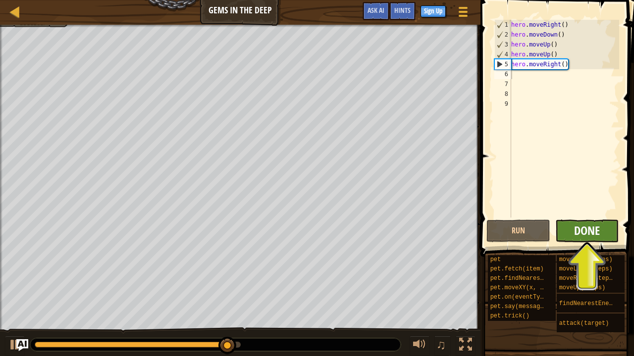
click at [596, 228] on span "Done" at bounding box center [587, 231] width 26 height 16
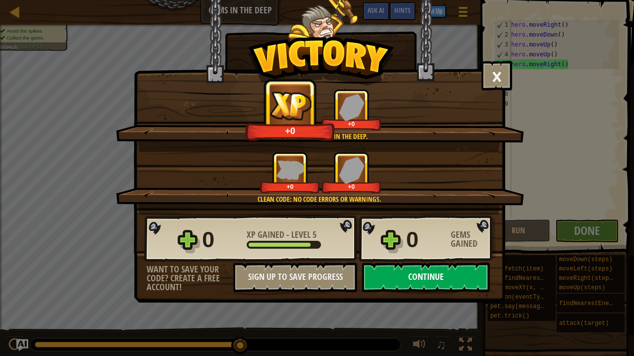
click at [454, 273] on button "Continue" at bounding box center [426, 278] width 128 height 30
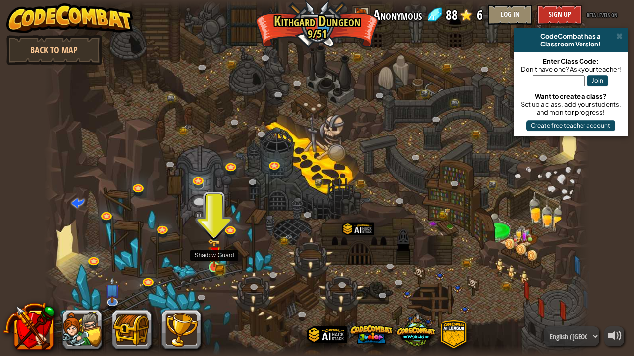
click at [216, 268] on img at bounding box center [213, 254] width 13 height 30
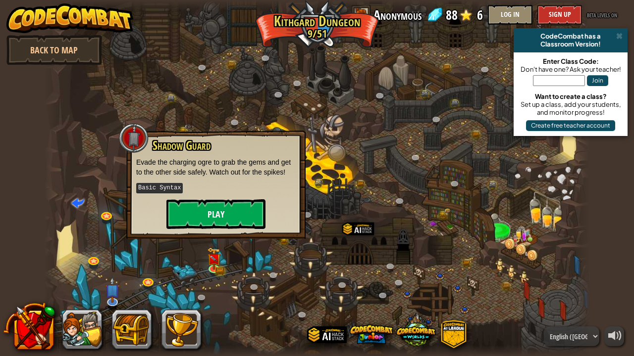
click at [203, 212] on button "Play" at bounding box center [215, 214] width 99 height 30
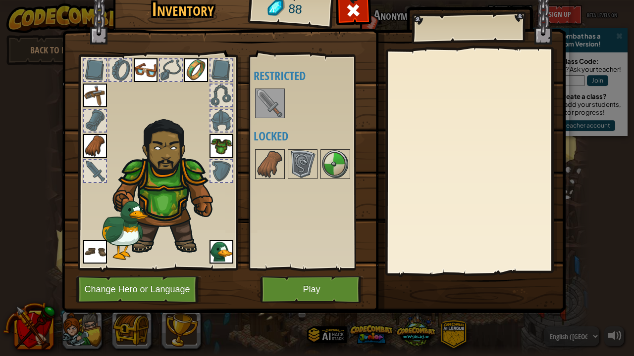
click at [298, 289] on button "Play" at bounding box center [311, 289] width 103 height 27
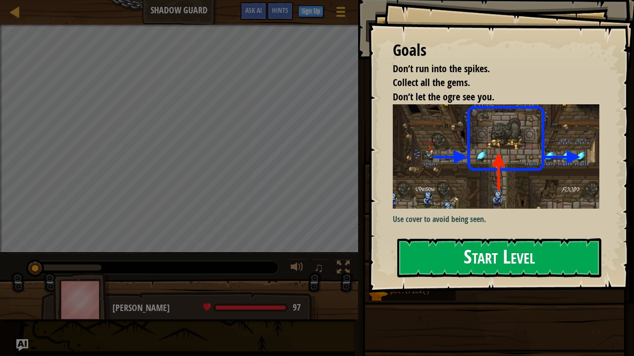
click at [433, 255] on button "Start Level" at bounding box center [499, 258] width 204 height 39
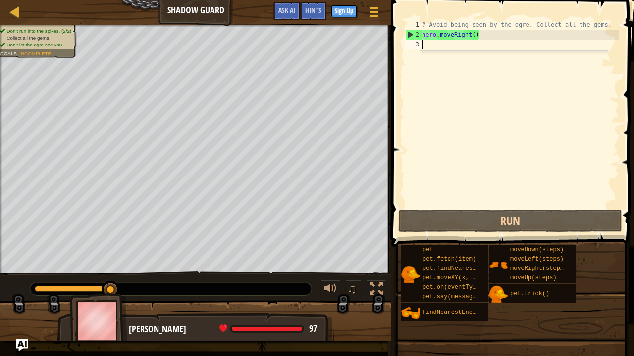
type textarea "h"
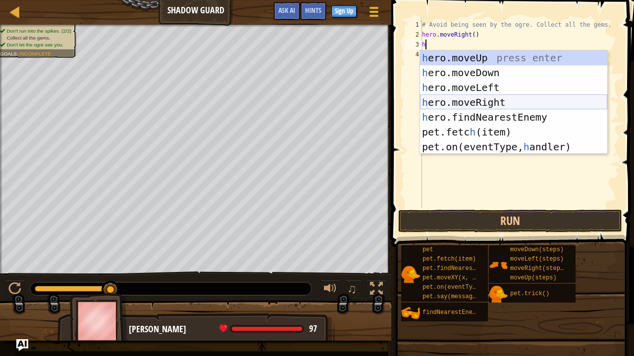
click at [461, 102] on div "h ero.moveUp press enter h ero.moveDown press enter h ero.moveLeft press enter …" at bounding box center [513, 117] width 187 height 134
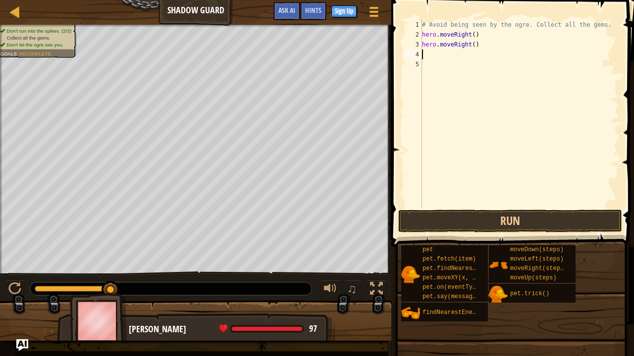
type textarea "h"
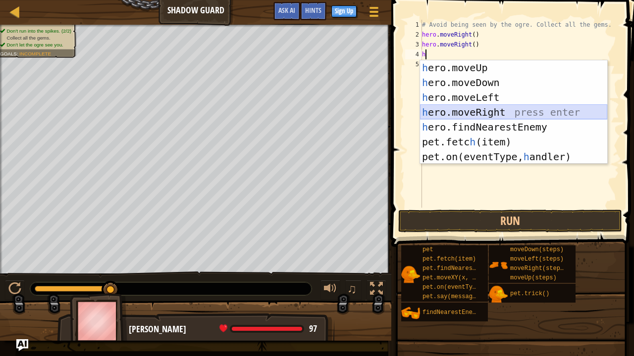
click at [461, 108] on div "h ero.moveUp press enter h ero.moveDown press enter h ero.moveLeft press enter …" at bounding box center [513, 127] width 187 height 134
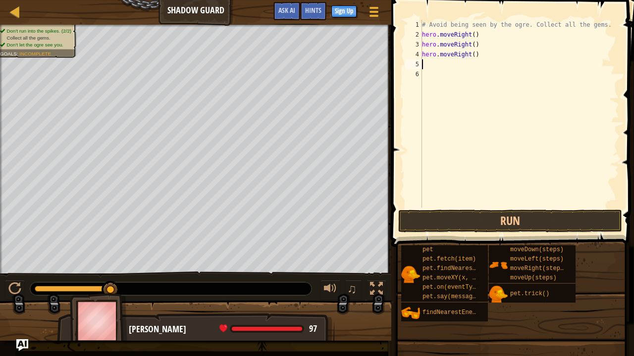
type textarea "h"
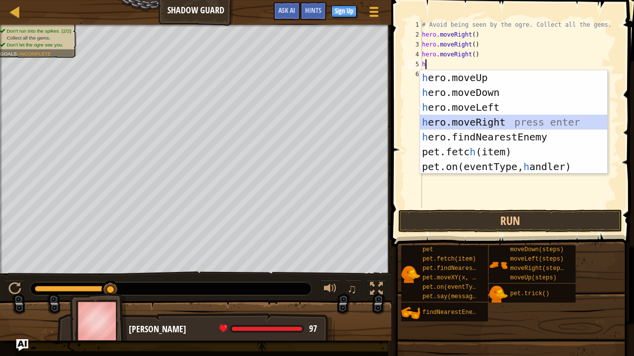
click at [460, 120] on div "h ero.moveUp press enter h ero.moveDown press enter h ero.moveLeft press enter …" at bounding box center [513, 137] width 187 height 134
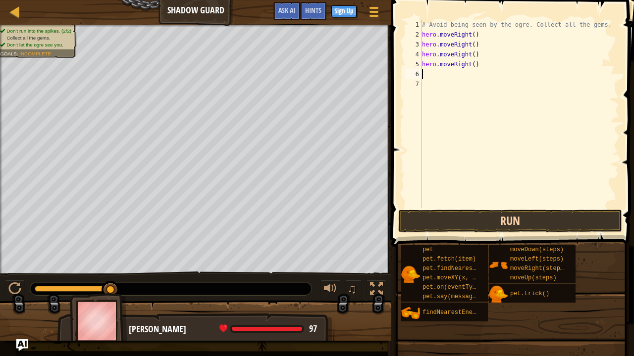
click at [480, 220] on button "Run" at bounding box center [510, 221] width 224 height 23
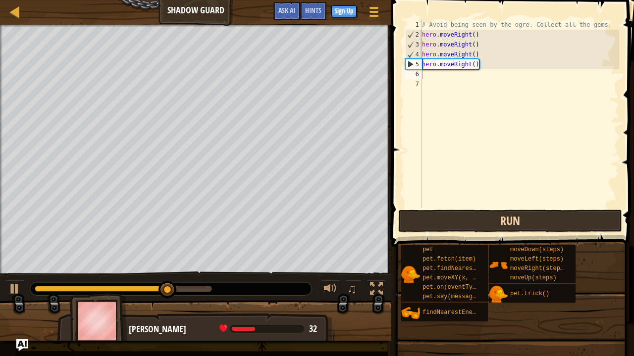
click at [437, 222] on button "Run" at bounding box center [510, 221] width 224 height 23
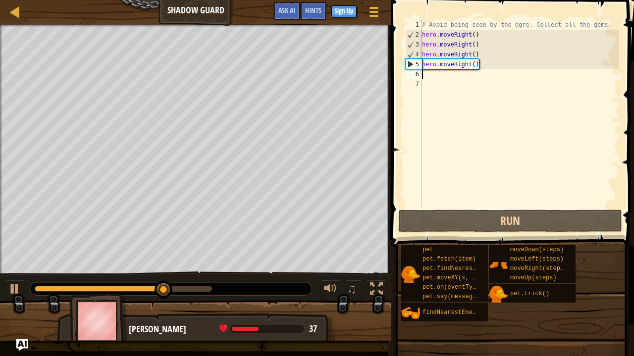
click at [481, 70] on div "# Avoid being seen by the ogre. Collect all the gems. hero . moveRight ( ) hero…" at bounding box center [519, 124] width 199 height 208
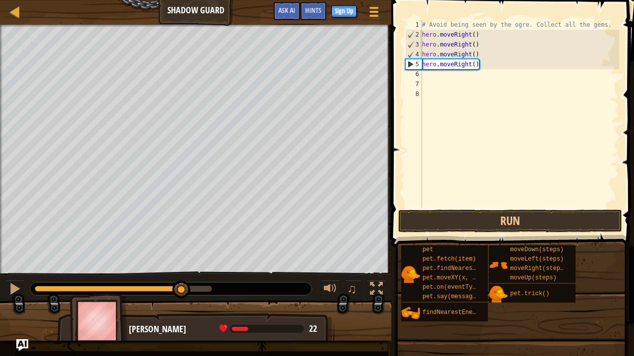
type textarea "hero.moveRight()"
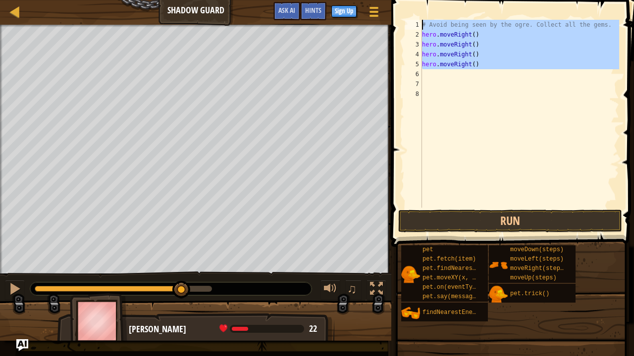
type textarea "\"
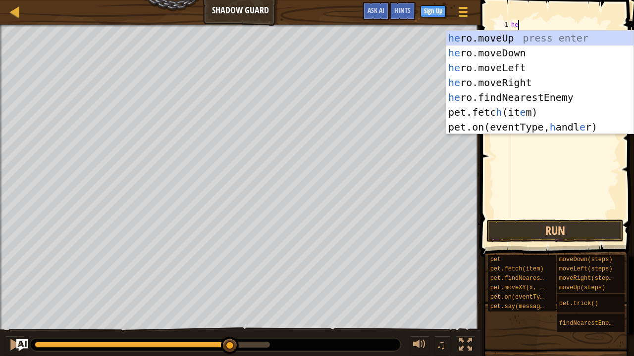
scroll to position [4, 0]
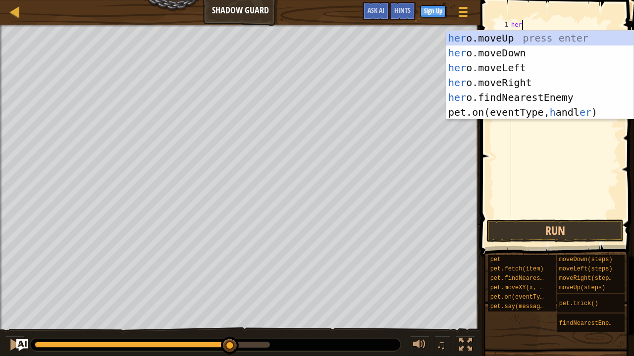
type textarea "hero"
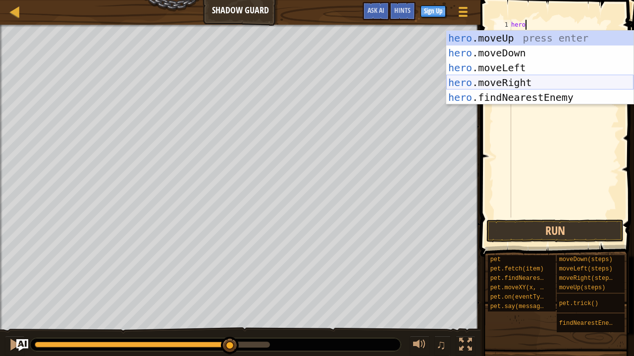
click at [481, 85] on div "hero .moveUp press enter hero .moveDown press enter hero .moveLeft press enter …" at bounding box center [539, 83] width 187 height 104
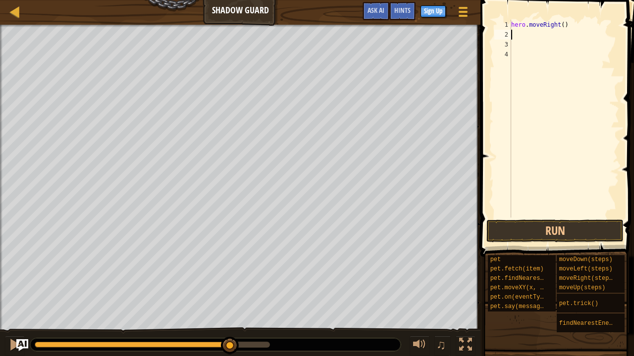
scroll to position [4, 0]
type textarea "h"
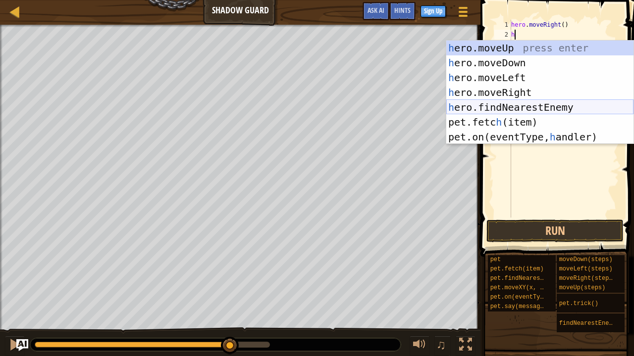
click at [484, 111] on div "h ero.moveUp press enter h ero.moveDown press enter h ero.moveLeft press enter …" at bounding box center [539, 108] width 187 height 134
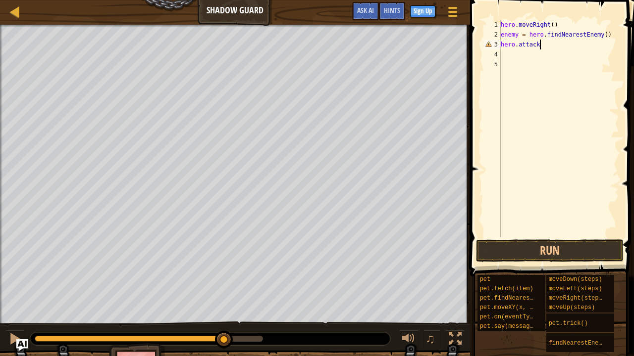
scroll to position [4, 3]
type textarea "hero.attack()"
type textarea "m"
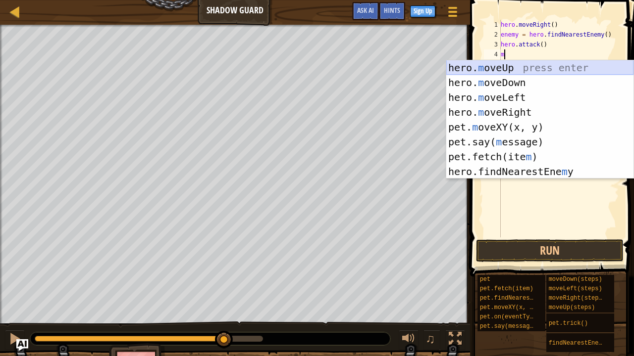
click at [470, 64] on div "hero. m oveUp press enter hero. m oveDown press enter hero. m oveLeft press ent…" at bounding box center [539, 134] width 187 height 148
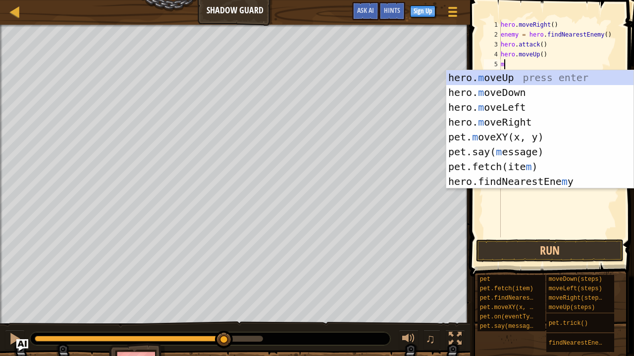
type textarea "mo"
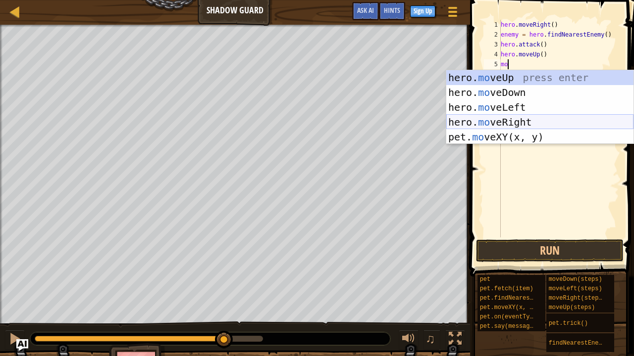
click at [471, 120] on div "hero. mo veUp press enter hero. mo veDown press enter hero. mo veLeft press ent…" at bounding box center [539, 122] width 187 height 104
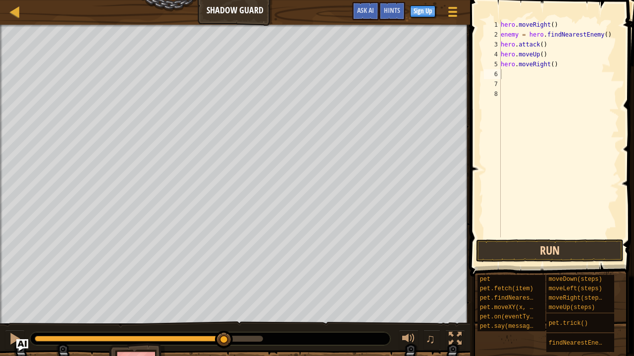
click at [513, 247] on button "Run" at bounding box center [549, 251] width 147 height 23
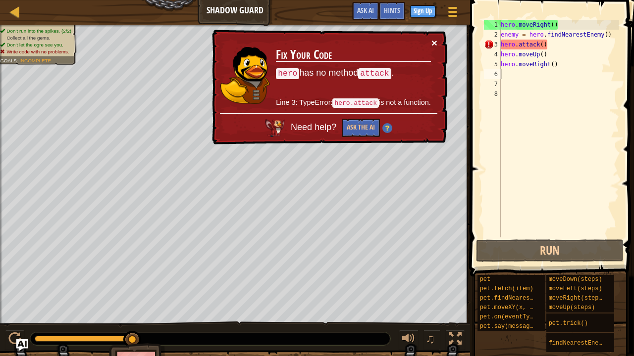
click at [432, 46] on button "×" at bounding box center [434, 43] width 6 height 10
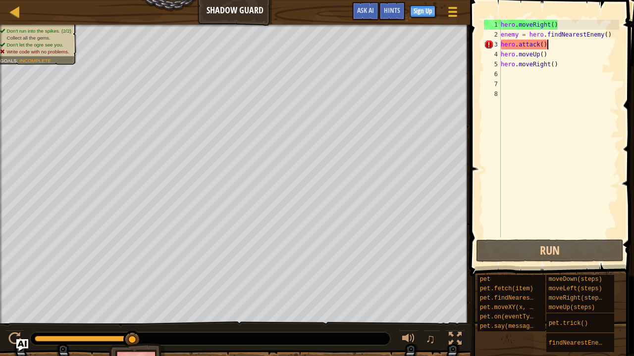
click at [552, 44] on div "hero . moveRight ( ) enemy = hero . findNearestEnemy ( ) hero . attack ( ) hero…" at bounding box center [558, 139] width 120 height 238
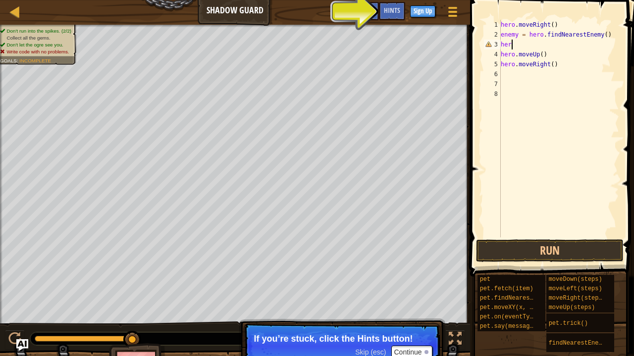
type textarea "h"
click at [394, 9] on span "Hints" at bounding box center [392, 9] width 16 height 9
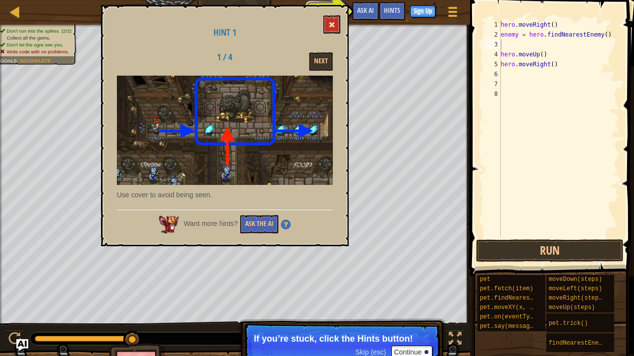
click at [335, 22] on span at bounding box center [331, 24] width 7 height 7
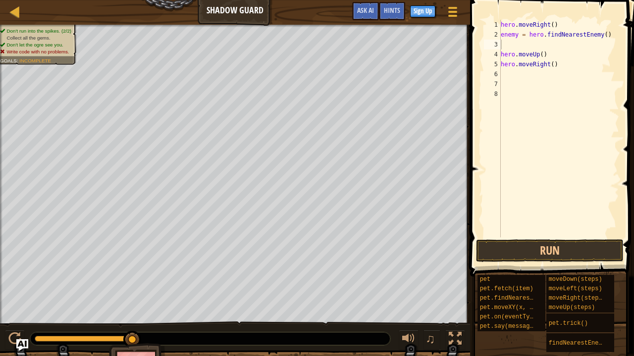
click at [568, 66] on div "hero . moveRight ( ) enemy = hero . findNearestEnemy ( ) hero . moveUp ( ) hero…" at bounding box center [558, 139] width 120 height 238
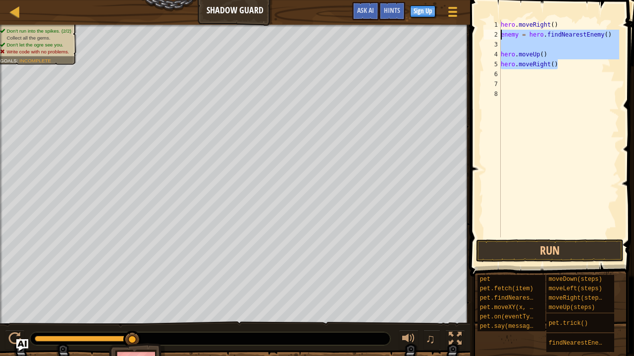
type textarea "h"
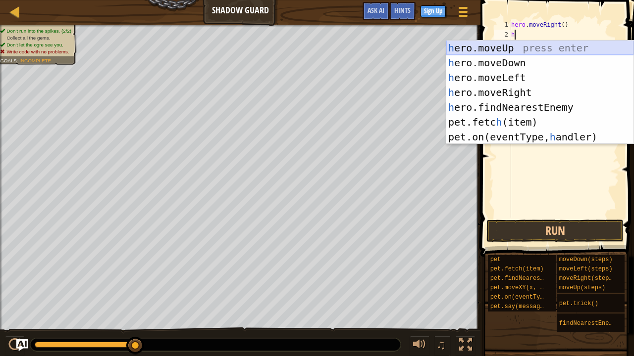
click at [532, 52] on div "h ero.moveUp press enter h ero.moveDown press enter h ero.moveLeft press enter …" at bounding box center [539, 108] width 187 height 134
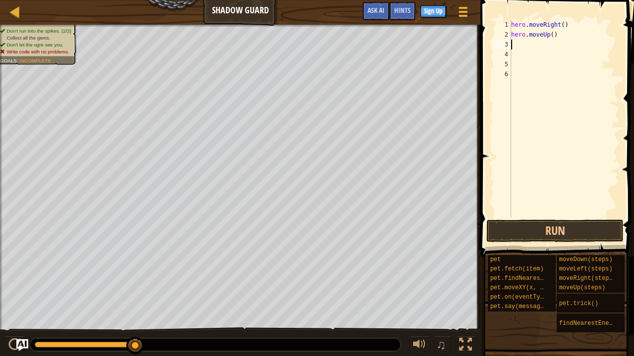
type textarea "h"
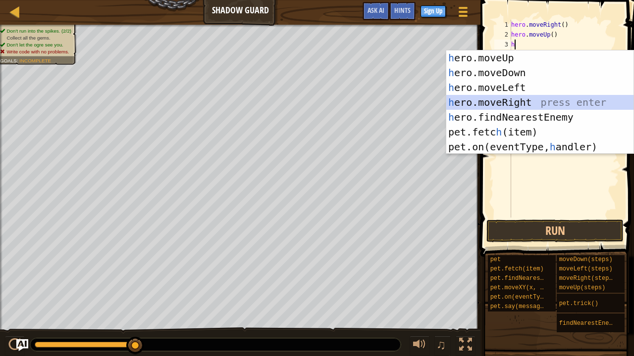
click at [518, 102] on div "h ero.moveUp press enter h ero.moveDown press enter h ero.moveLeft press enter …" at bounding box center [539, 117] width 187 height 134
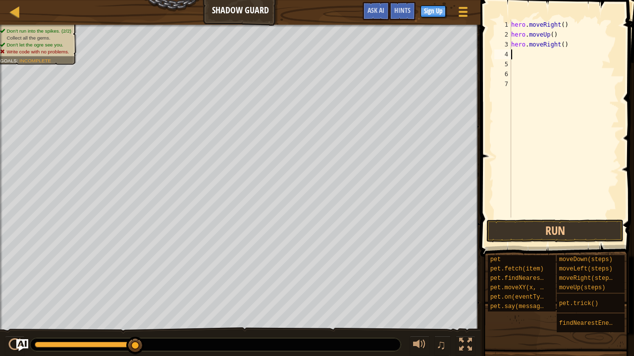
type textarea "h"
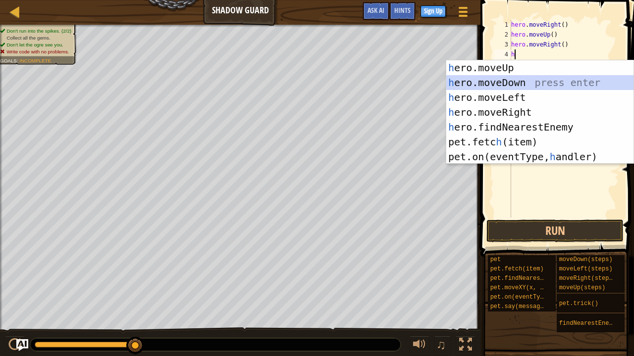
click at [504, 83] on div "h ero.moveUp press enter h ero.moveDown press enter h ero.moveLeft press enter …" at bounding box center [539, 127] width 187 height 134
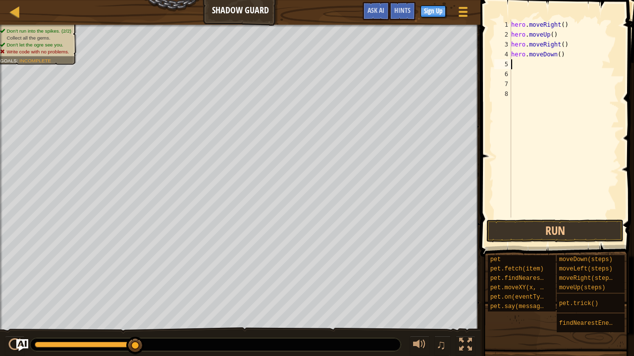
type textarea "h"
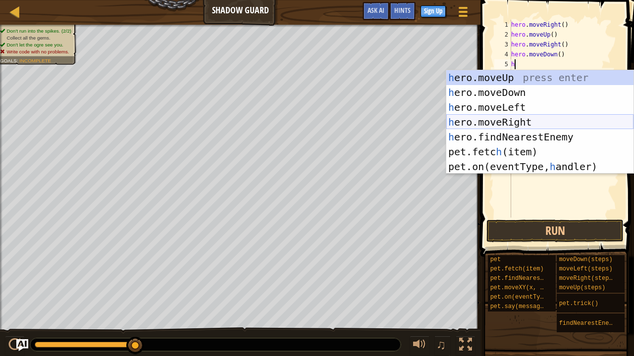
click at [501, 122] on div "h ero.moveUp press enter h ero.moveDown press enter h ero.moveLeft press enter …" at bounding box center [539, 137] width 187 height 134
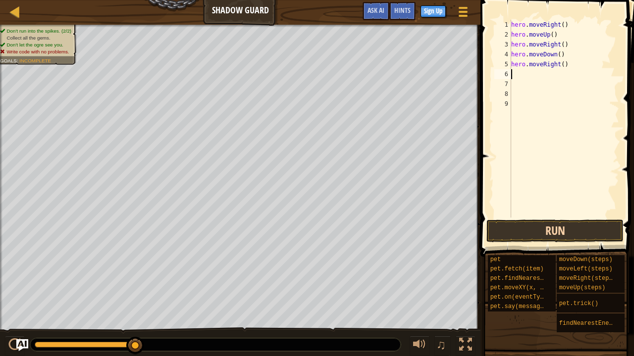
click at [555, 225] on button "Run" at bounding box center [554, 231] width 137 height 23
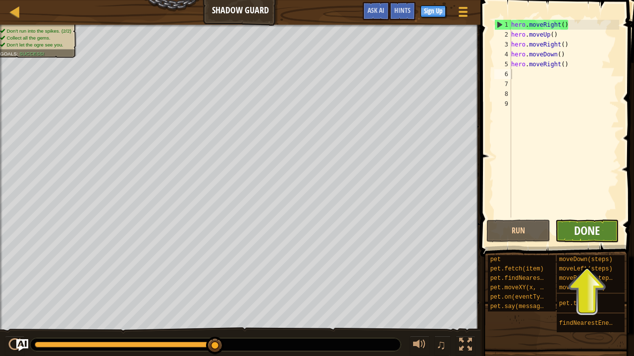
click at [585, 230] on span "Done" at bounding box center [587, 231] width 26 height 16
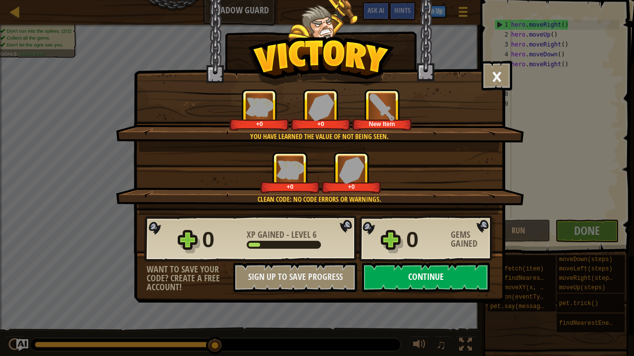
click at [445, 275] on button "Continue" at bounding box center [426, 278] width 128 height 30
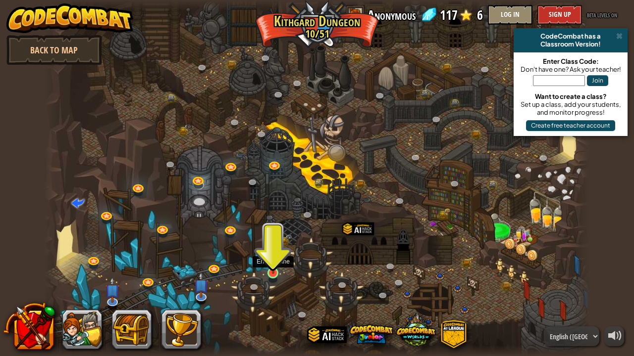
click at [276, 267] on img at bounding box center [272, 259] width 13 height 31
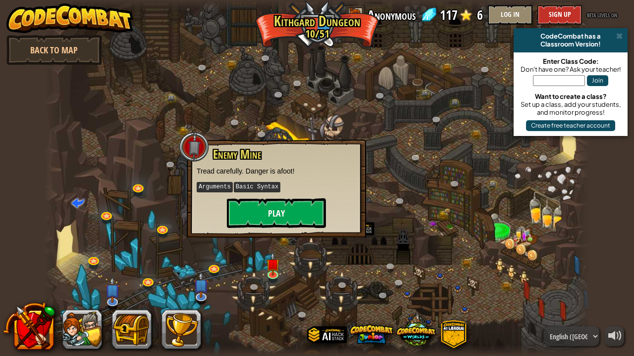
click at [292, 211] on button "Play" at bounding box center [276, 213] width 99 height 30
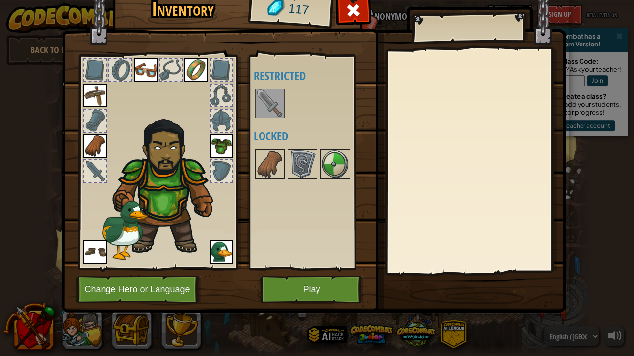
click at [273, 108] on img at bounding box center [270, 104] width 28 height 28
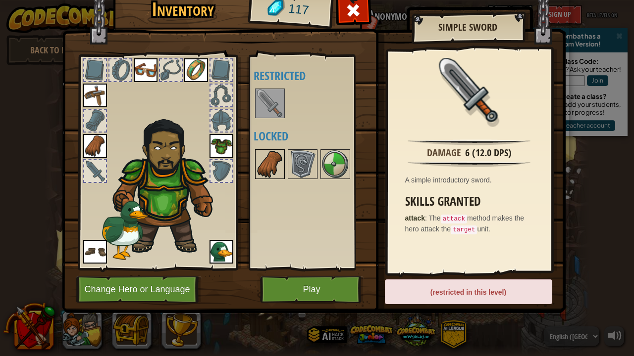
click at [263, 157] on img at bounding box center [270, 164] width 28 height 28
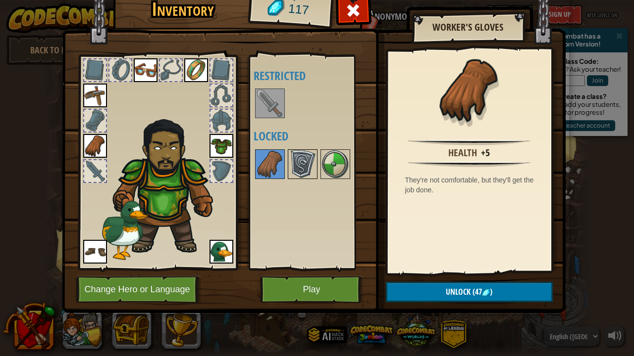
click at [293, 162] on img at bounding box center [303, 164] width 28 height 28
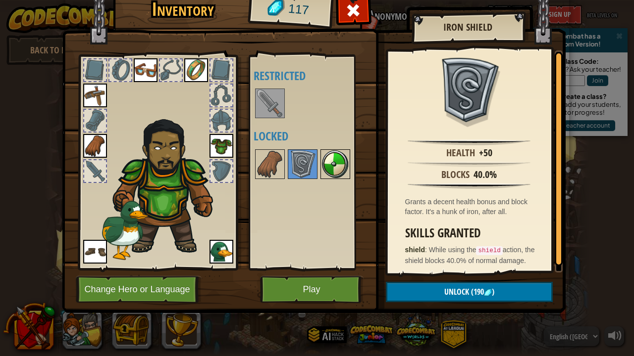
click at [332, 172] on img at bounding box center [335, 164] width 28 height 28
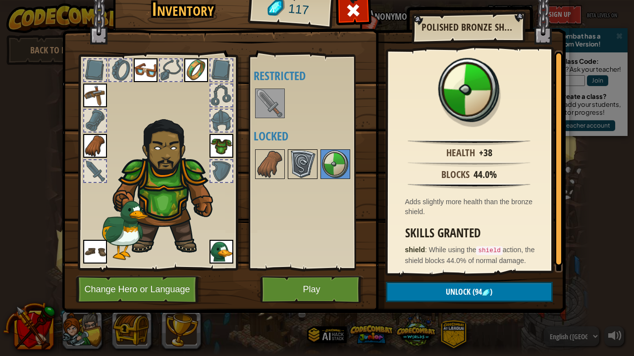
click at [304, 160] on img at bounding box center [303, 164] width 28 height 28
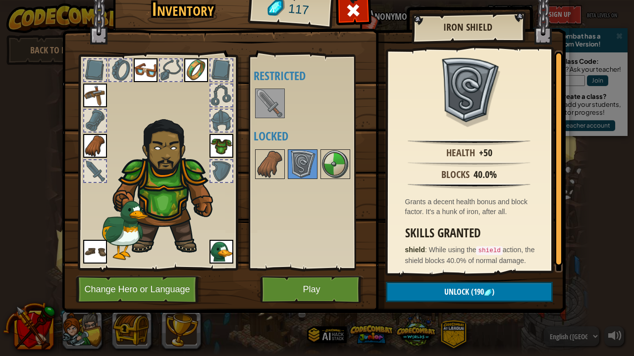
click at [306, 293] on button "Play" at bounding box center [311, 289] width 103 height 27
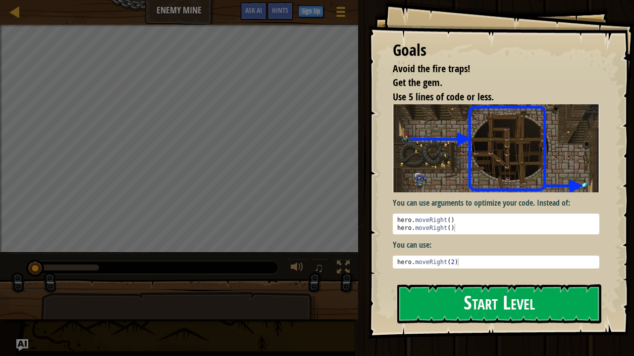
click at [490, 299] on button "Start Level" at bounding box center [499, 304] width 204 height 39
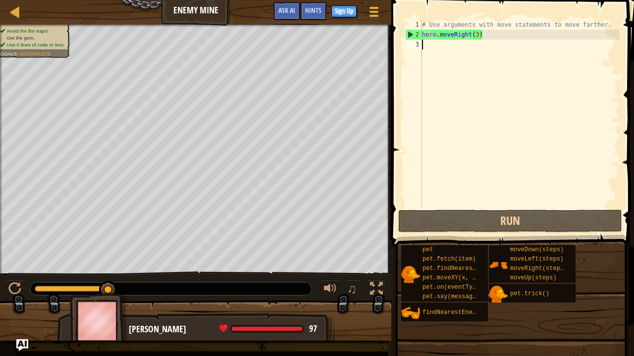
click at [441, 45] on div "# Use arguments with move statements to move farther. hero . moveRight ( 3 )" at bounding box center [519, 124] width 199 height 208
click at [478, 35] on div "# Use arguments with move statements to move farther. hero . moveRight ( 3 )" at bounding box center [519, 124] width 199 height 208
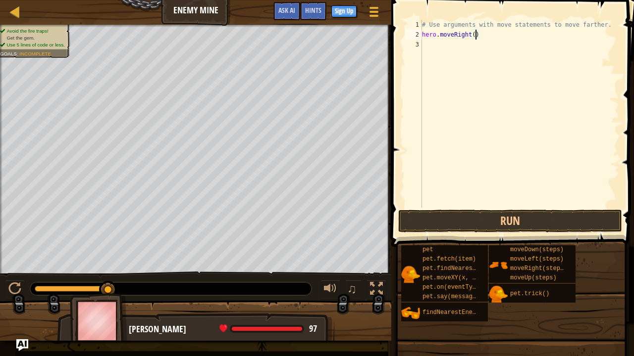
scroll to position [4, 4]
click at [470, 230] on button "Run" at bounding box center [510, 221] width 224 height 23
type textarea "hero.moveRight(3)"
type textarea "h"
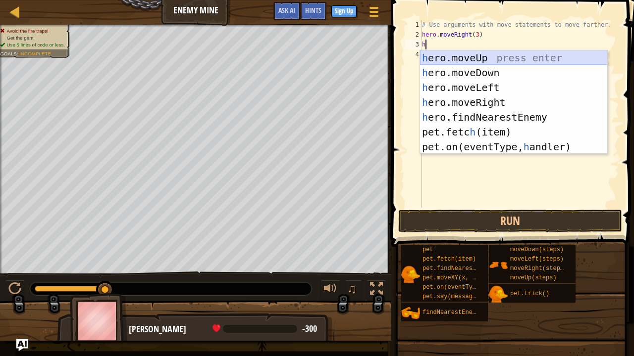
click at [470, 54] on div "h ero.moveUp press enter h ero.moveDown press enter h ero.moveLeft press enter …" at bounding box center [513, 117] width 187 height 134
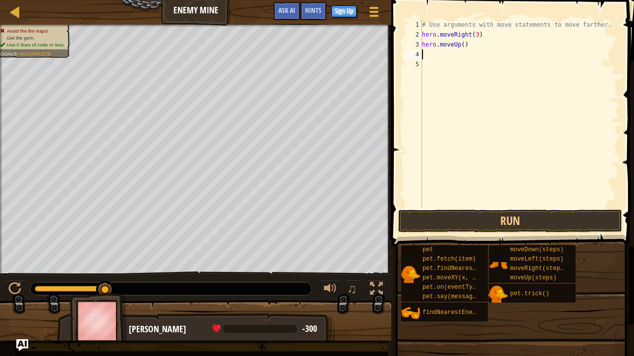
type textarea "h"
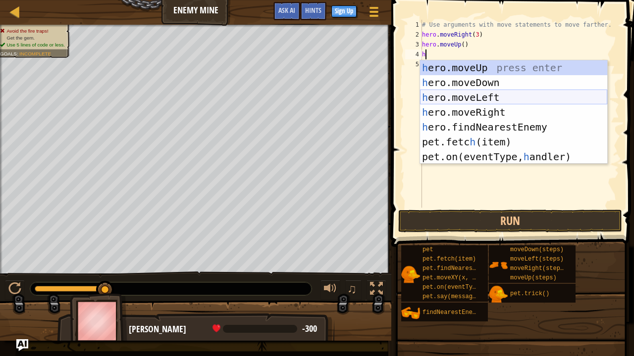
click at [465, 107] on div "h ero.moveUp press enter h ero.moveDown press enter h ero.moveLeft press enter …" at bounding box center [513, 127] width 187 height 134
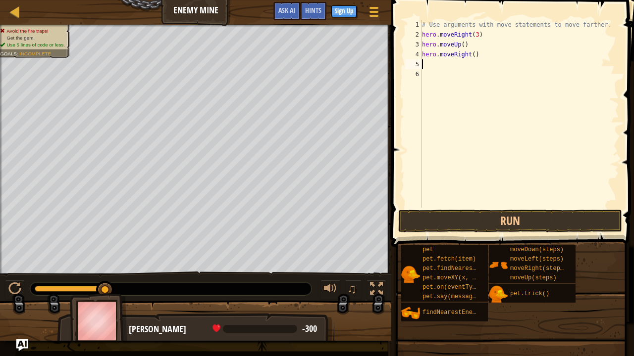
type textarea "h"
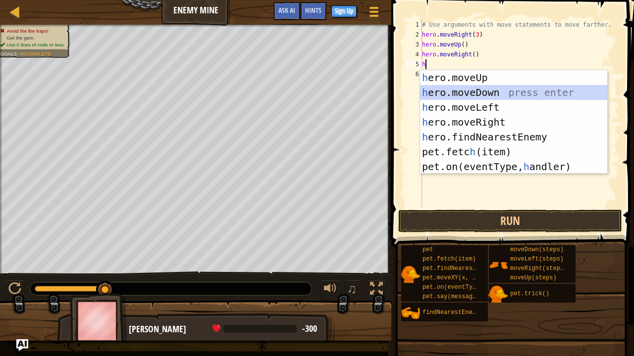
click at [474, 87] on div "h ero.moveUp press enter h ero.moveDown press enter h ero.moveLeft press enter …" at bounding box center [513, 137] width 187 height 134
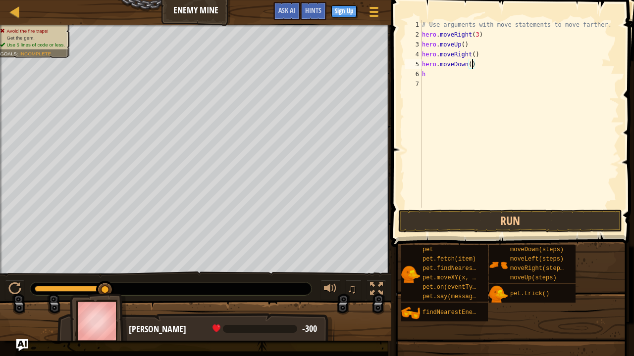
click at [472, 64] on div "# Use arguments with move statements to move farther. hero . moveRight ( 3 ) he…" at bounding box center [519, 124] width 199 height 208
click at [437, 77] on div "# Use arguments with move statements to move farther. hero . moveRight ( 3 ) he…" at bounding box center [519, 124] width 199 height 208
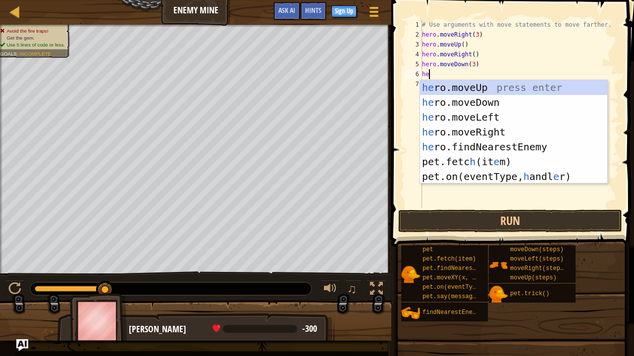
type textarea "her"
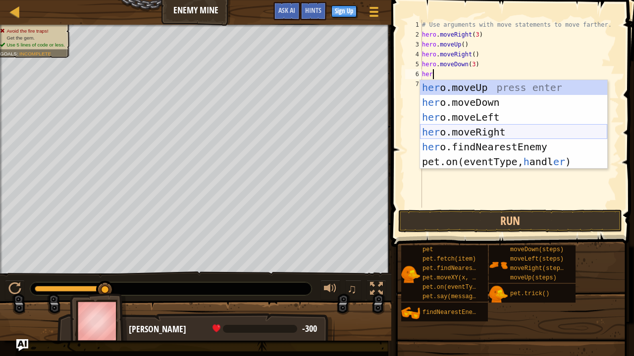
click at [454, 129] on div "her o.moveUp press enter her o.moveDown press enter her o.moveLeft press enter …" at bounding box center [513, 139] width 187 height 119
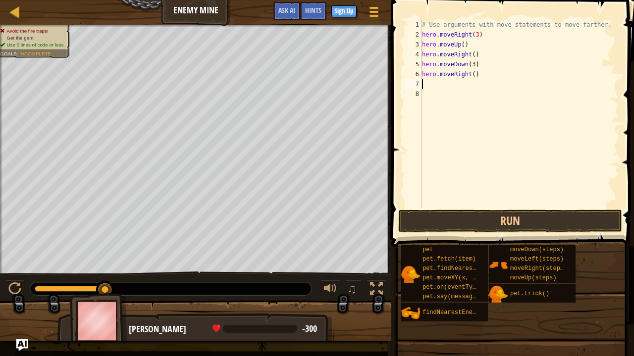
scroll to position [4, 0]
click at [476, 75] on div "# Use arguments with move statements to move farther. hero . moveRight ( 3 ) he…" at bounding box center [519, 124] width 199 height 208
click at [610, 26] on div "# Use arguments with move statements to move farther. hero . moveRight ( 3 ) he…" at bounding box center [519, 124] width 199 height 208
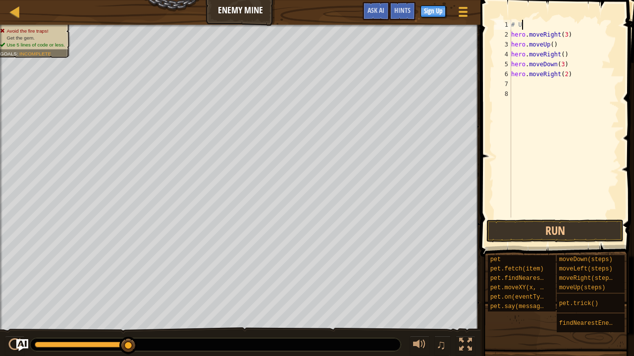
scroll to position [4, 0]
type textarea "#"
type textarea "hero.moveRight(3)"
click at [583, 225] on button "Run" at bounding box center [554, 231] width 137 height 23
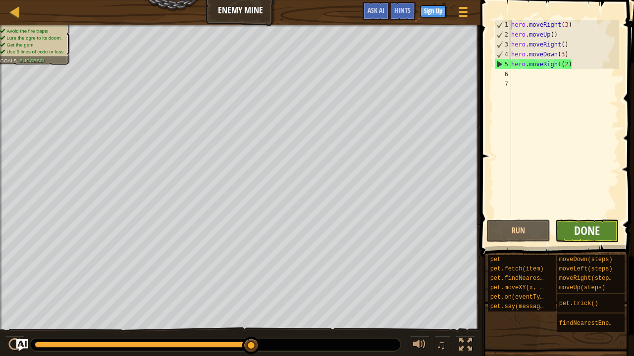
click at [597, 230] on span "Done" at bounding box center [587, 231] width 26 height 16
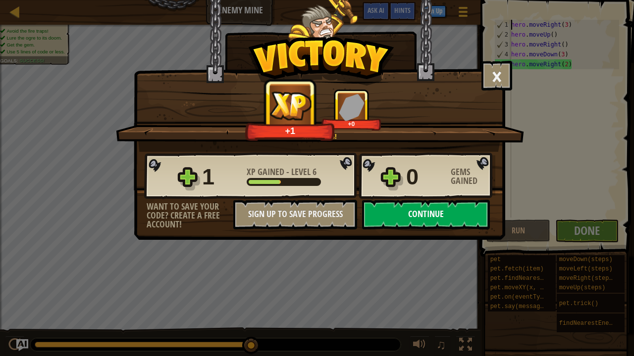
click at [442, 209] on button "Continue" at bounding box center [426, 215] width 128 height 30
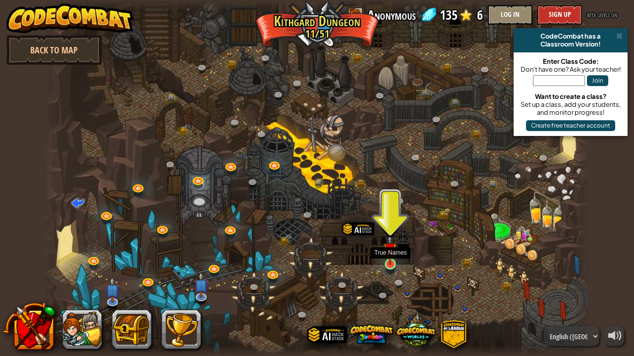
click at [393, 259] on img at bounding box center [389, 249] width 13 height 31
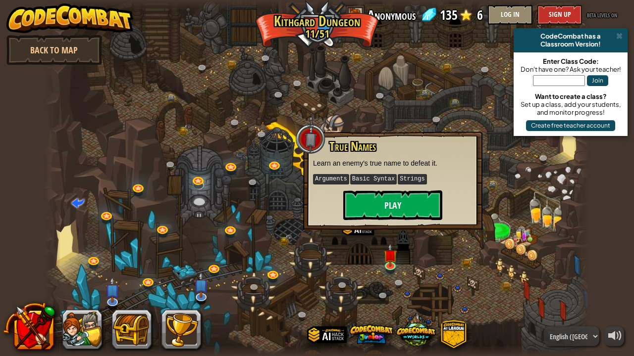
click at [407, 210] on button "Play" at bounding box center [392, 206] width 99 height 30
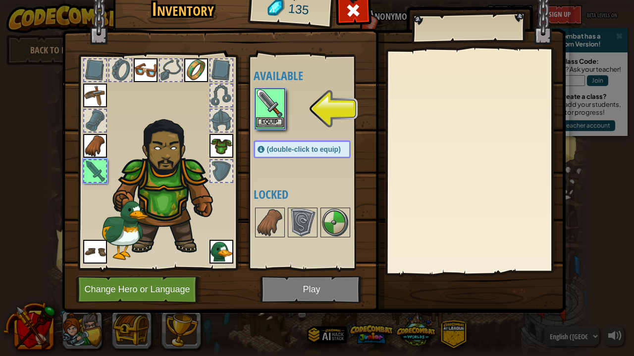
click at [269, 113] on img at bounding box center [270, 104] width 28 height 28
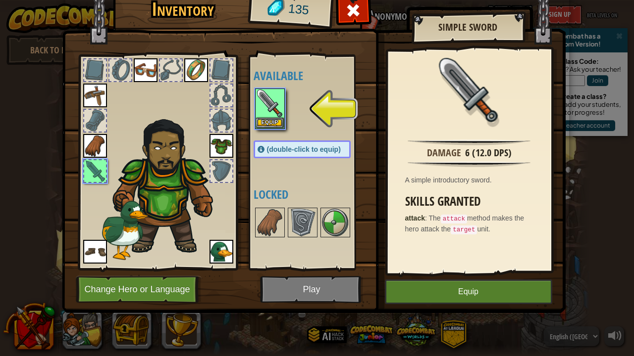
click at [445, 295] on button "Equip" at bounding box center [468, 292] width 167 height 25
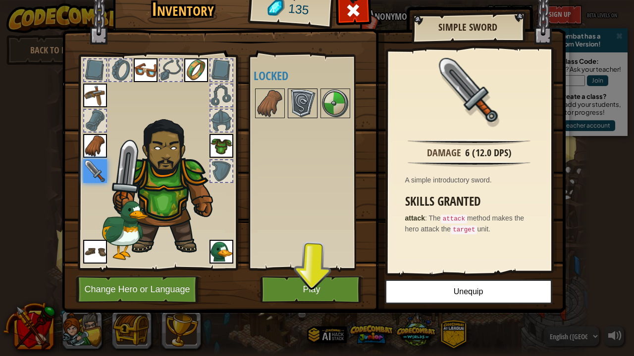
click at [300, 94] on img at bounding box center [303, 104] width 28 height 28
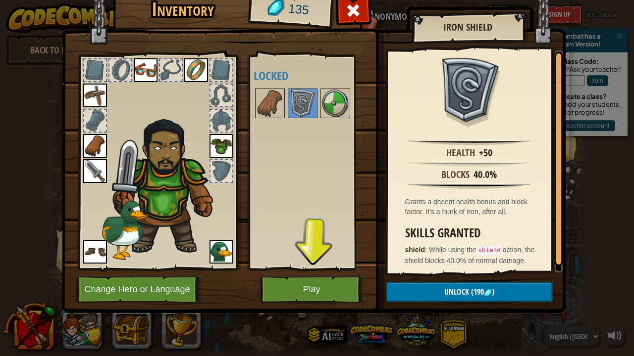
click at [297, 290] on button "Play" at bounding box center [311, 289] width 103 height 27
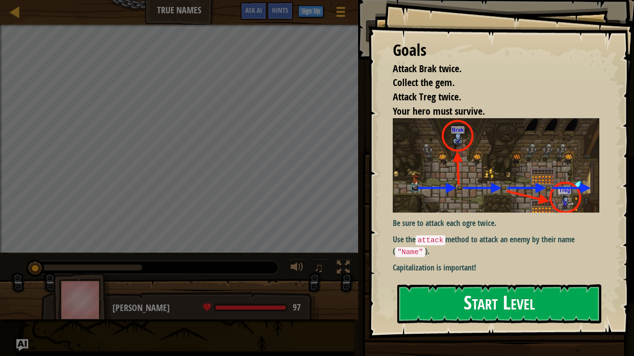
click at [451, 297] on button "Start Level" at bounding box center [499, 304] width 204 height 39
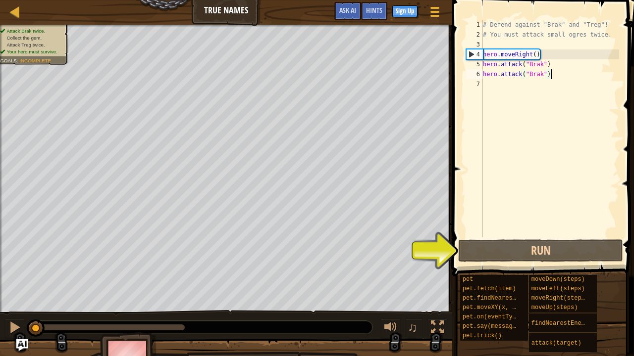
click at [562, 77] on div "# Defend against "Brak" and "Treg"! # You must attack small ogres twice. hero .…" at bounding box center [550, 139] width 138 height 238
type textarea "hero.attack("Brak")"
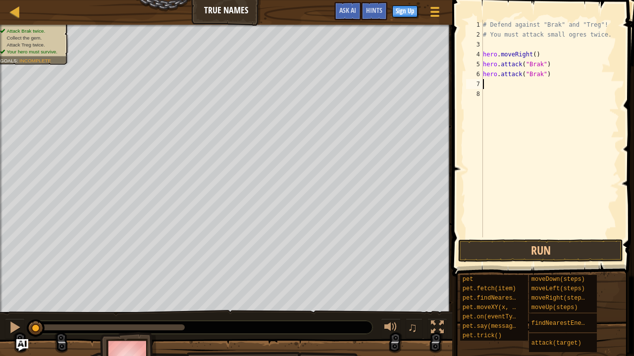
type textarea "h"
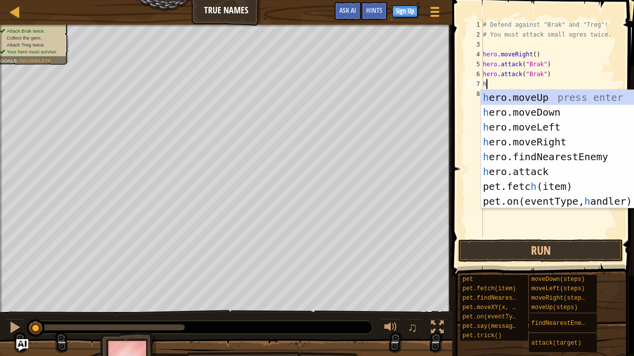
scroll to position [4, 0]
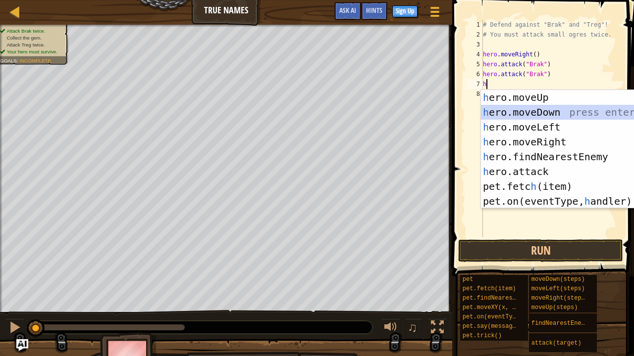
click at [539, 111] on div "h ero.moveUp press enter h ero.moveDown press enter h ero.moveLeft press enter …" at bounding box center [574, 164] width 187 height 148
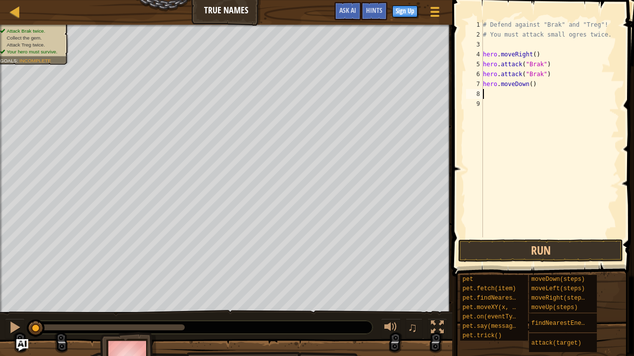
type textarea "h"
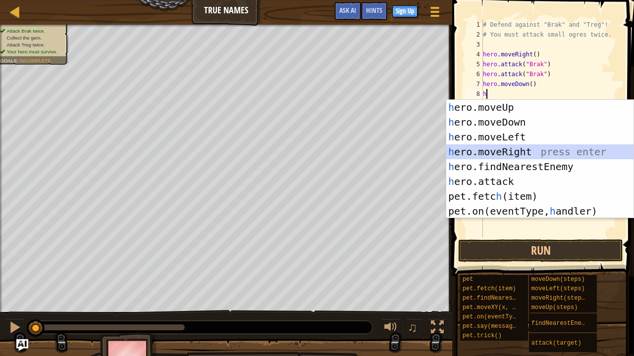
click at [512, 153] on div "h ero.moveUp press enter h ero.moveDown press enter h ero.moveLeft press enter …" at bounding box center [539, 174] width 187 height 148
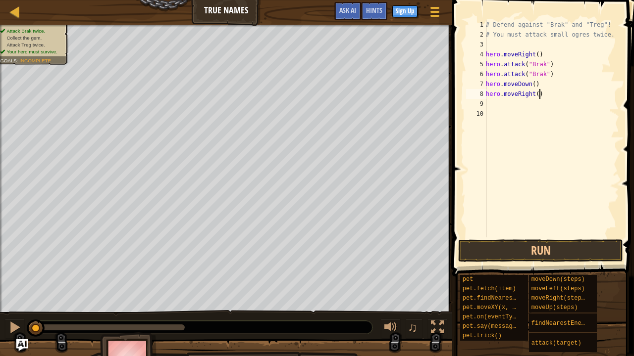
click at [539, 96] on div "# Defend against "Brak" and "Treg"! # You must attack small ogres twice. hero .…" at bounding box center [551, 139] width 135 height 238
type textarea "hero.moveRight(2)"
click at [496, 104] on div "# Defend against "Brak" and "Treg"! # You must attack small ogres twice. hero .…" at bounding box center [551, 139] width 135 height 238
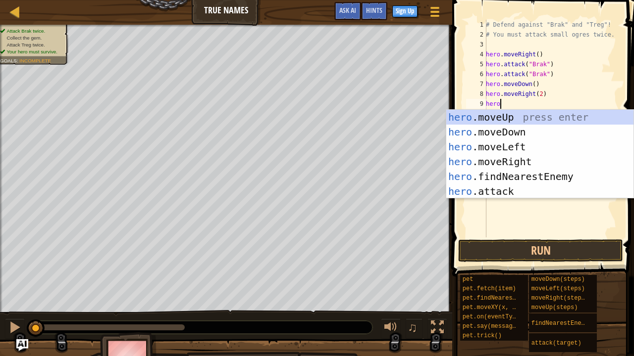
scroll to position [4, 1]
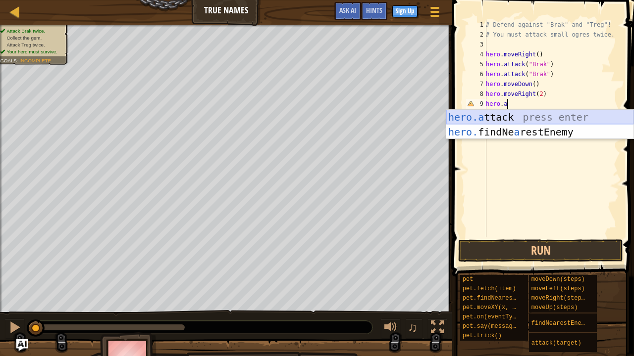
click at [476, 115] on div "hero.a ttack press enter hero. findNe a restEnemy press enter" at bounding box center [539, 139] width 187 height 59
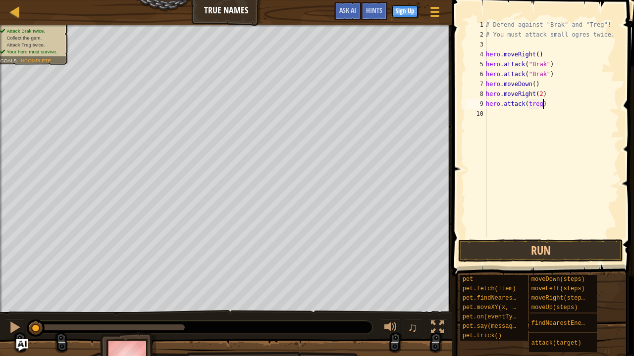
scroll to position [4, 4]
type textarea "hero.attack("treg")"
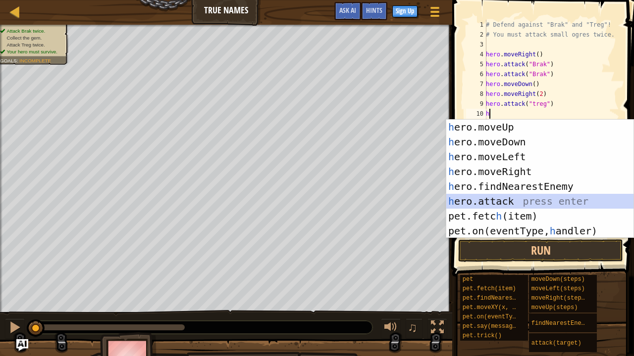
click at [504, 199] on div "h ero.moveUp press enter h ero.moveDown press enter h ero.moveLeft press enter …" at bounding box center [539, 194] width 187 height 148
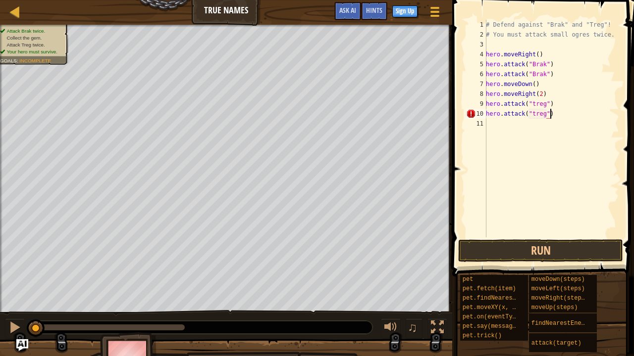
scroll to position [4, 5]
click at [535, 103] on div "# Defend against "Brak" and "Treg"! # You must attack small ogres twice. hero .…" at bounding box center [551, 139] width 135 height 238
type textarea "hero.attack("Treg")"
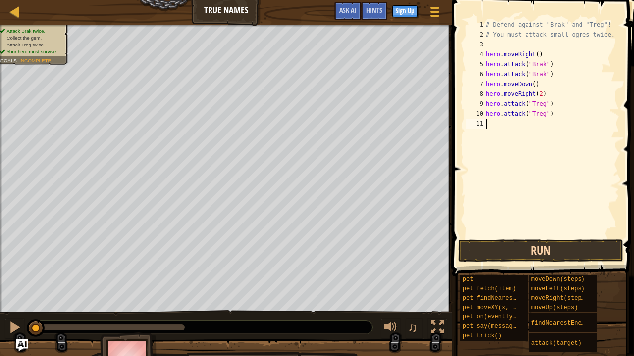
click at [560, 248] on button "Run" at bounding box center [540, 251] width 165 height 23
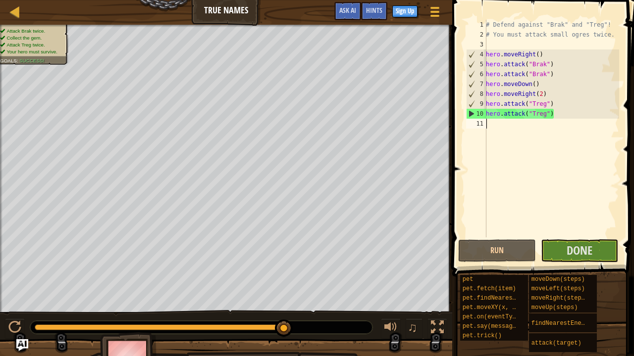
type textarea "h"
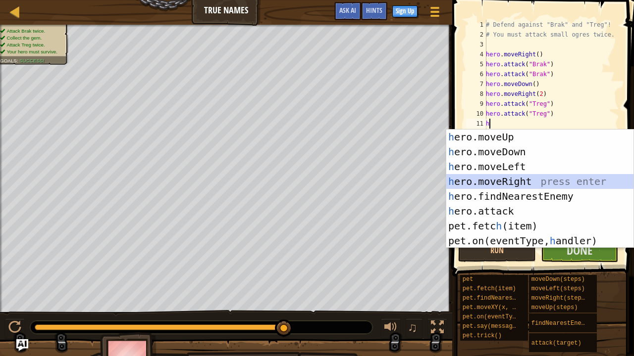
click at [499, 178] on div "h ero.moveUp press enter h ero.moveDown press enter h ero.moveLeft press enter …" at bounding box center [539, 204] width 187 height 148
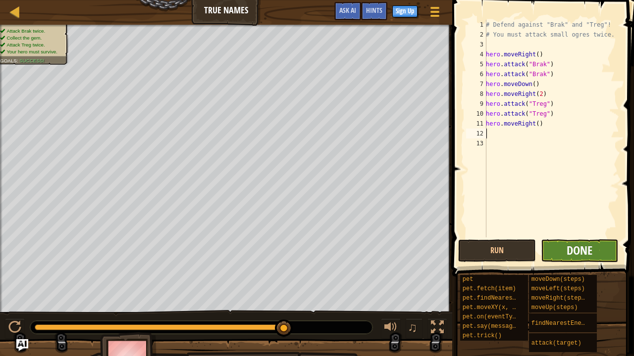
click at [567, 245] on span "Done" at bounding box center [579, 251] width 26 height 16
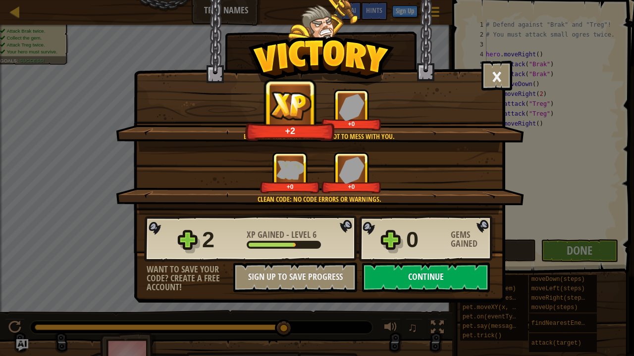
click at [415, 280] on button "Continue" at bounding box center [426, 278] width 128 height 30
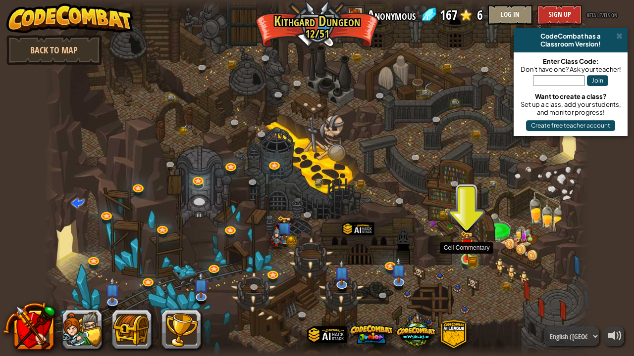
click at [463, 257] on img at bounding box center [466, 246] width 13 height 30
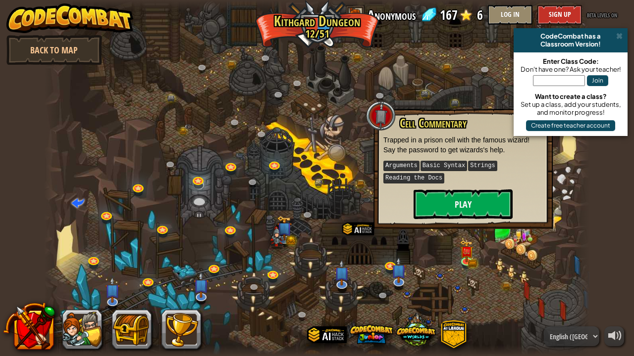
click at [469, 199] on button "Play" at bounding box center [462, 205] width 99 height 30
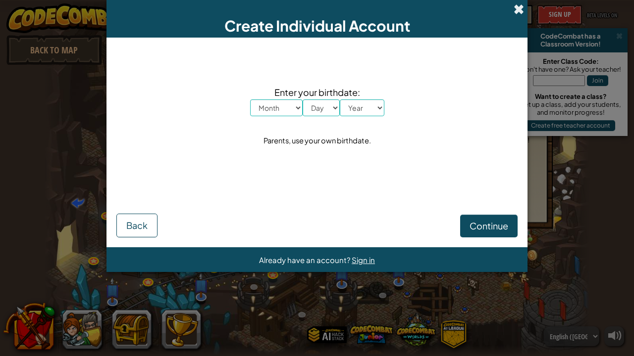
click at [516, 12] on span at bounding box center [518, 9] width 10 height 10
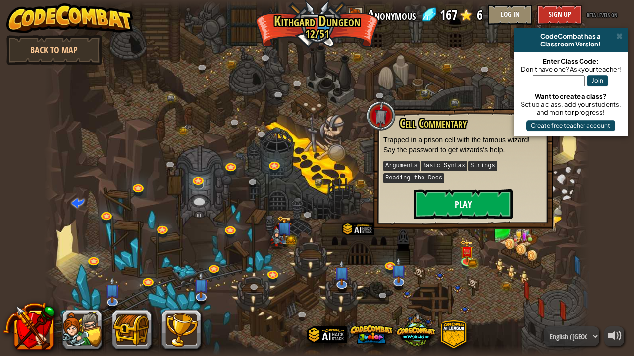
click at [461, 199] on button "Play" at bounding box center [462, 205] width 99 height 30
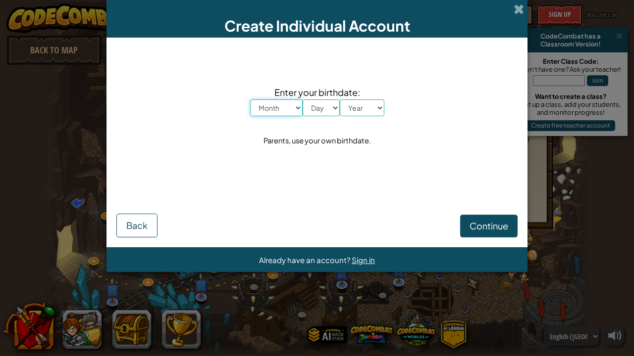
select select "1"
select select "1926"
click at [477, 220] on button "Continue" at bounding box center [488, 226] width 57 height 23
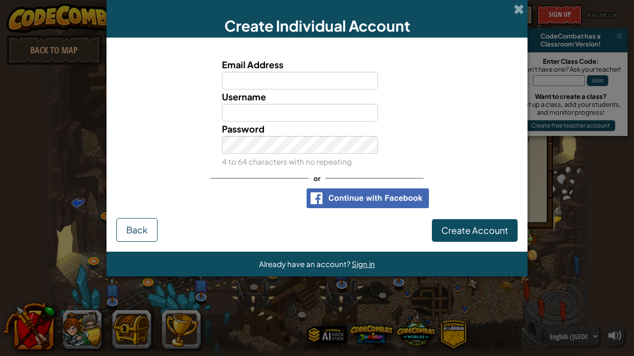
click at [262, 202] on div "Sign in with Google. Opens in new tab" at bounding box center [250, 199] width 91 height 22
